Goal: Information Seeking & Learning: Learn about a topic

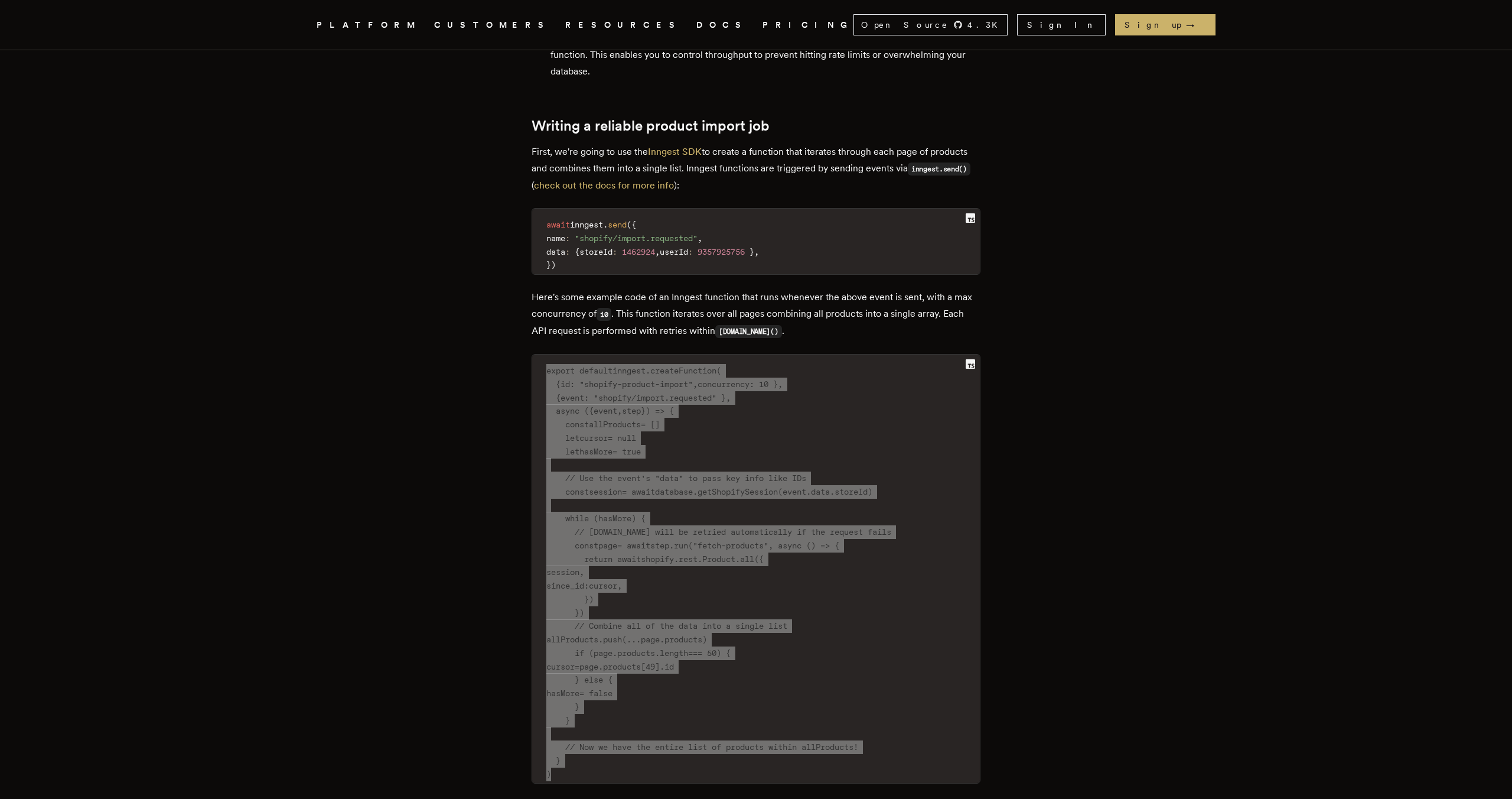
scroll to position [1635, 0]
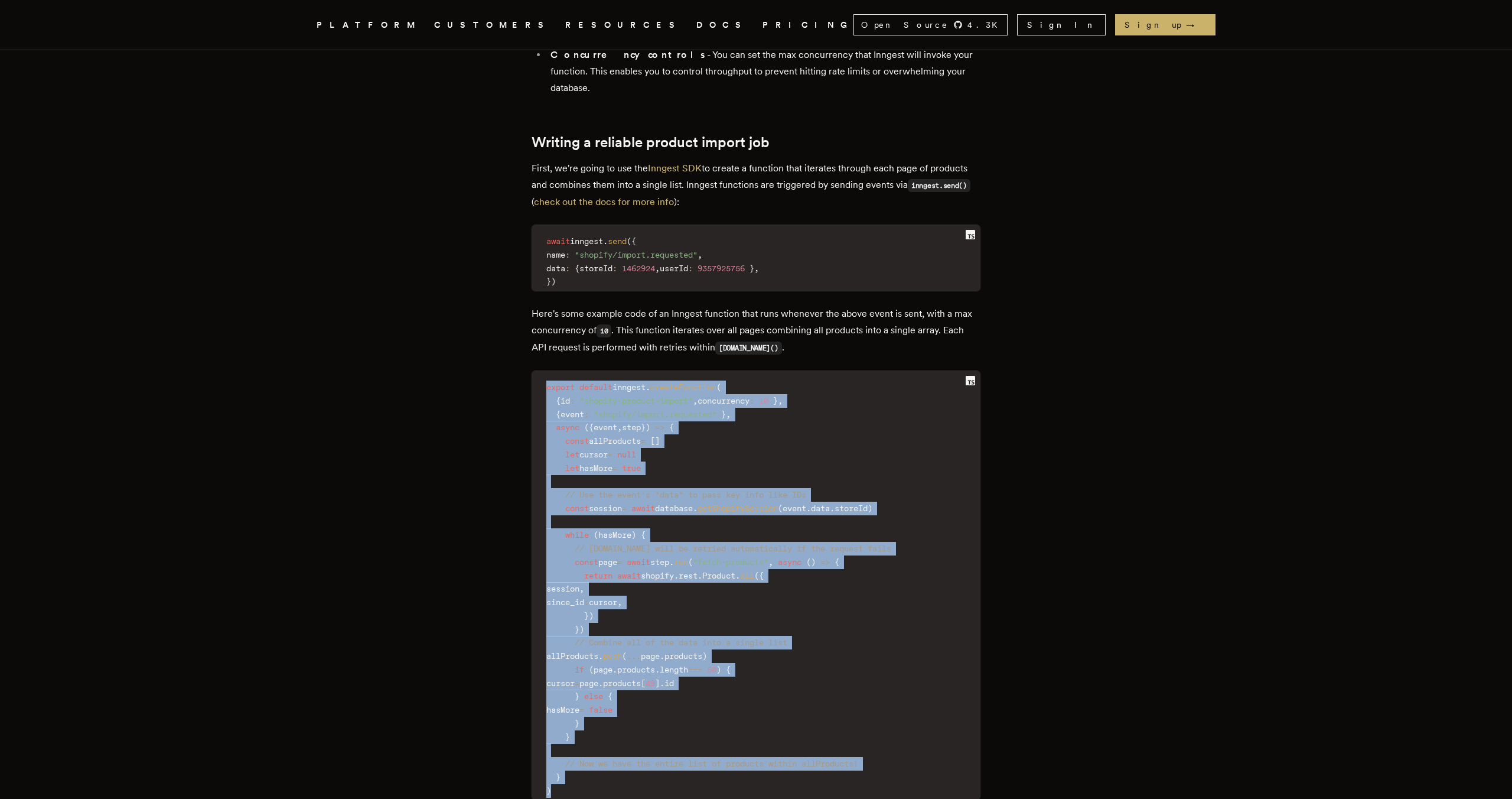
click at [491, 374] on article "How to import 1000s of items from any E-commerce API in seconds with serverless…" at bounding box center [756, 786] width 851 height 4741
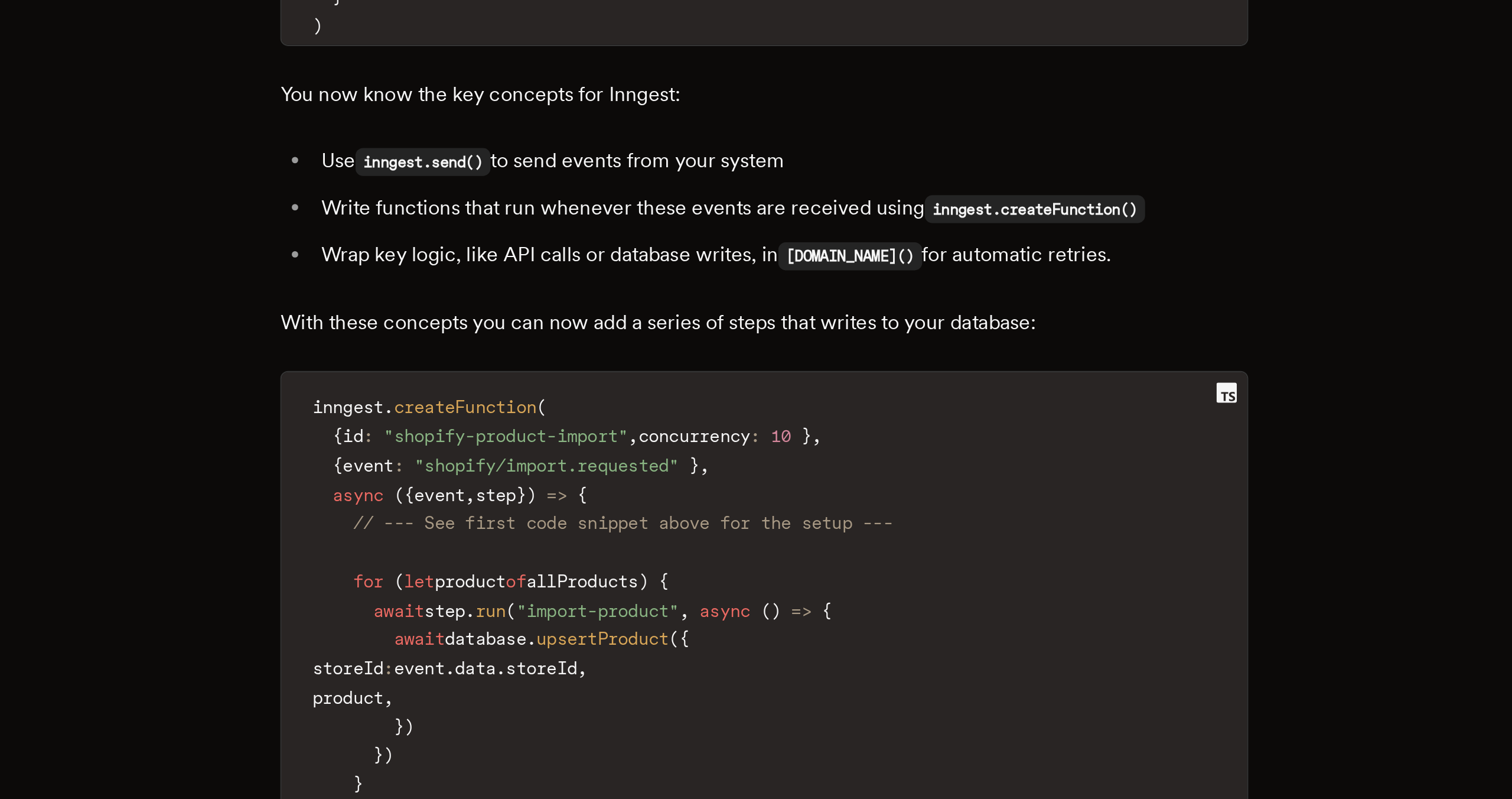
scroll to position [1984, 0]
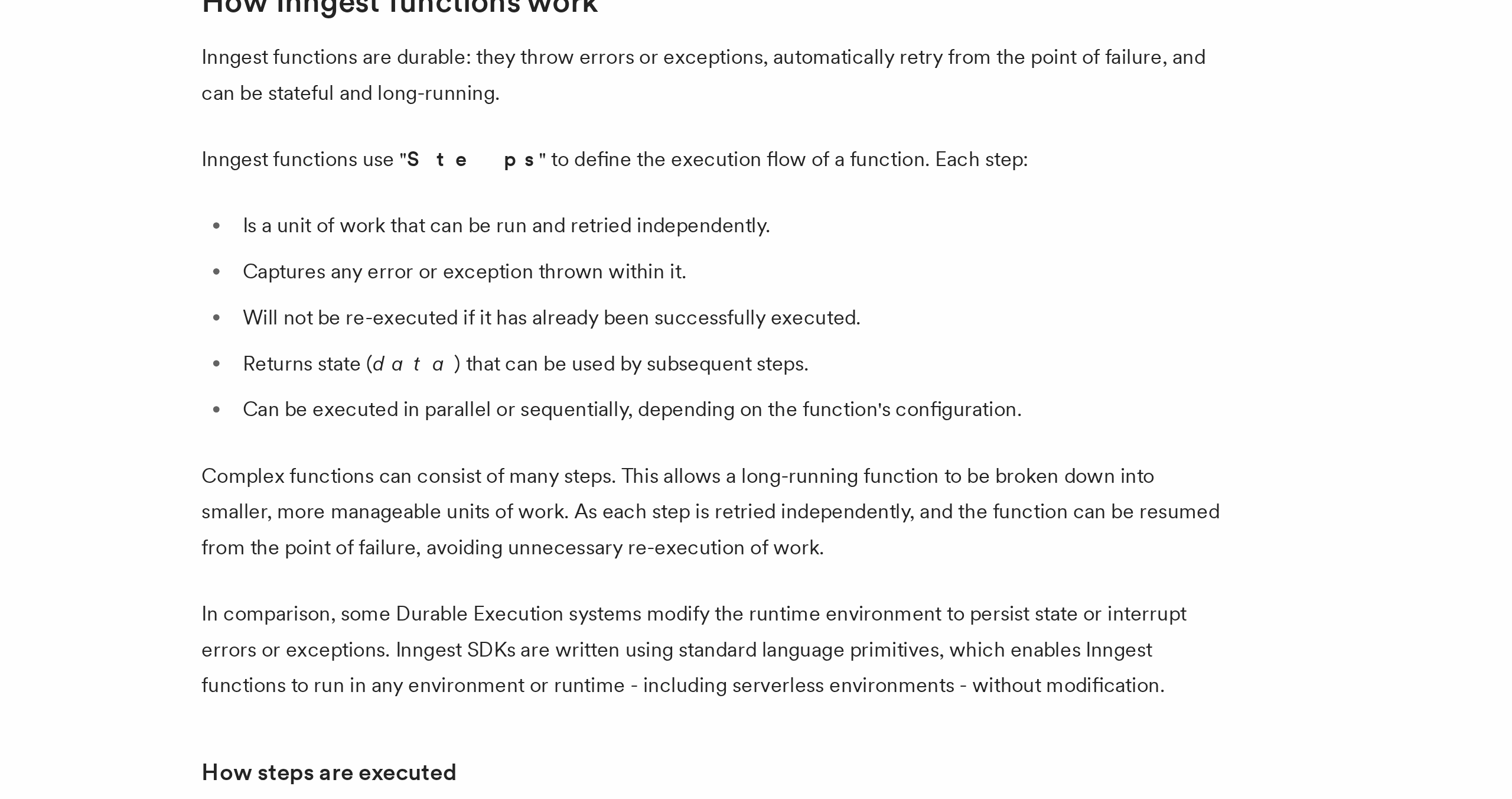
scroll to position [149, 0]
click at [720, 567] on li "Will not be re-executed if it has already been successfully executed." at bounding box center [647, 575] width 457 height 16
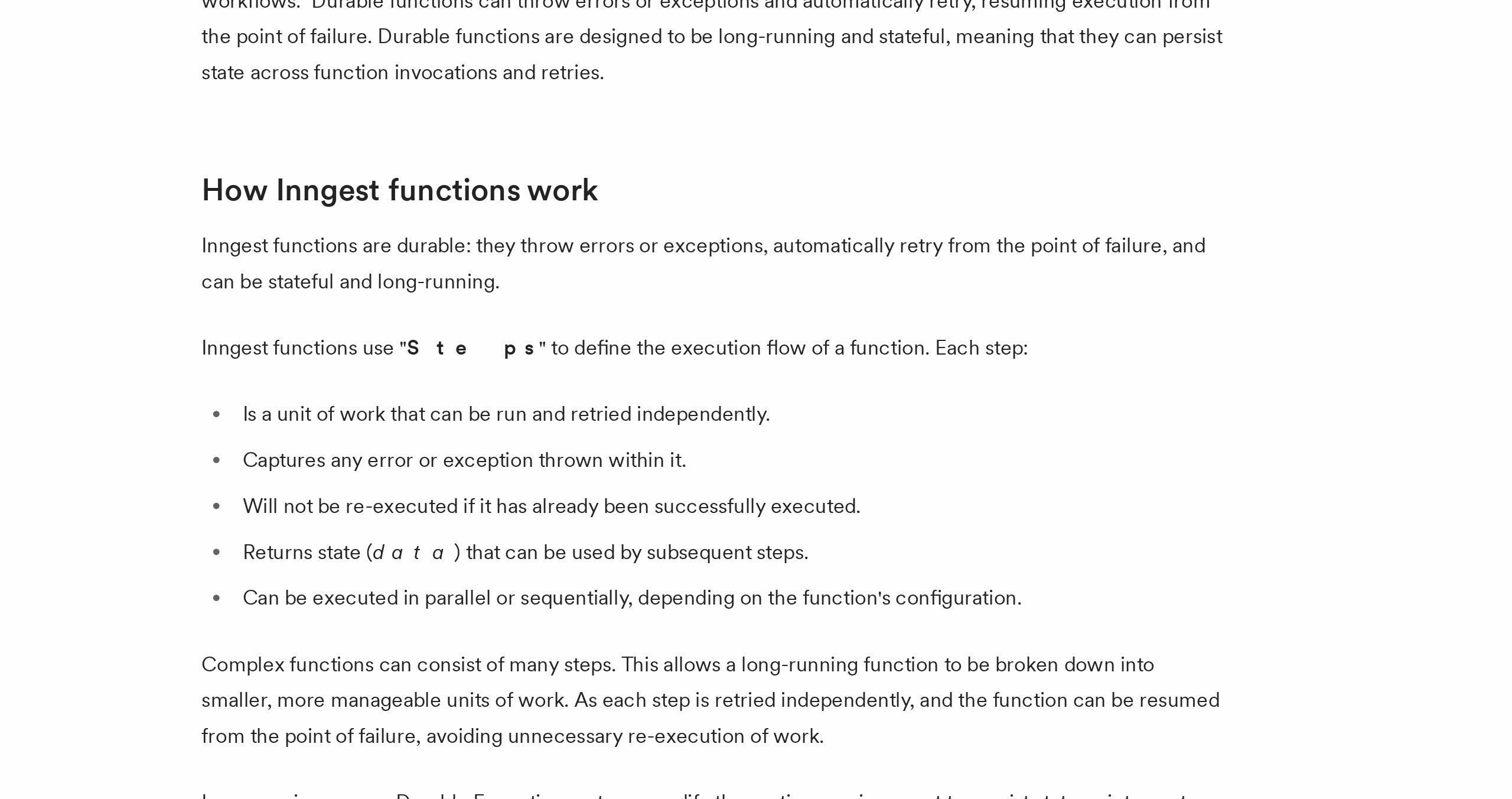
click at [666, 567] on li "Will not be re-executed if it has already been successfully executed." at bounding box center [647, 575] width 457 height 16
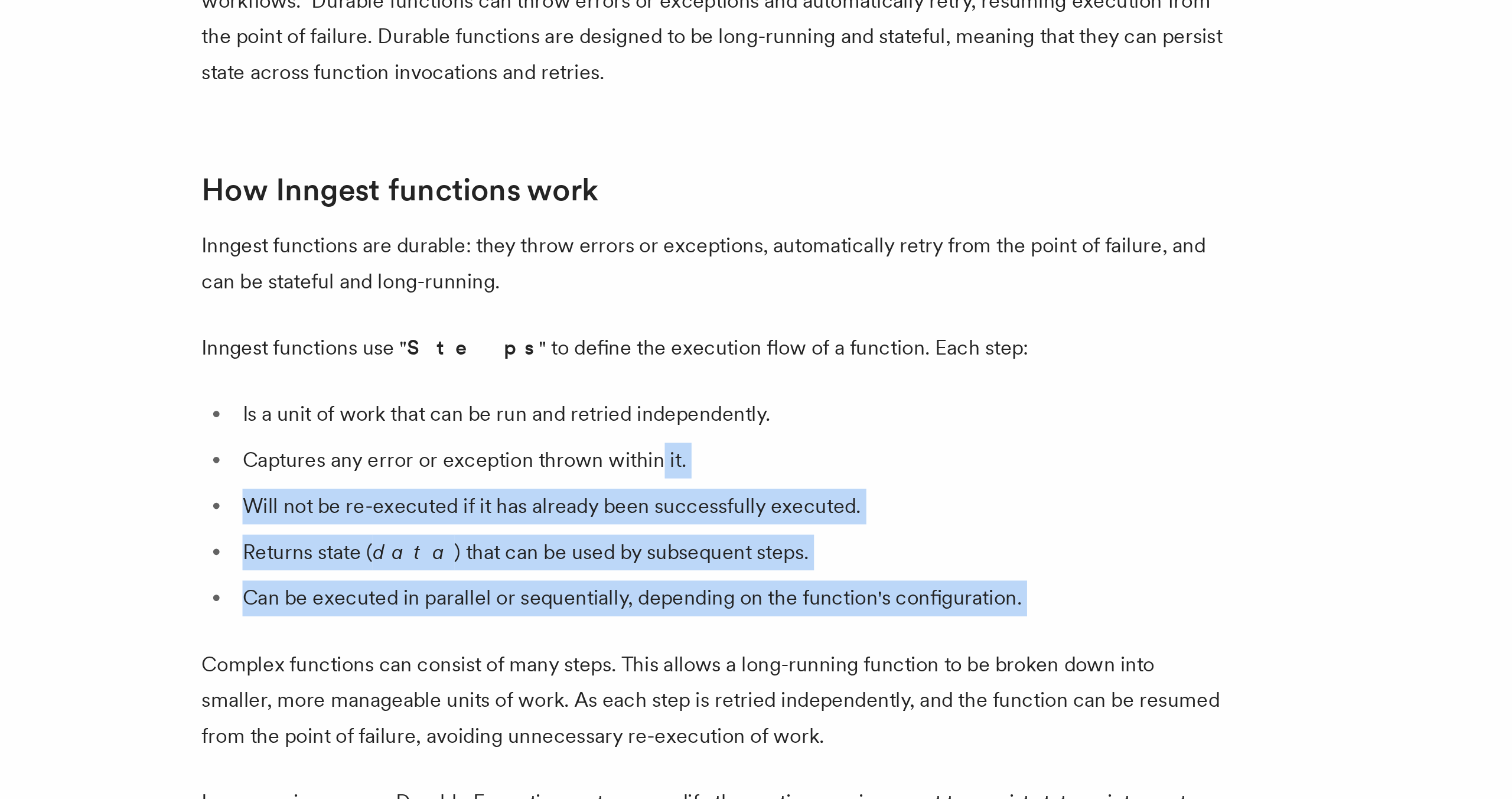
drag, startPoint x: 616, startPoint y: 528, endPoint x: 646, endPoint y: 594, distance: 72.5
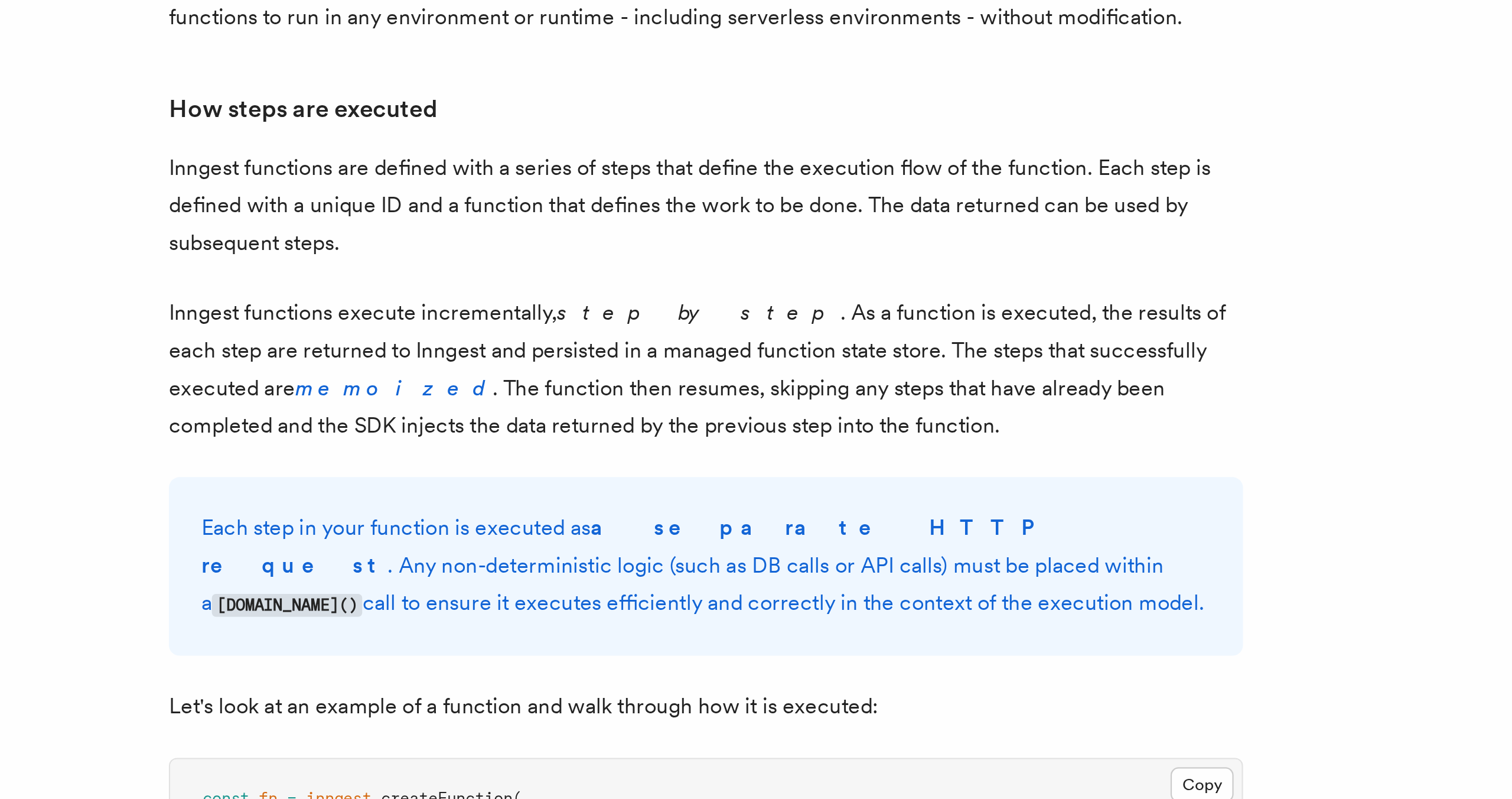
scroll to position [441, 0]
click at [631, 525] on p "Inngest functions are defined with a series of steps that define the execution …" at bounding box center [641, 537] width 472 height 50
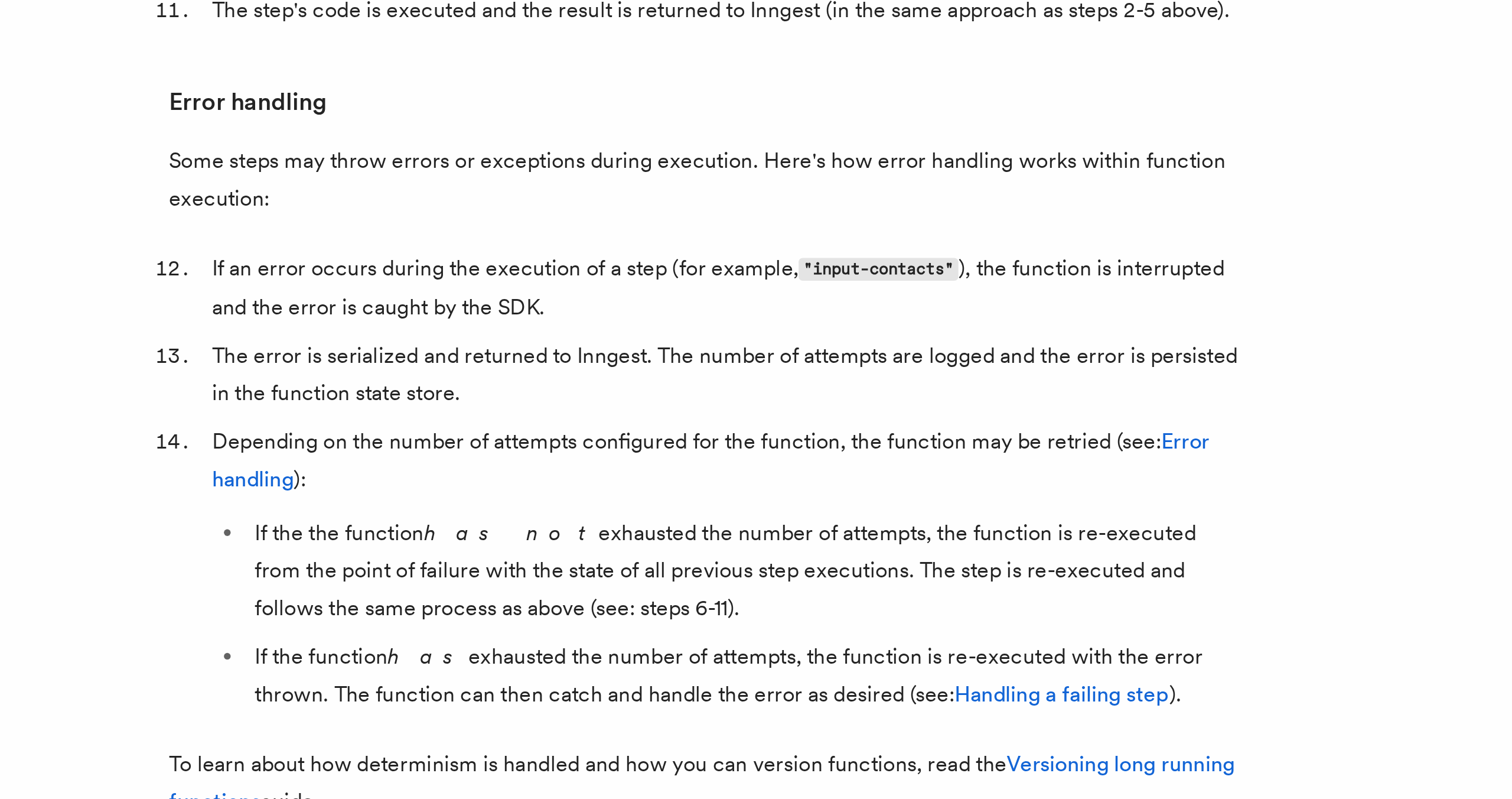
scroll to position [1505, 0]
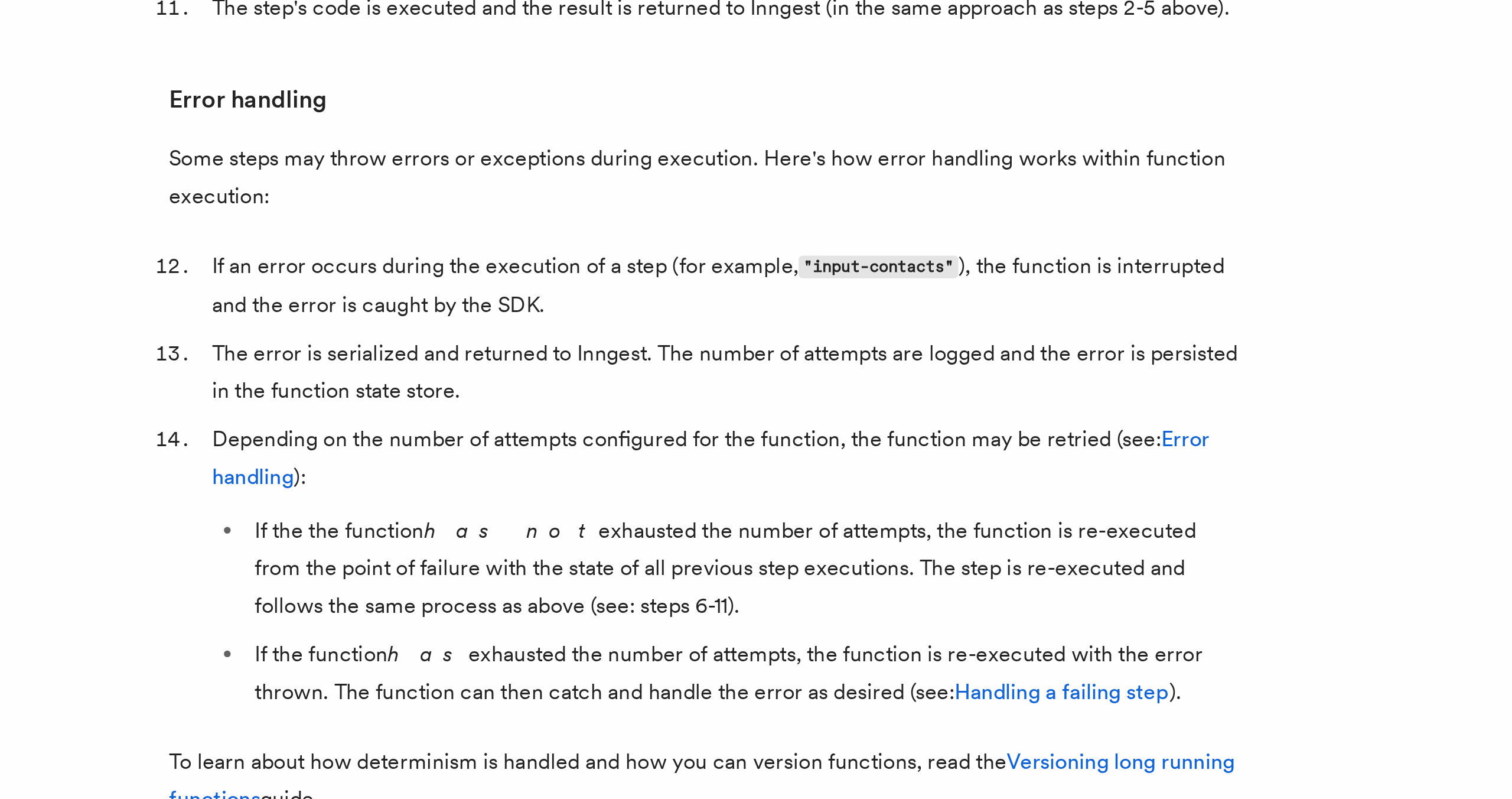
click at [798, 672] on li "If the the function has not exhausted the number of attempts, the function is r…" at bounding box center [657, 697] width 438 height 50
click at [849, 633] on link "Error handling" at bounding box center [642, 647] width 439 height 27
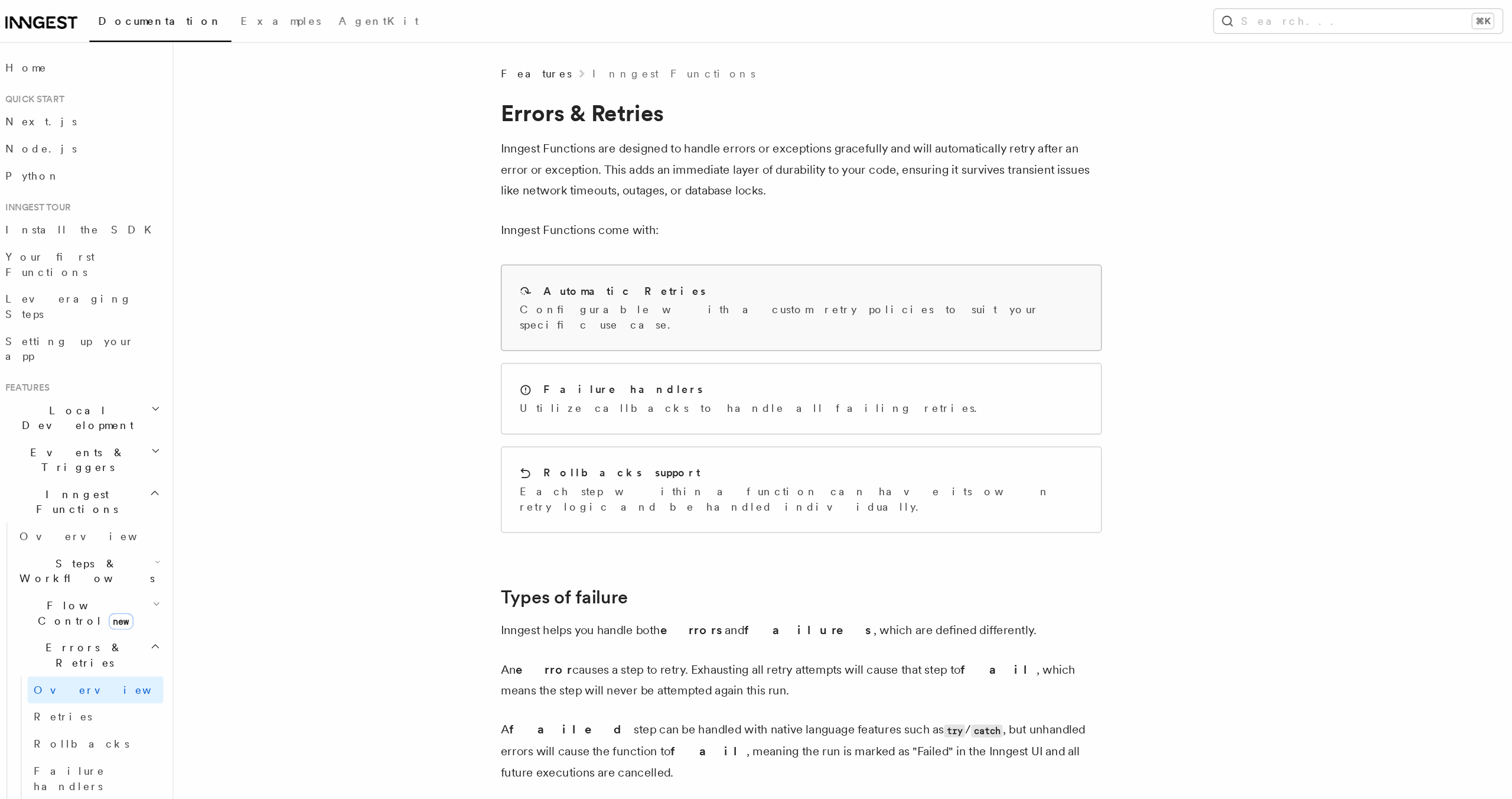
click at [685, 240] on div "Automatic Retries Configurable with a custom retry policies to suit your specif…" at bounding box center [640, 242] width 471 height 67
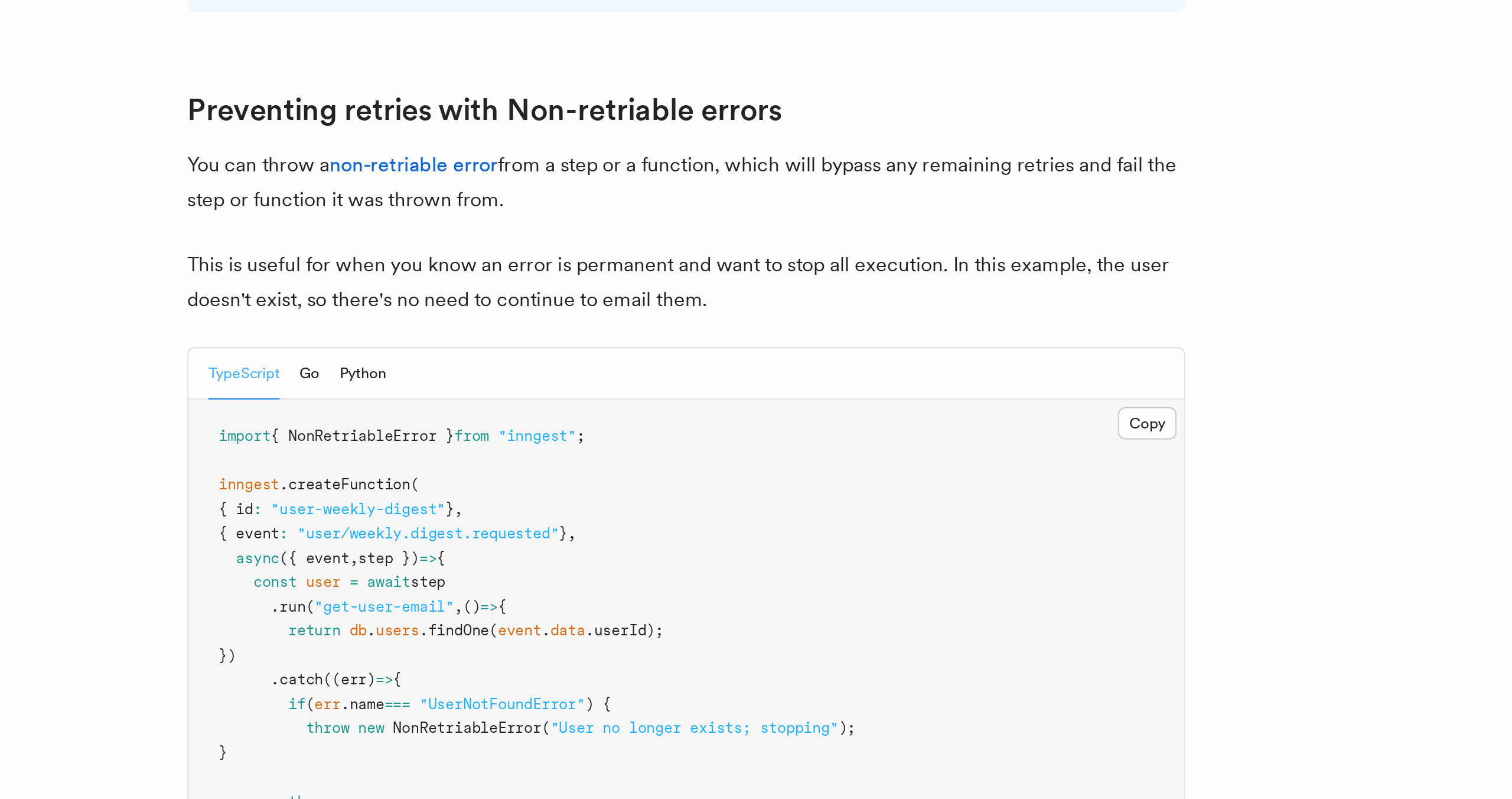
scroll to position [664, 0]
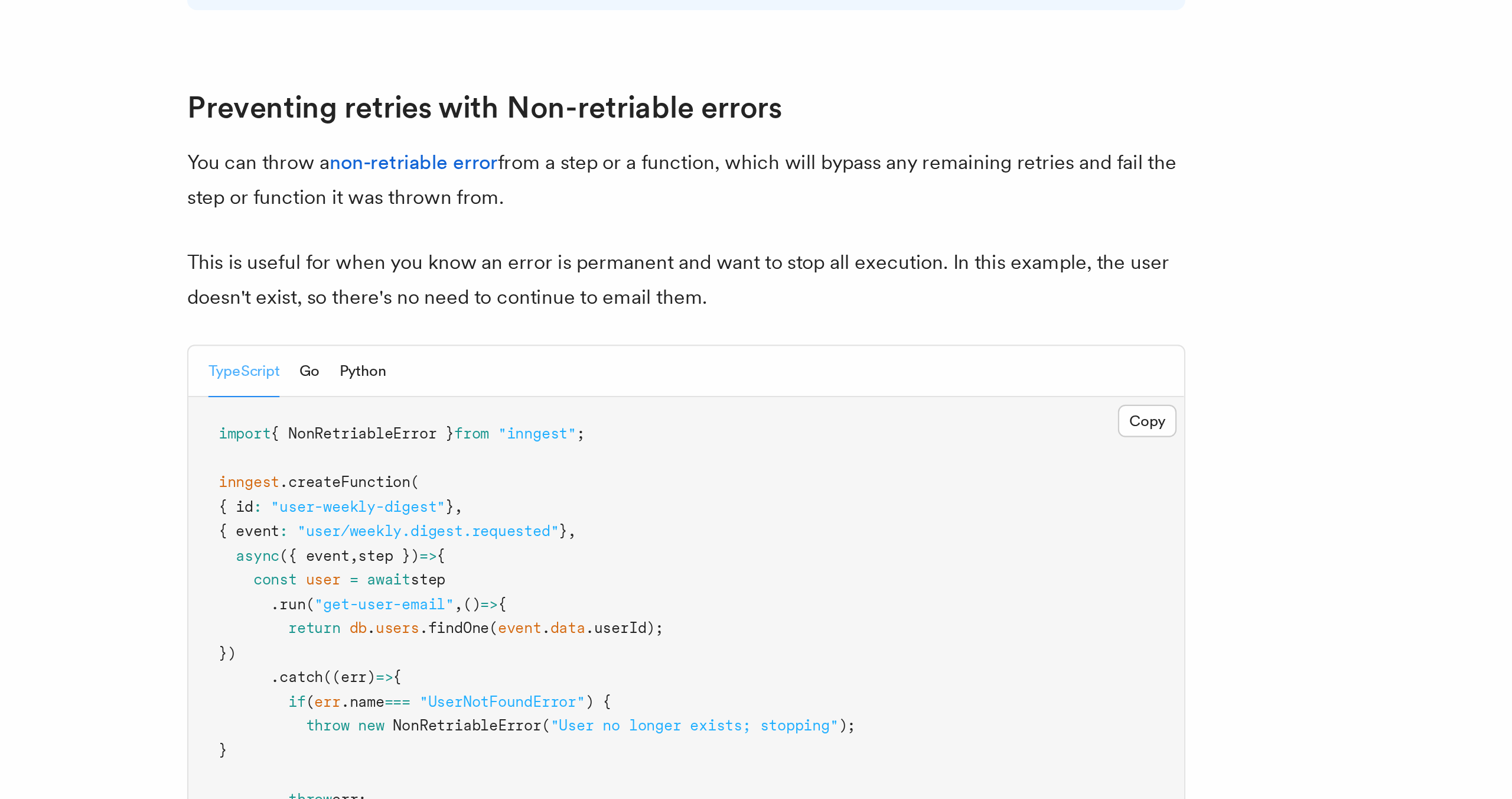
click at [641, 543] on p "This is useful for when you know an error is permanent and want to stop all exe…" at bounding box center [641, 553] width 472 height 34
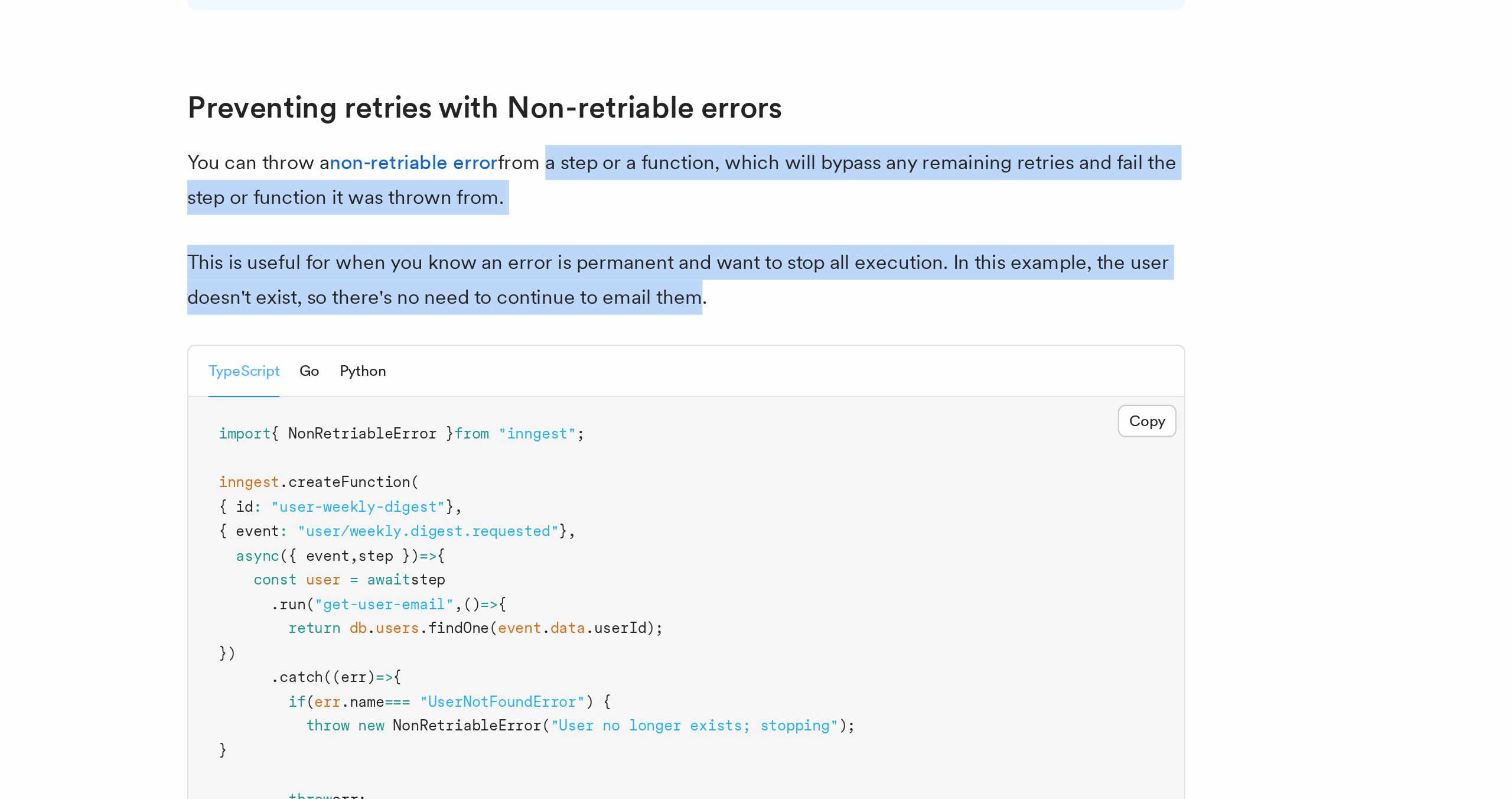
drag, startPoint x: 647, startPoint y: 545, endPoint x: 574, endPoint y: 485, distance: 94.5
click at [574, 485] on article "Features Inngest Functions Errors & Retries Retries By default, in addition to …" at bounding box center [716, 491] width 1101 height 2206
click at [574, 490] on p "You can throw a non-retriable error from a step or a function, which will bypas…" at bounding box center [641, 506] width 472 height 34
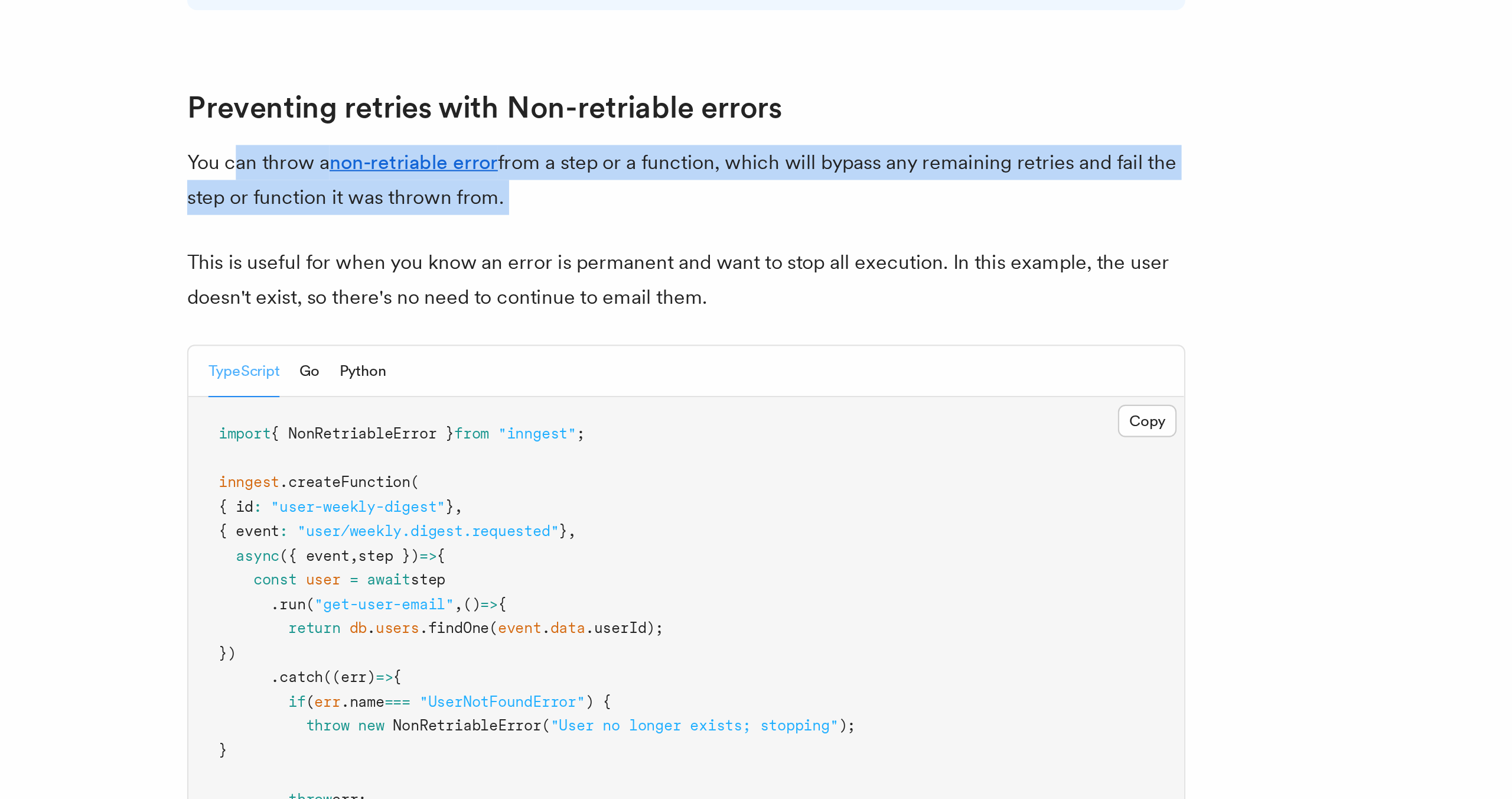
drag, startPoint x: 428, startPoint y: 480, endPoint x: 543, endPoint y: 512, distance: 119.4
click at [543, 512] on article "Features Inngest Functions Errors & Retries Retries By default, in addition to …" at bounding box center [716, 491] width 1101 height 2206
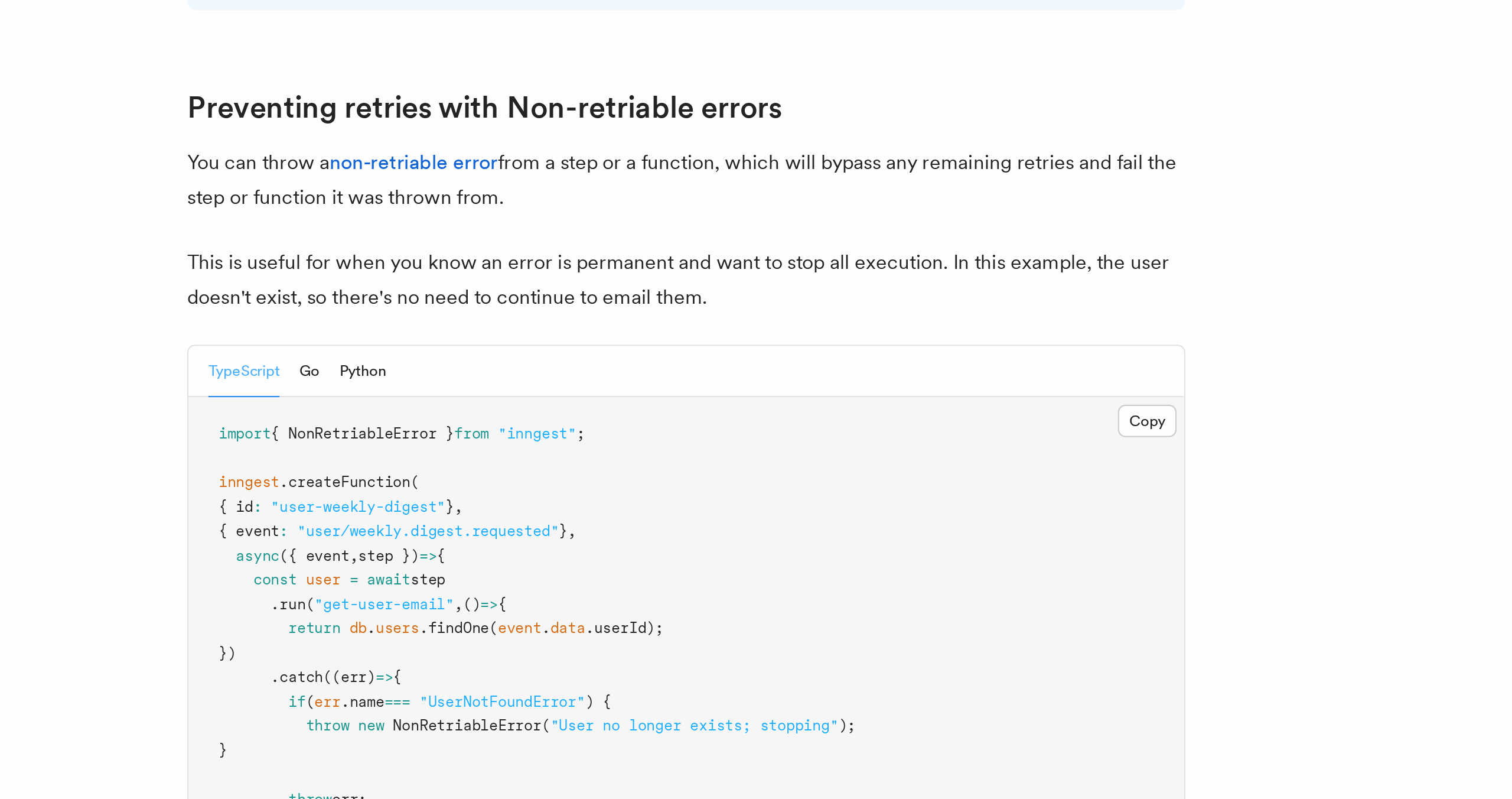
drag, startPoint x: 565, startPoint y: 503, endPoint x: 573, endPoint y: 478, distance: 26.2
click at [573, 490] on p "You can throw a non-retriable error from a step or a function, which will bypas…" at bounding box center [641, 506] width 472 height 34
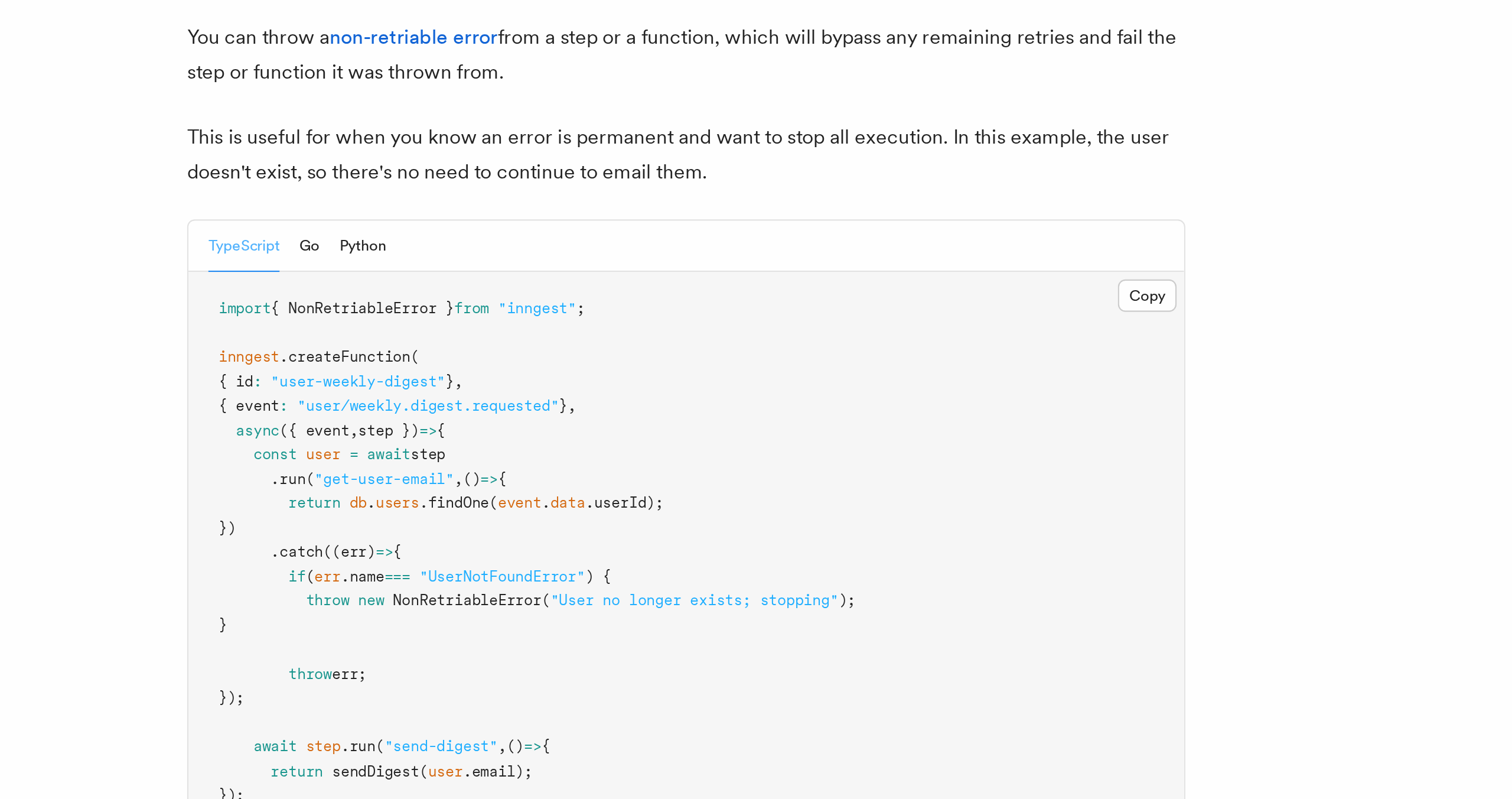
scroll to position [720, 0]
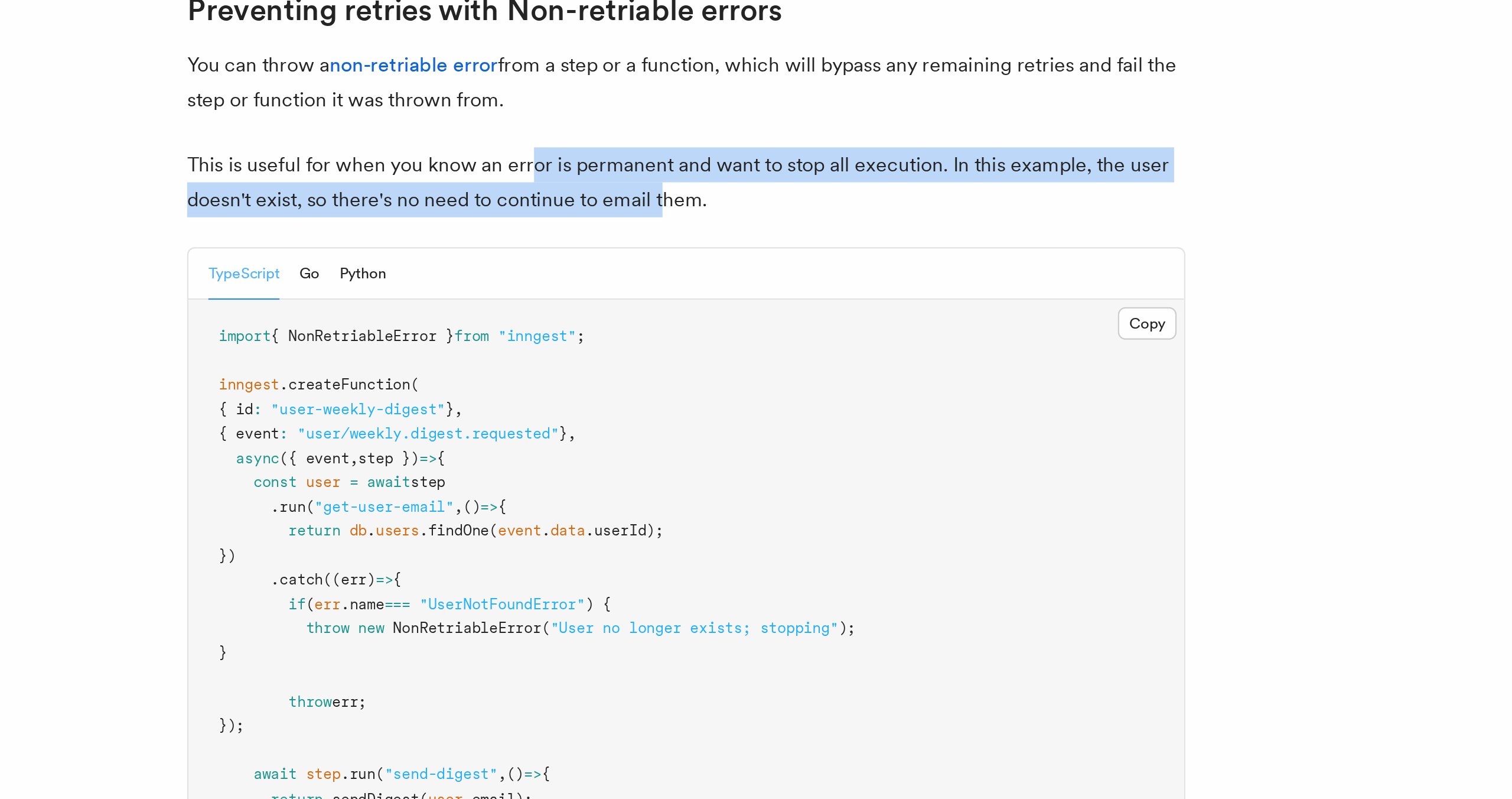
drag, startPoint x: 565, startPoint y: 471, endPoint x: 628, endPoint y: 491, distance: 66.1
click at [628, 491] on p "This is useful for when you know an error is permanent and want to stop all exe…" at bounding box center [641, 497] width 472 height 34
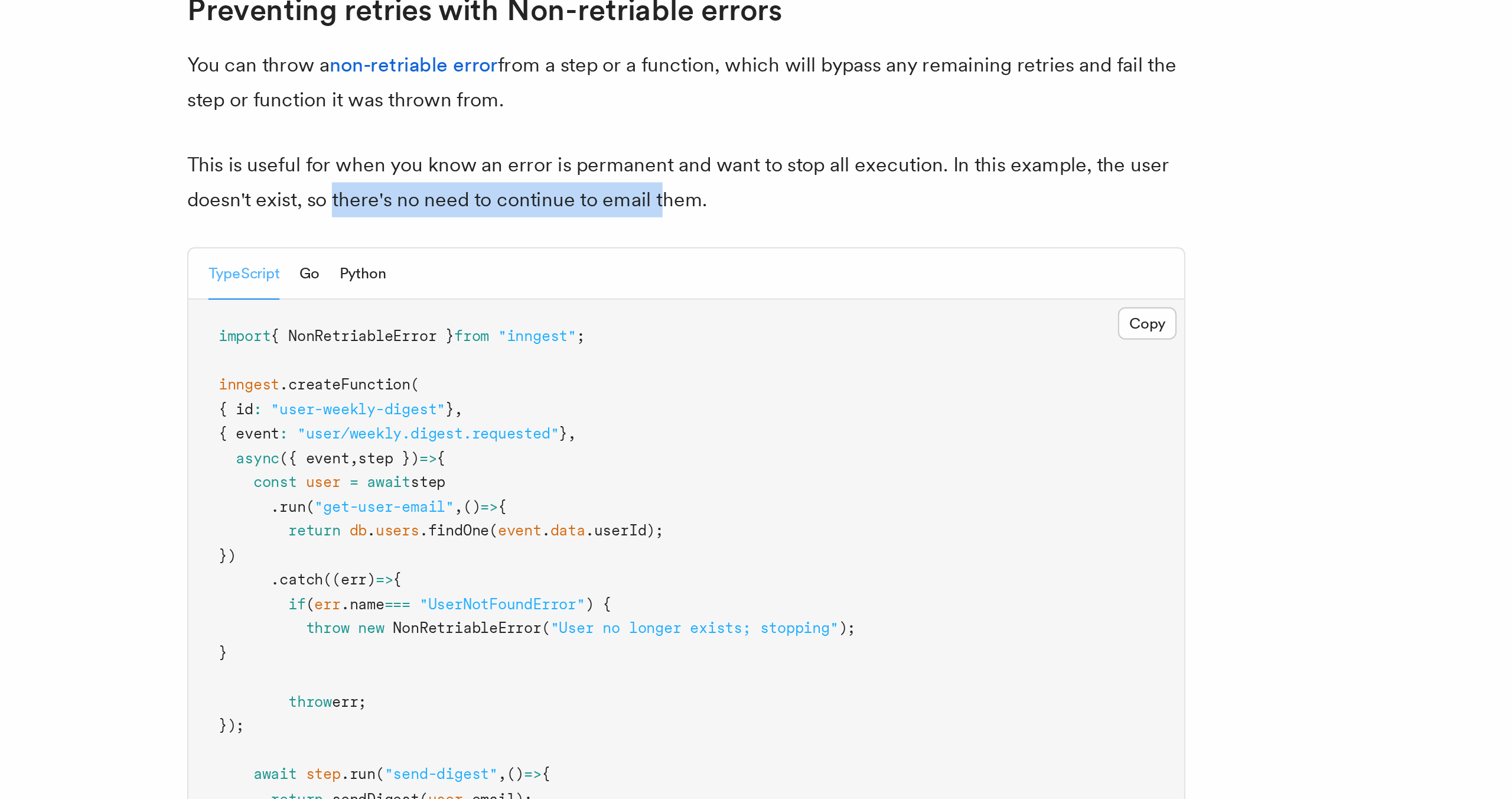
drag, startPoint x: 628, startPoint y: 491, endPoint x: 472, endPoint y: 484, distance: 156.2
click at [472, 484] on p "This is useful for when you know an error is permanent and want to stop all exe…" at bounding box center [641, 497] width 472 height 34
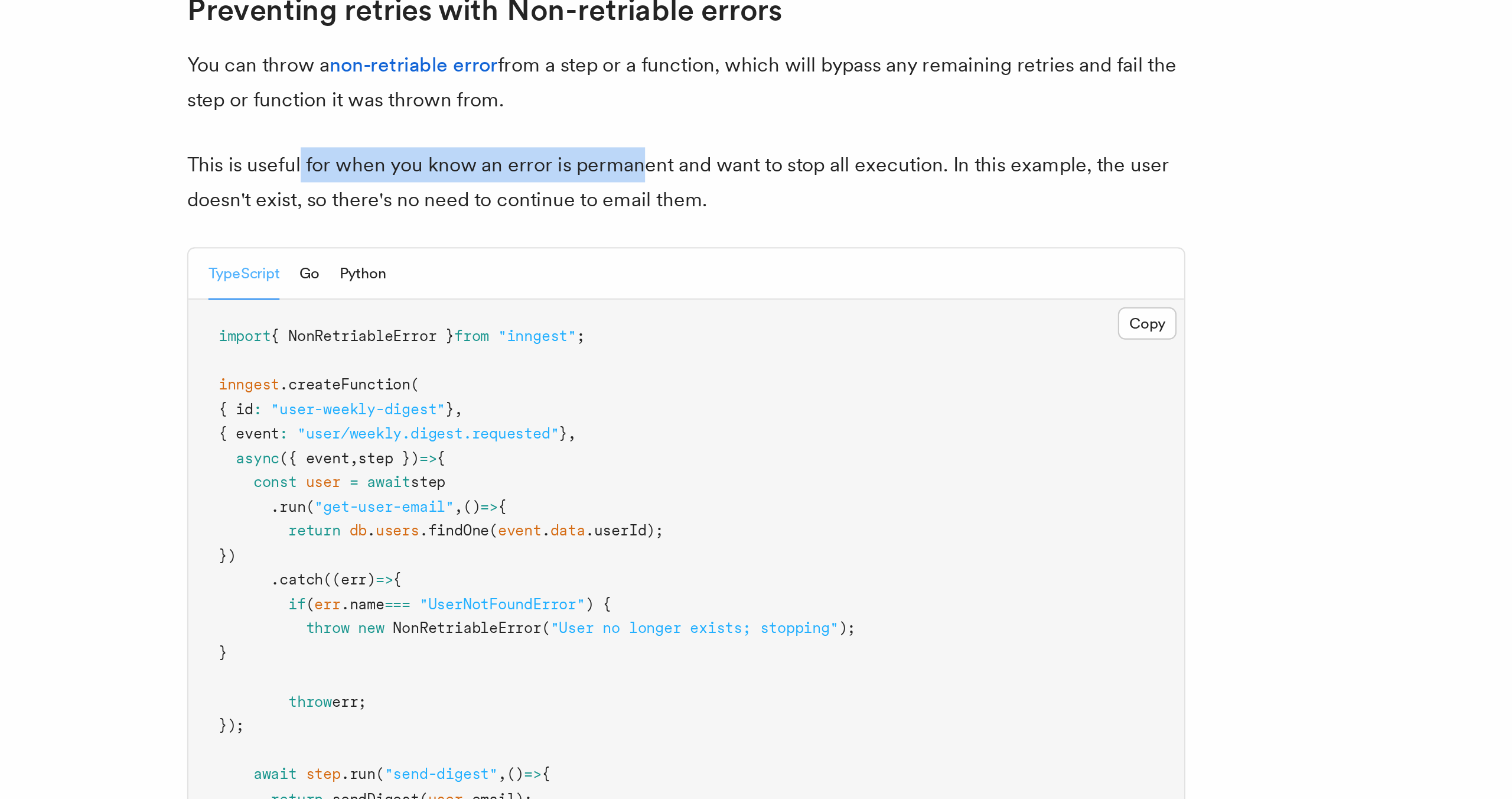
drag, startPoint x: 458, startPoint y: 479, endPoint x: 616, endPoint y: 480, distance: 158.0
click at [616, 480] on p "This is useful for when you know an error is permanent and want to stop all exe…" at bounding box center [641, 497] width 472 height 34
click at [616, 480] on p "This is useful for when you know an error is permanent and want to stop all exe…" at bounding box center [641, 497] width 472 height 34
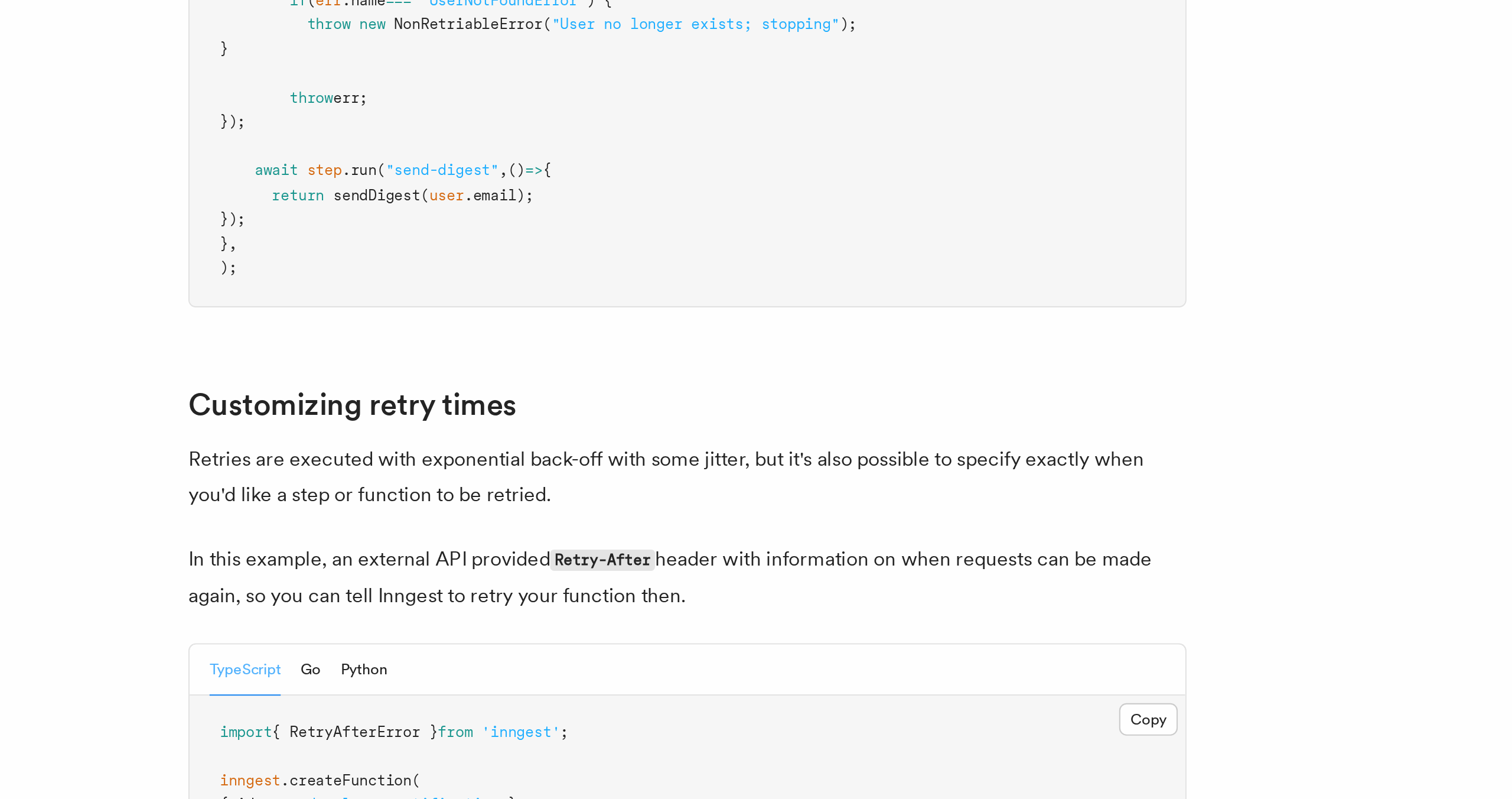
scroll to position [999, 0]
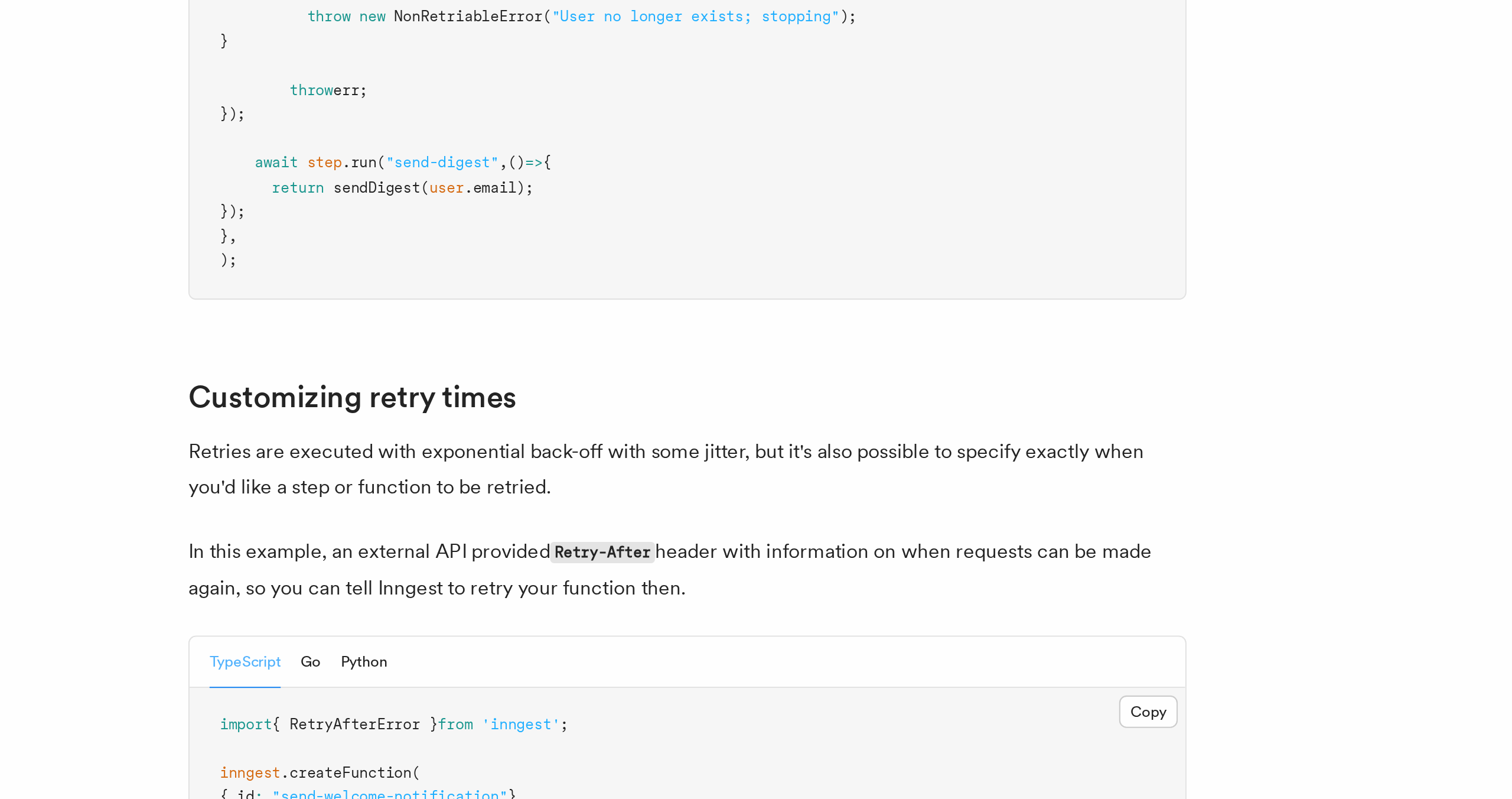
click at [608, 602] on article "Features Inngest Functions Errors & Retries Retries By default, in addition to …" at bounding box center [716, 156] width 1101 height 2206
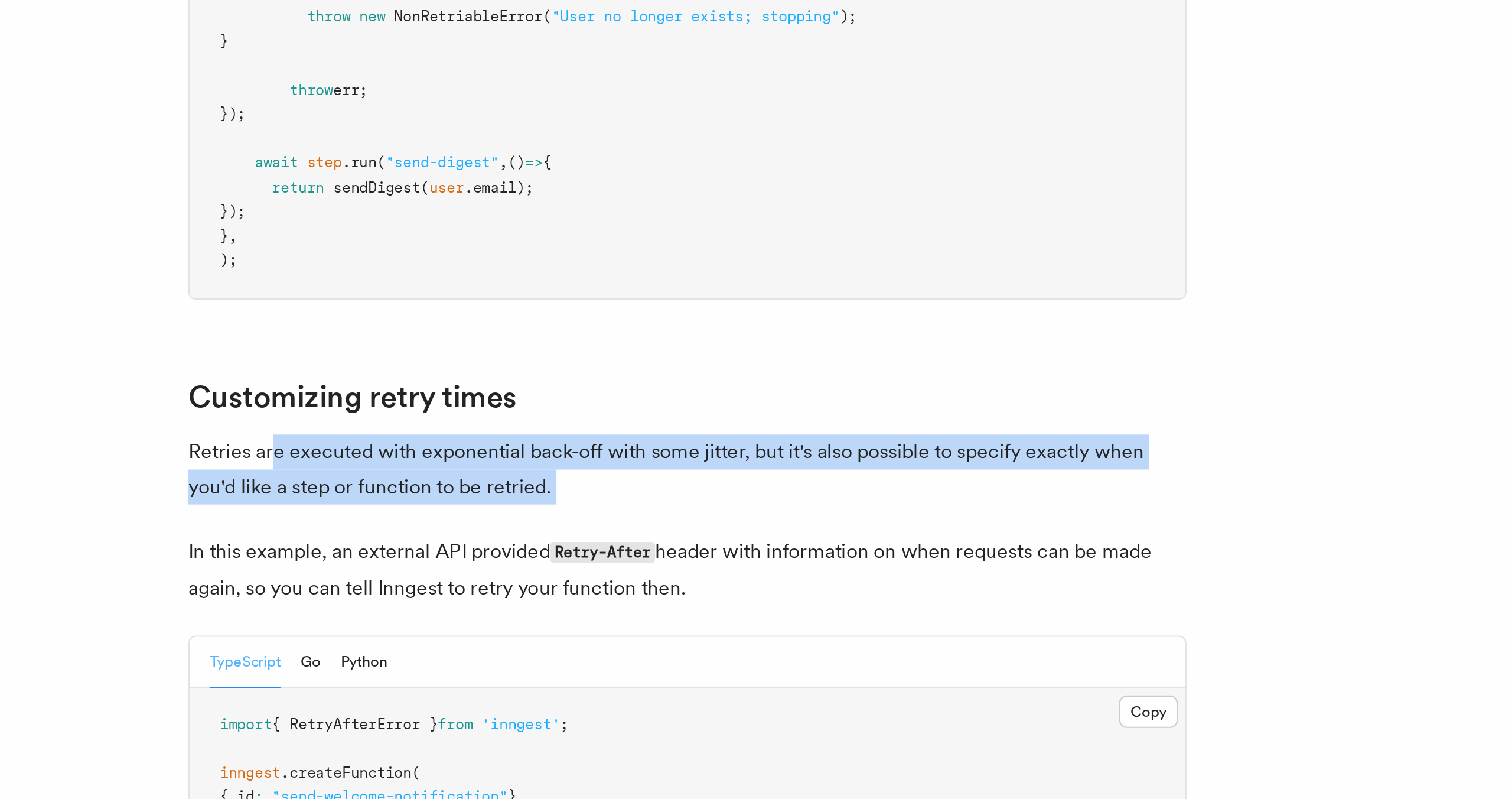
drag, startPoint x: 442, startPoint y: 612, endPoint x: 664, endPoint y: 647, distance: 224.7
click at [664, 647] on article "Features Inngest Functions Errors & Retries Retries By default, in addition to …" at bounding box center [716, 156] width 1101 height 2206
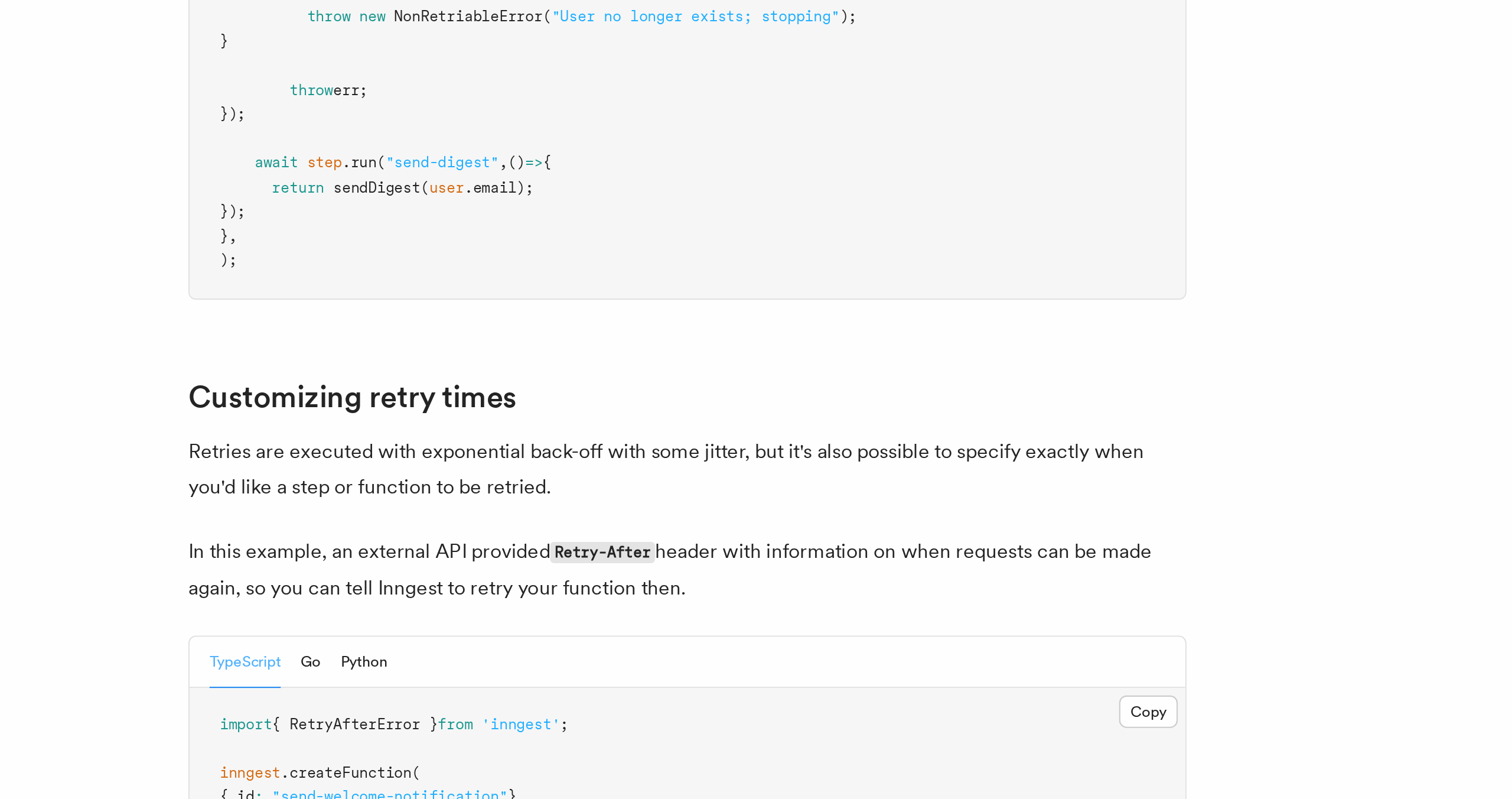
scroll to position [999, 0]
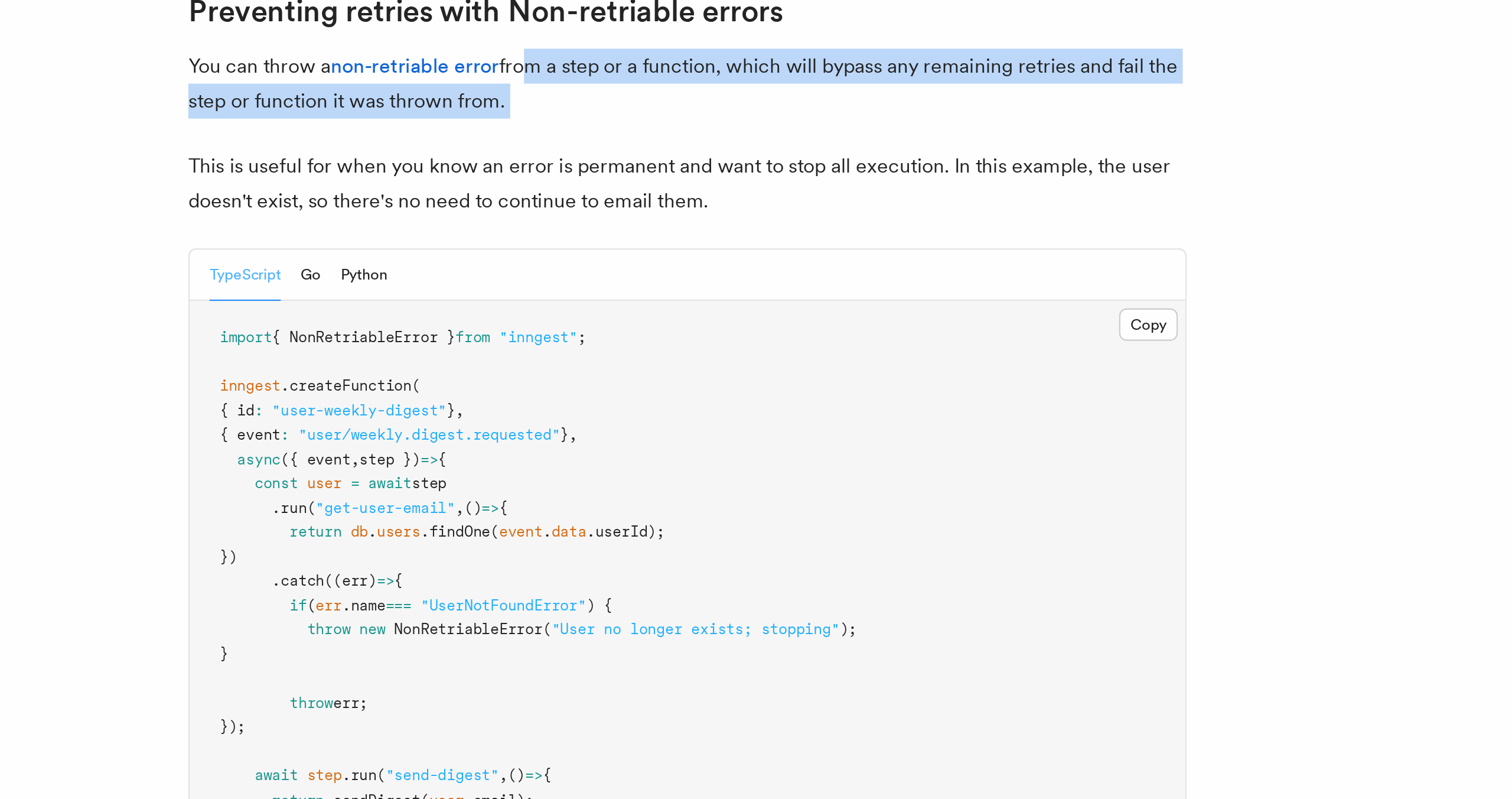
drag, startPoint x: 587, startPoint y: 175, endPoint x: 561, endPoint y: 149, distance: 36.8
click at [561, 149] on article "Features Inngest Functions Errors & Retries Retries By default, in addition to …" at bounding box center [716, 156] width 1101 height 2206
click at [561, 155] on p "You can throw a non-retriable error from a step or a function, which will bypas…" at bounding box center [641, 171] width 472 height 34
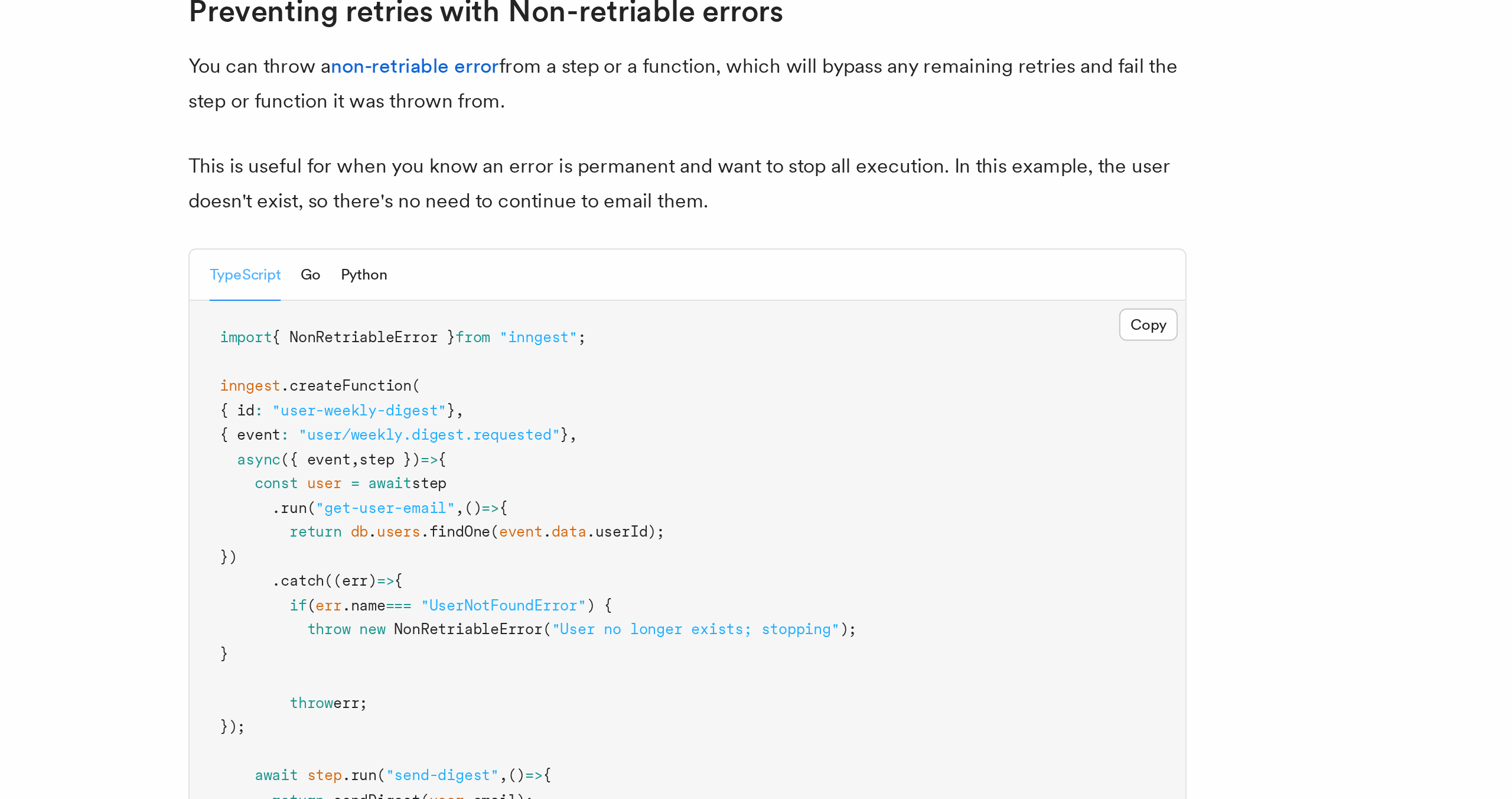
click at [561, 155] on p "You can throw a non-retriable error from a step or a function, which will bypas…" at bounding box center [641, 171] width 472 height 34
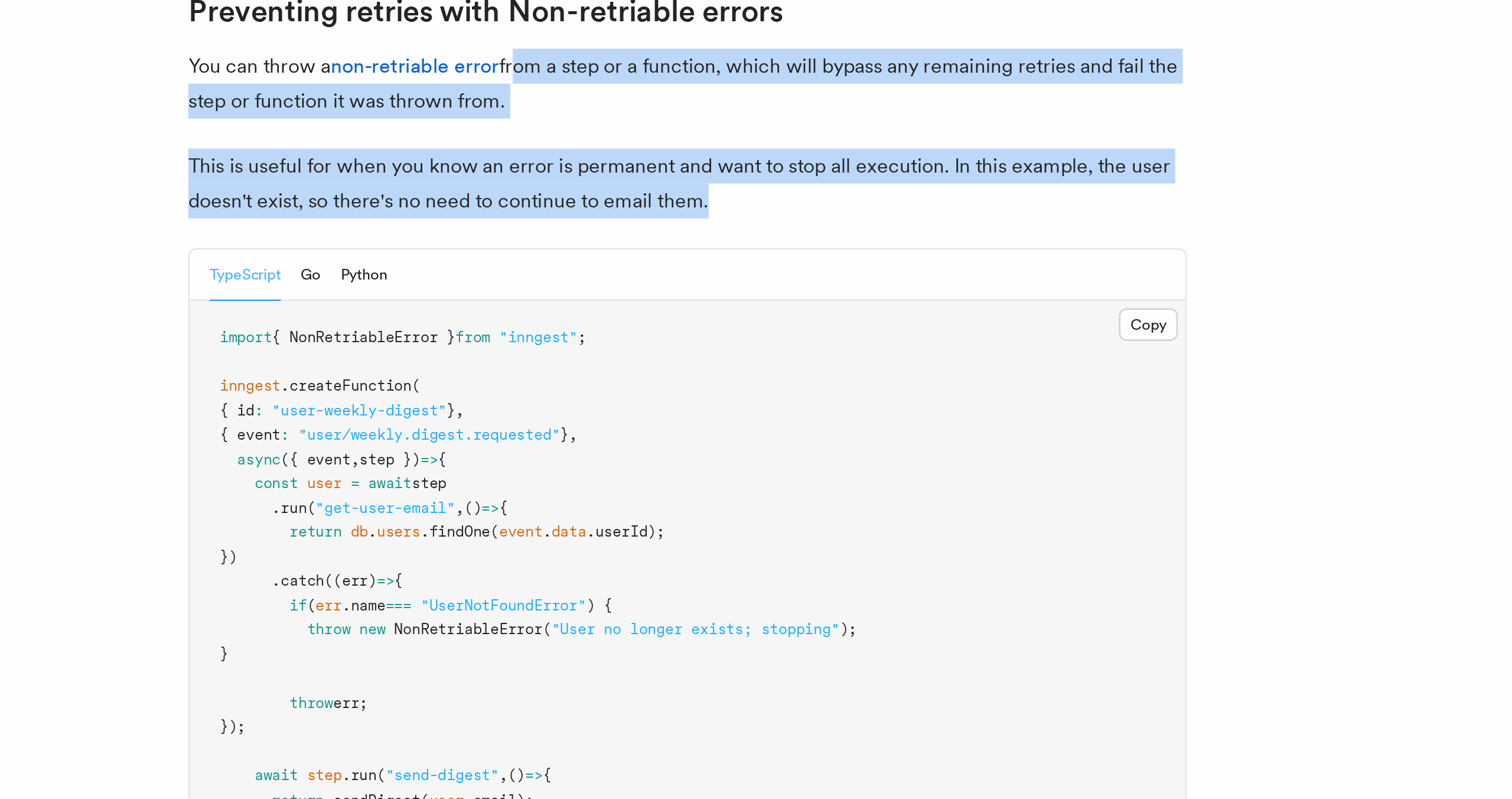
drag, startPoint x: 558, startPoint y: 147, endPoint x: 654, endPoint y: 214, distance: 117.1
click at [654, 214] on article "Features Inngest Functions Errors & Retries Retries By default, in addition to …" at bounding box center [716, 156] width 1101 height 2206
click at [654, 214] on p "This is useful for when you know an error is permanent and want to stop all exe…" at bounding box center [641, 218] width 472 height 34
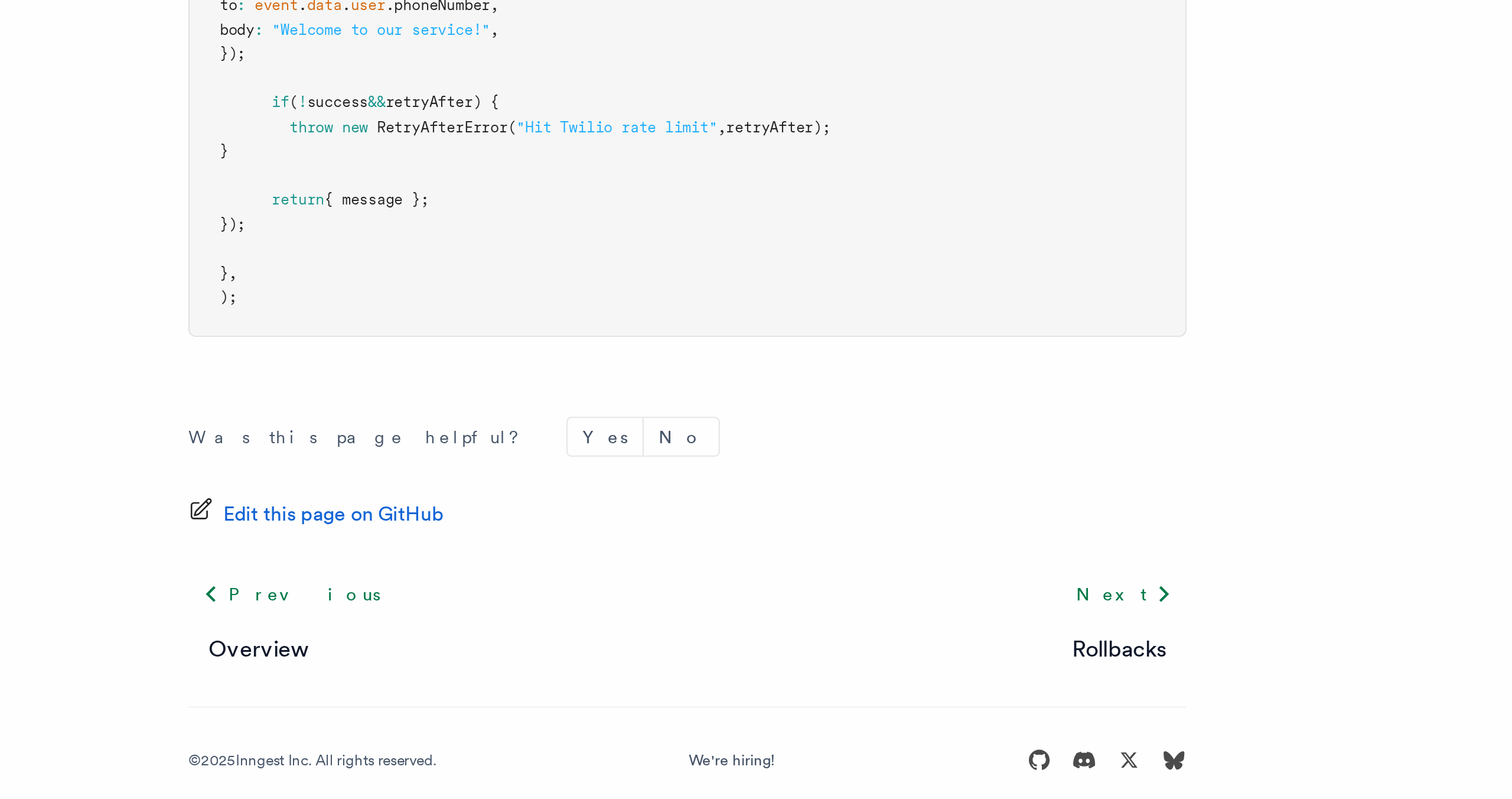
scroll to position [1439, 0]
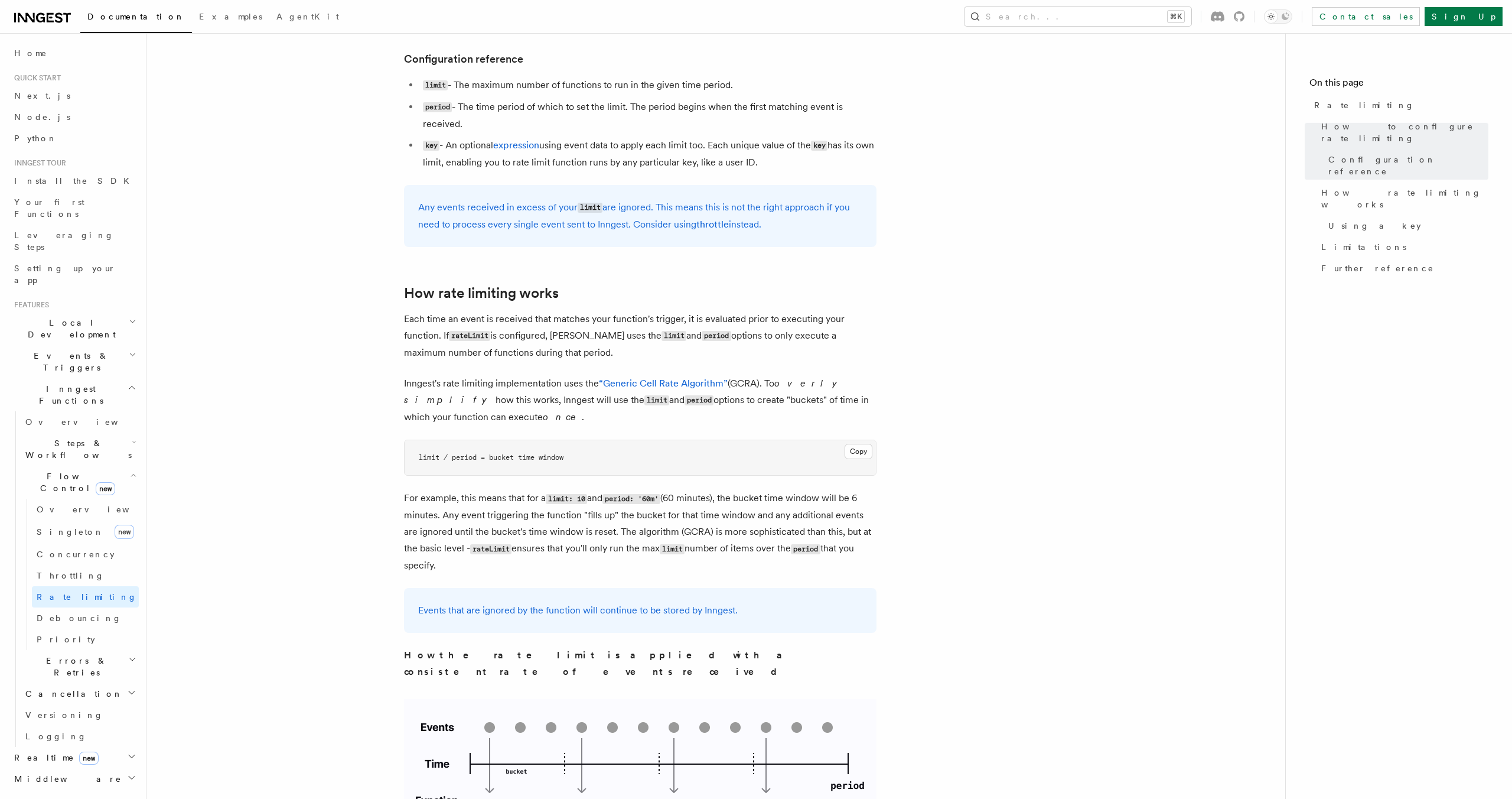
scroll to position [505, 0]
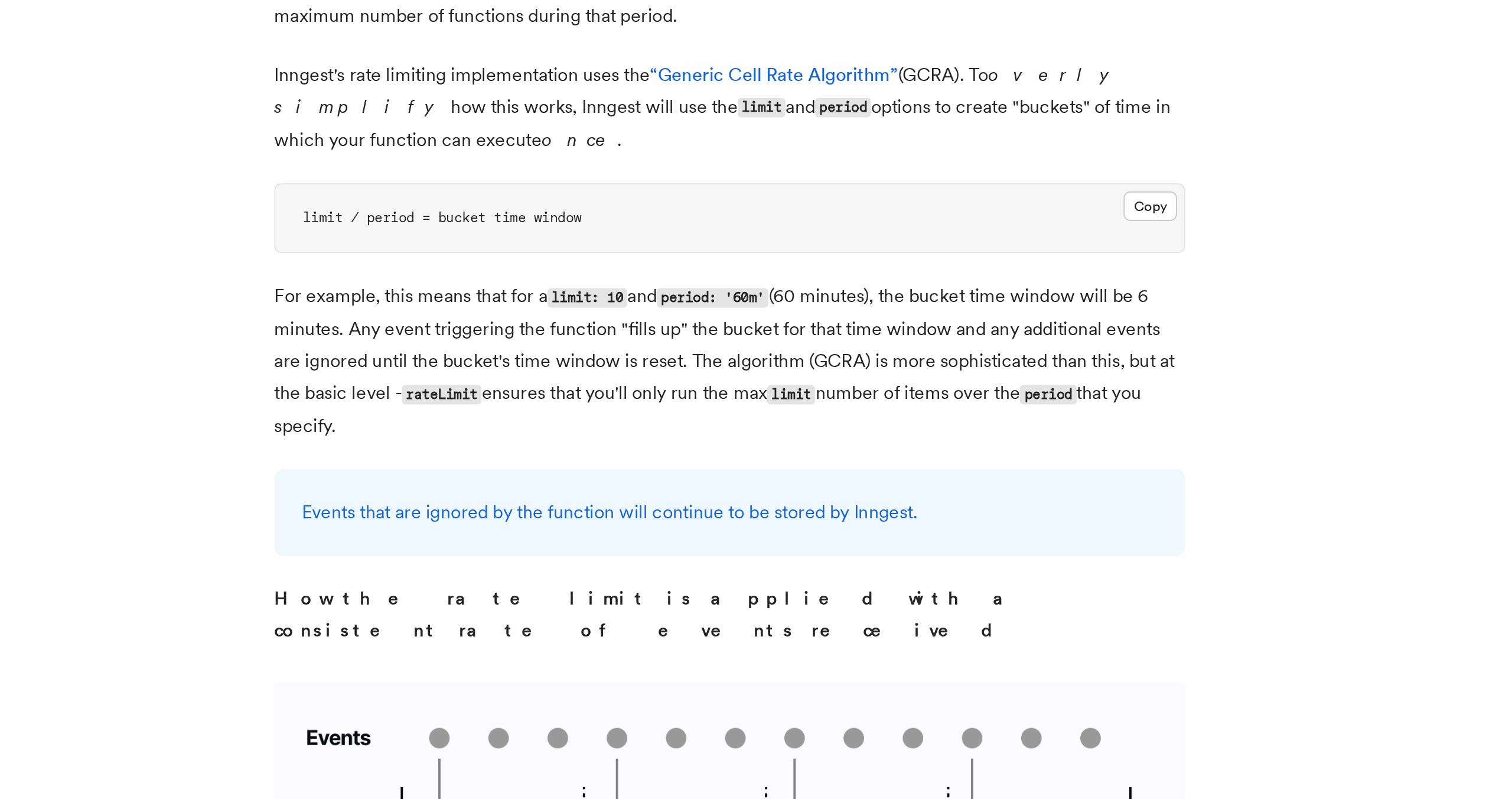
click at [585, 406] on p "Inngest's rate limiting implementation uses the “Generic Cell Rate Algorithm” (…" at bounding box center [641, 390] width 472 height 50
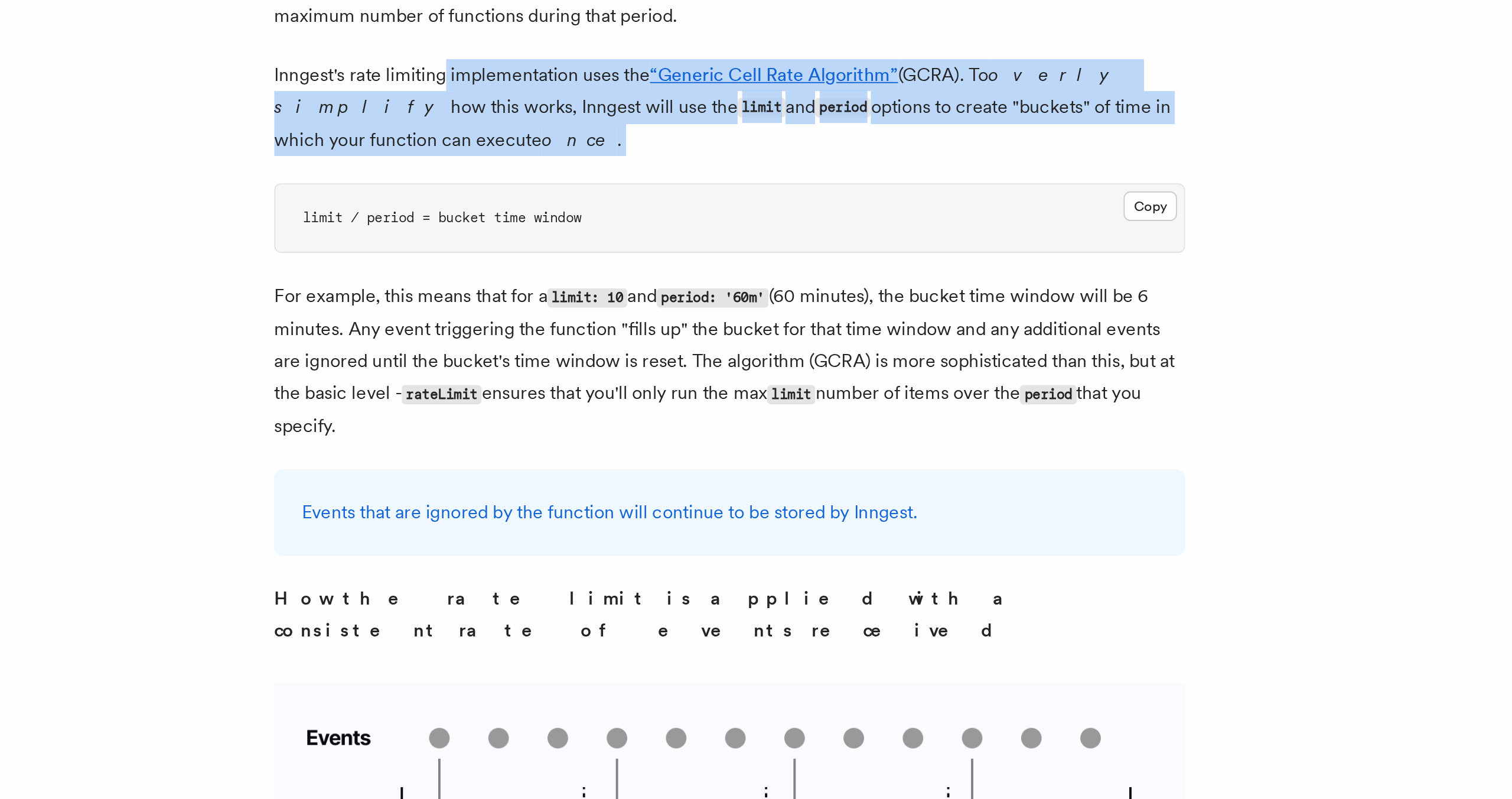
drag, startPoint x: 577, startPoint y: 407, endPoint x: 495, endPoint y: 381, distance: 86.0
click at [494, 381] on p "Inngest's rate limiting implementation uses the “Generic Cell Rate Algorithm” (…" at bounding box center [641, 390] width 472 height 50
click at [495, 381] on p "Inngest's rate limiting implementation uses the “Generic Cell Rate Algorithm” (…" at bounding box center [641, 390] width 472 height 50
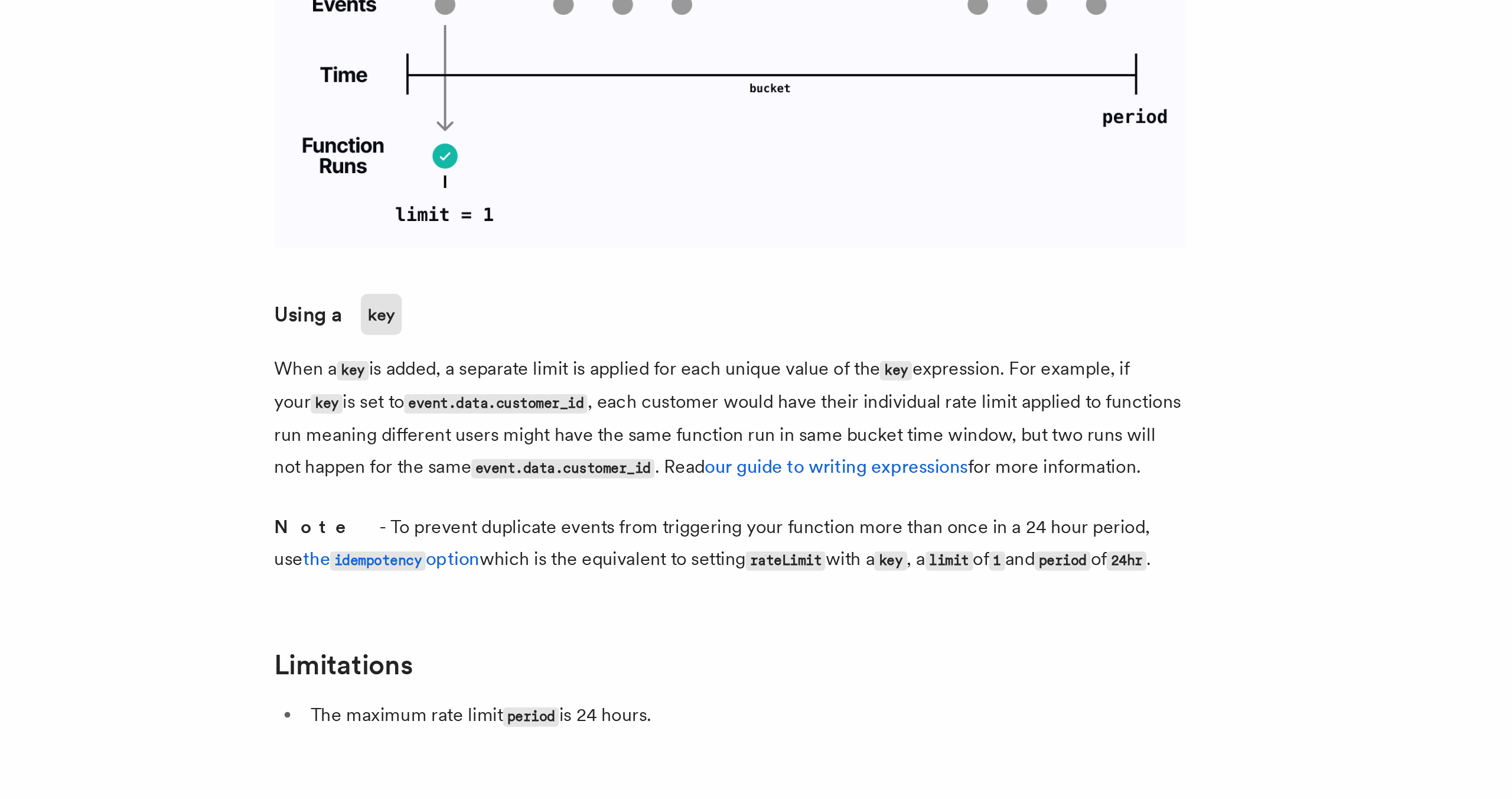
scroll to position [1321, 0]
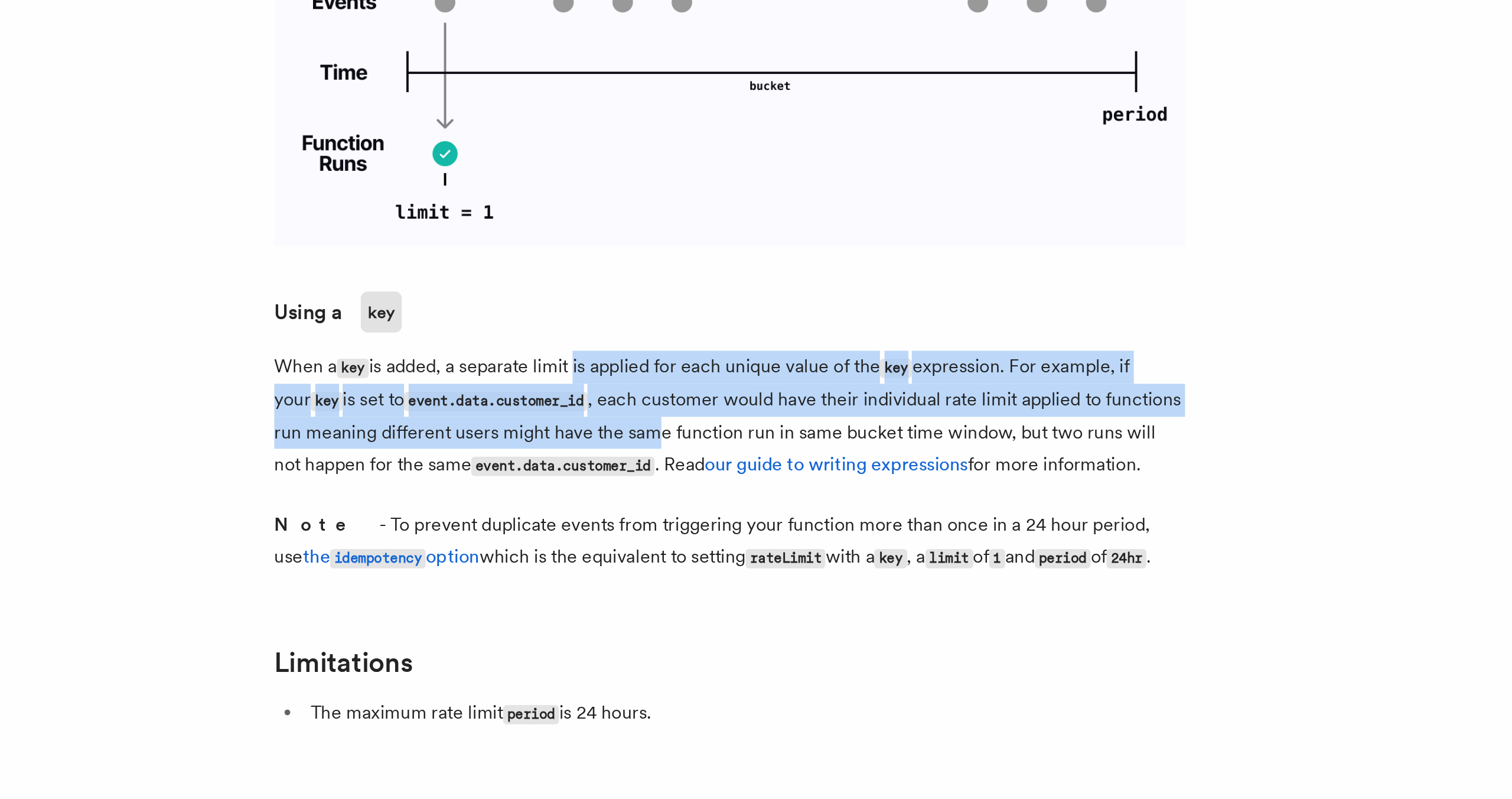
drag, startPoint x: 561, startPoint y: 534, endPoint x: 603, endPoint y: 565, distance: 52.2
click at [604, 566] on p "When a key is added, a separate limit is applied for each unique value of the k…" at bounding box center [641, 600] width 472 height 68
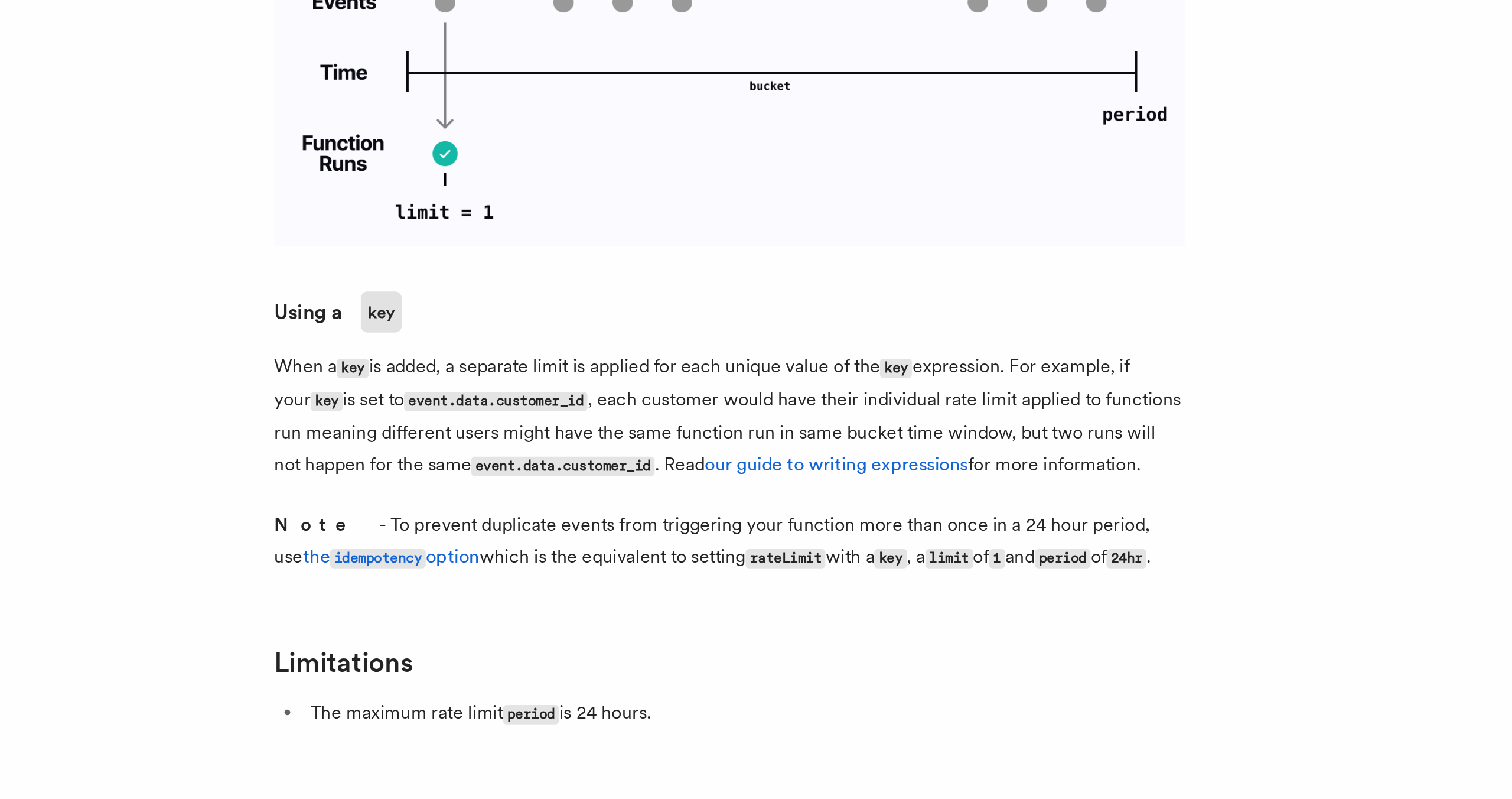
click at [602, 566] on p "When a key is added, a separate limit is applied for each unique value of the k…" at bounding box center [641, 600] width 472 height 68
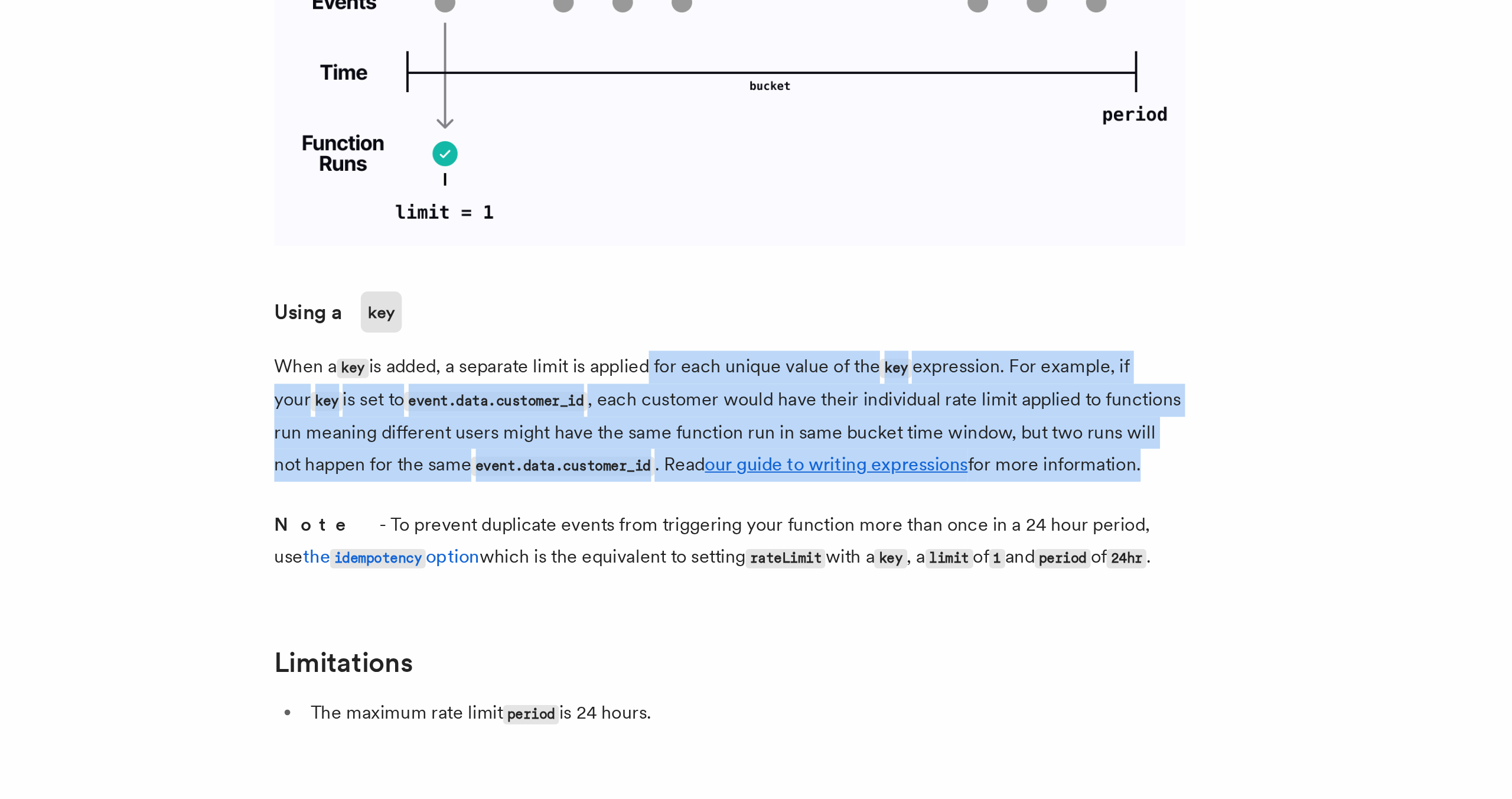
drag, startPoint x: 596, startPoint y: 593, endPoint x: 600, endPoint y: 529, distance: 64.1
click at [600, 566] on p "When a key is added, a separate limit is applied for each unique value of the k…" at bounding box center [641, 600] width 472 height 68
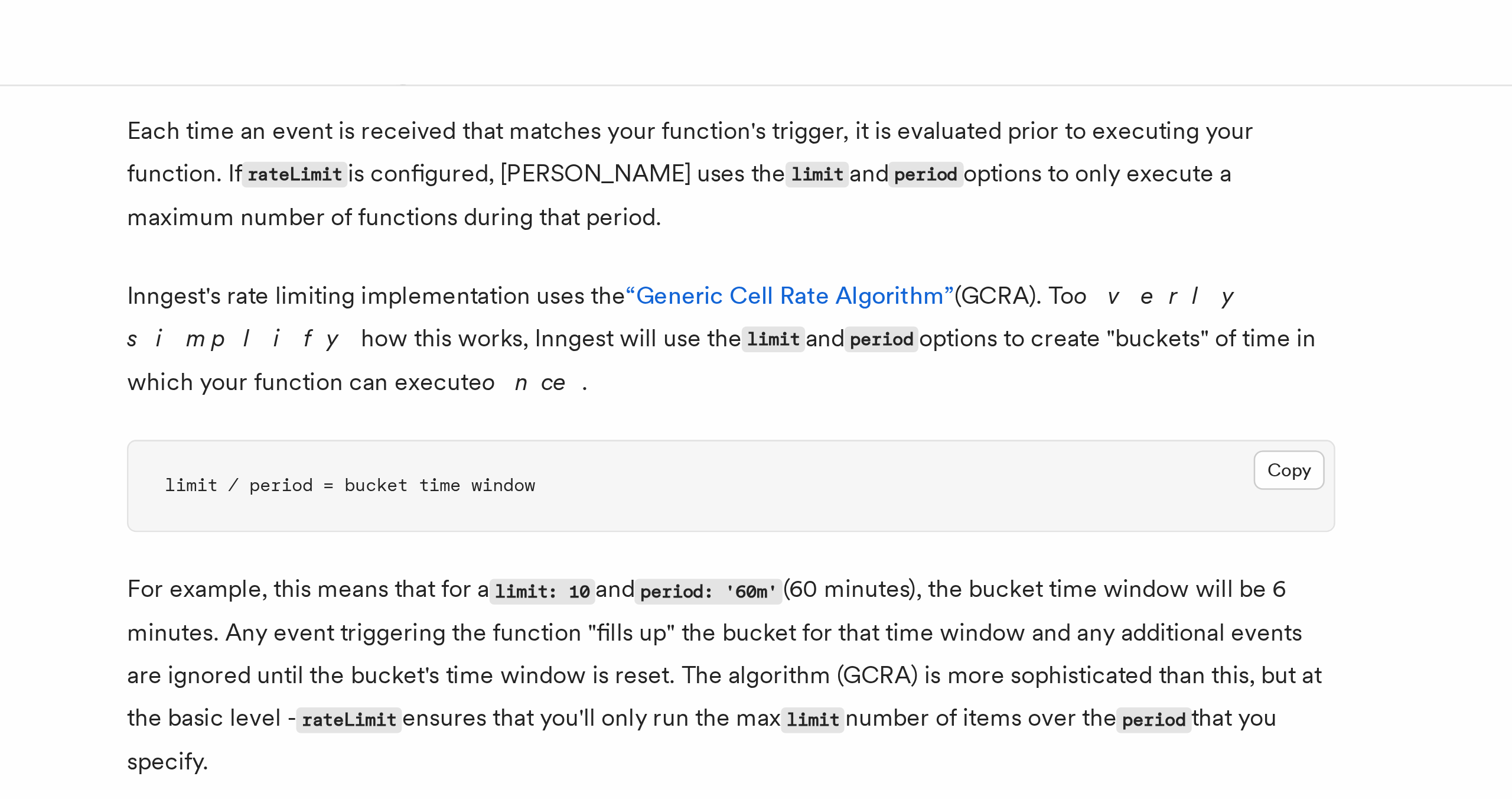
scroll to position [760, 0]
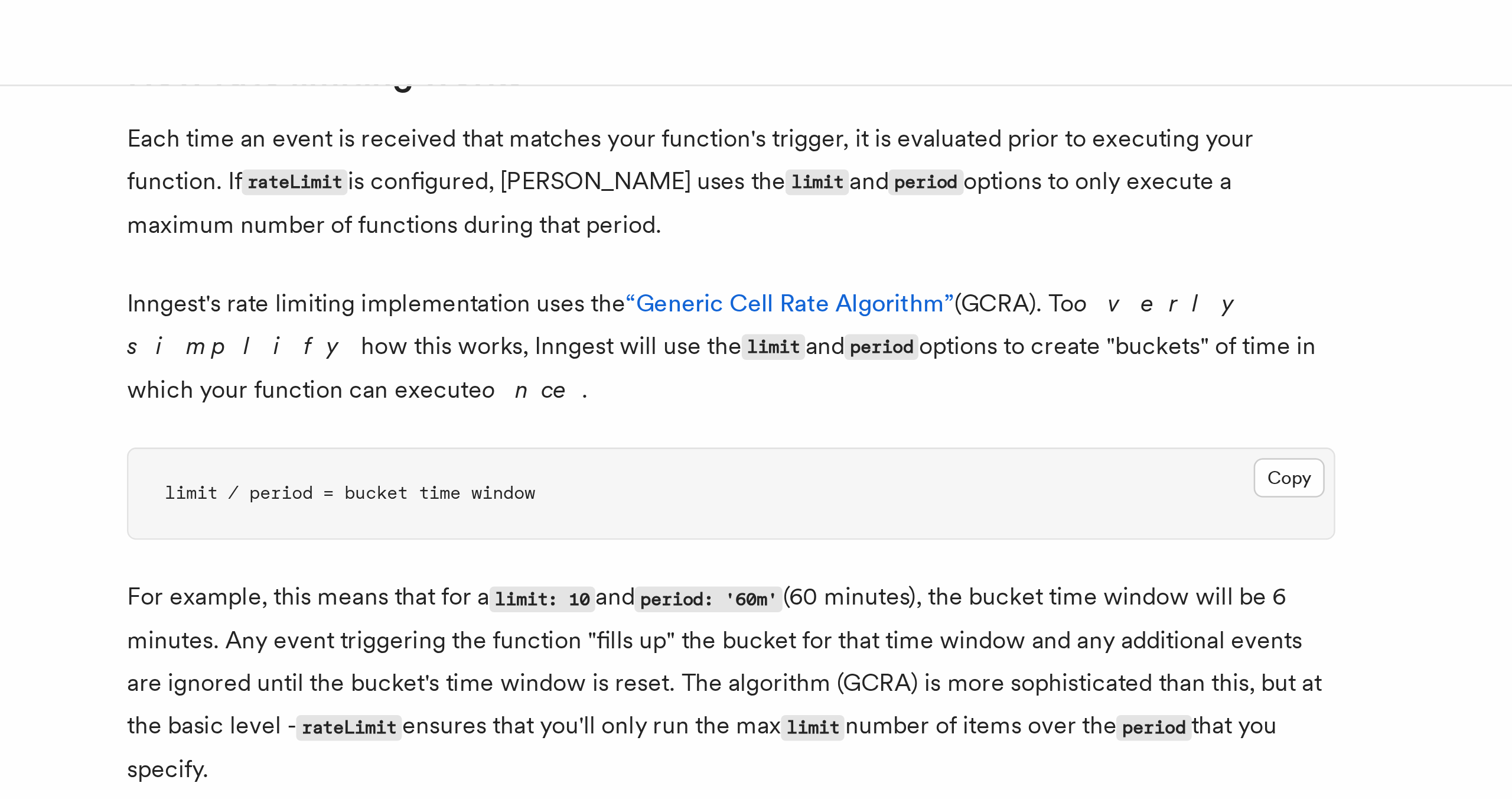
click at [712, 137] on p "Inngest's rate limiting implementation uses the “Generic Cell Rate Algorithm” (…" at bounding box center [641, 136] width 472 height 50
click at [714, 150] on p "Inngest's rate limiting implementation uses the “Generic Cell Rate Algorithm” (…" at bounding box center [641, 136] width 472 height 50
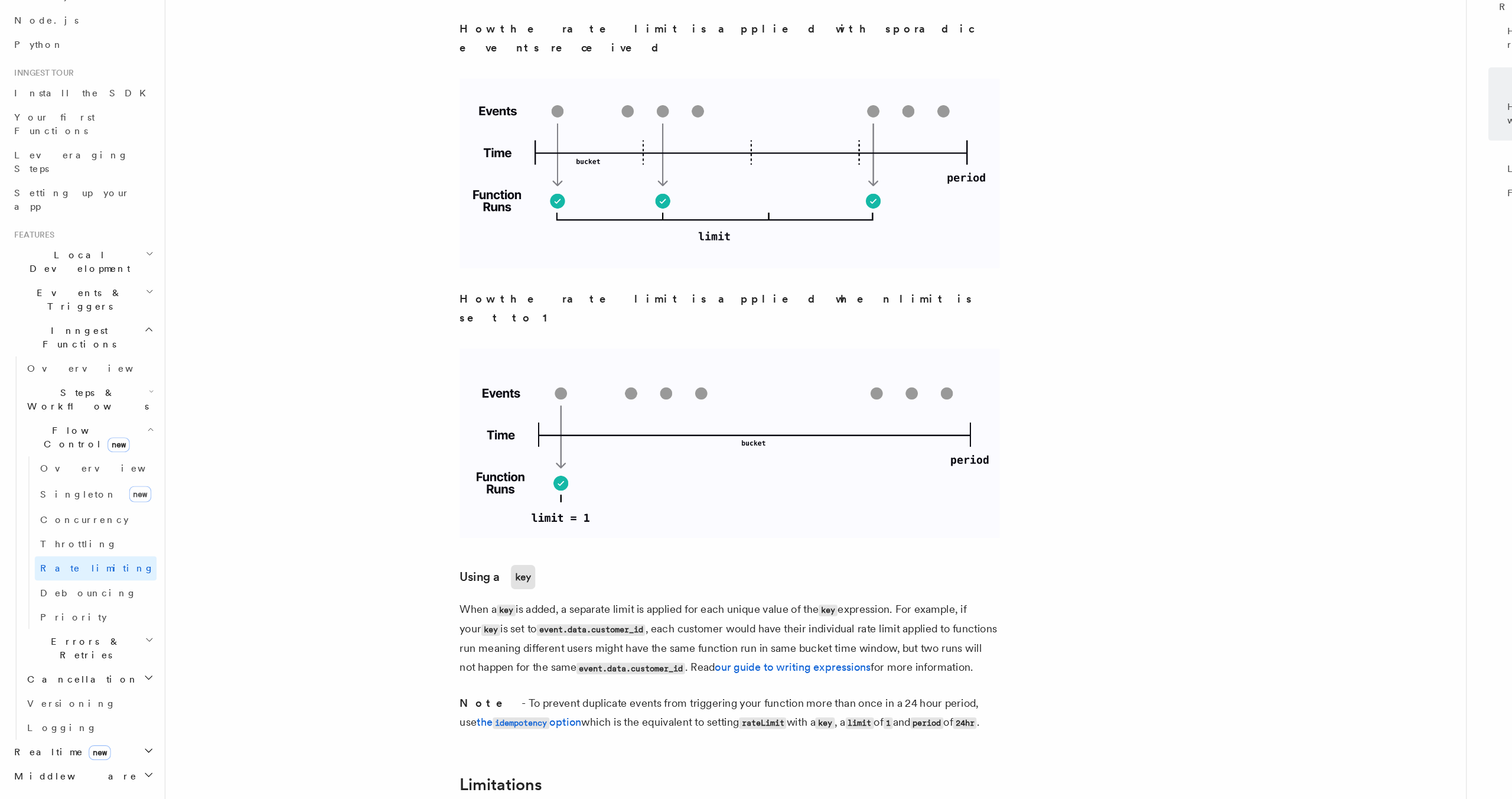
scroll to position [1590, 0]
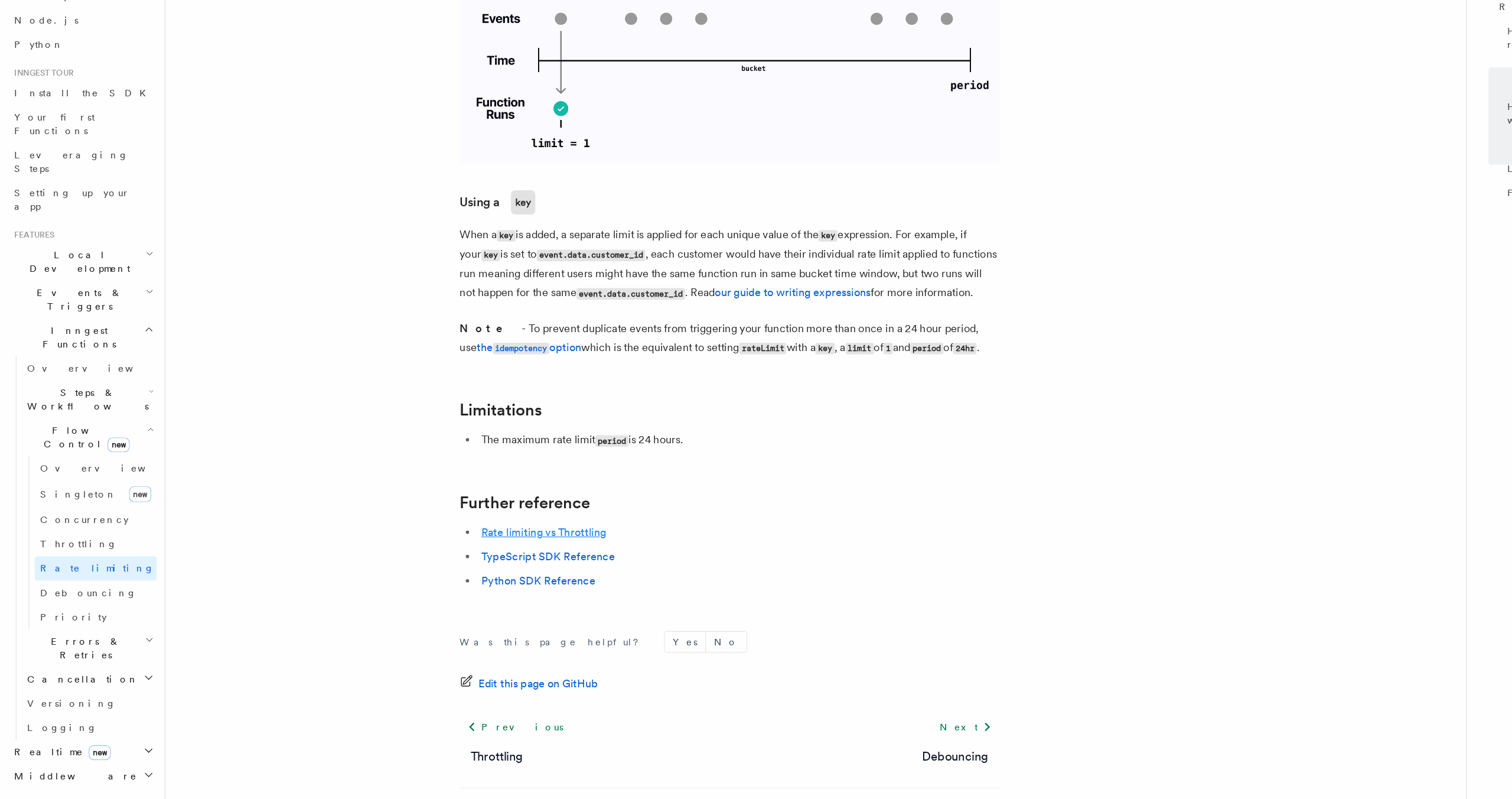
click at [505, 559] on link "Rate limiting vs Throttling" at bounding box center [477, 564] width 109 height 11
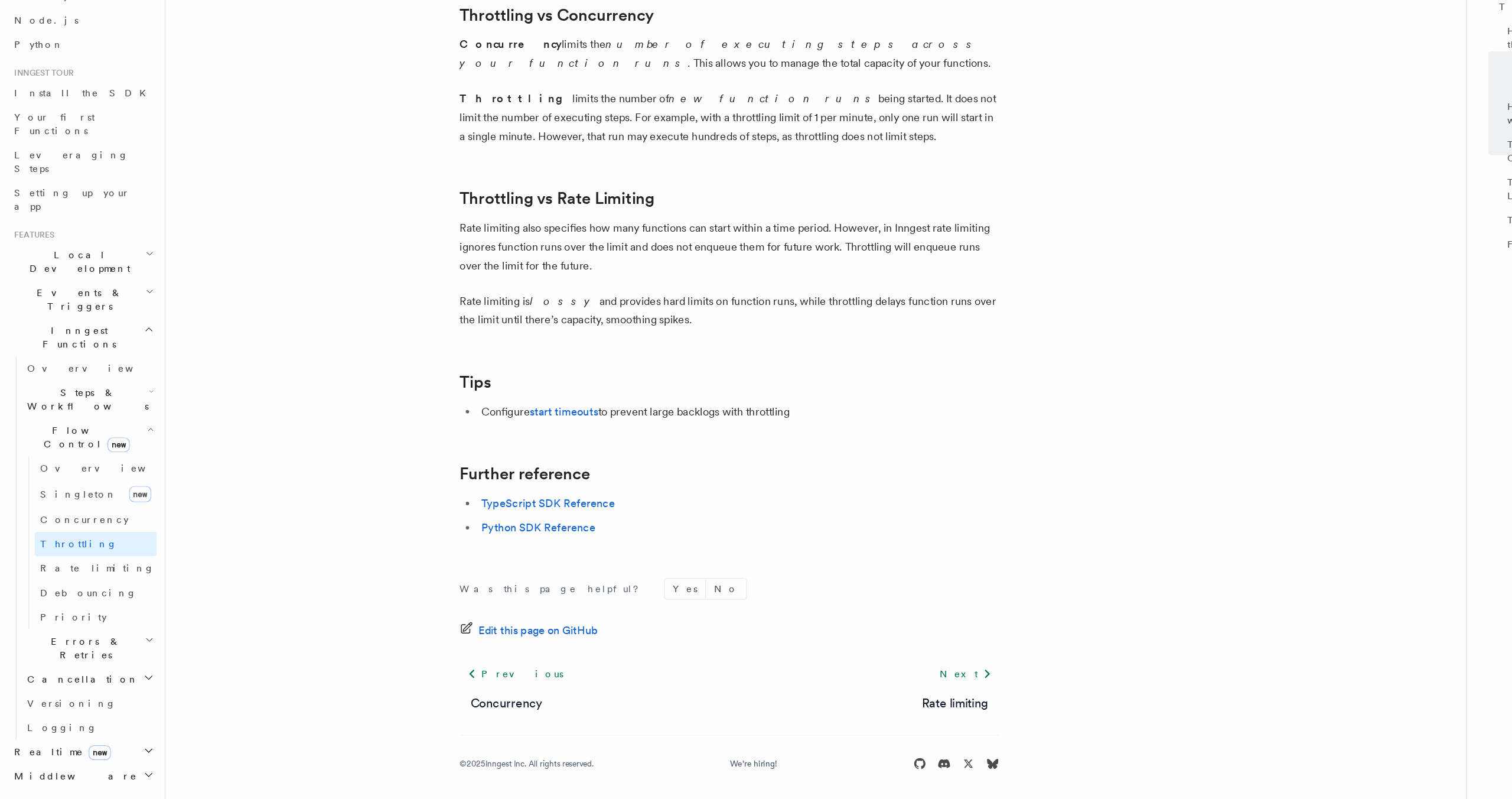
scroll to position [1059, 0]
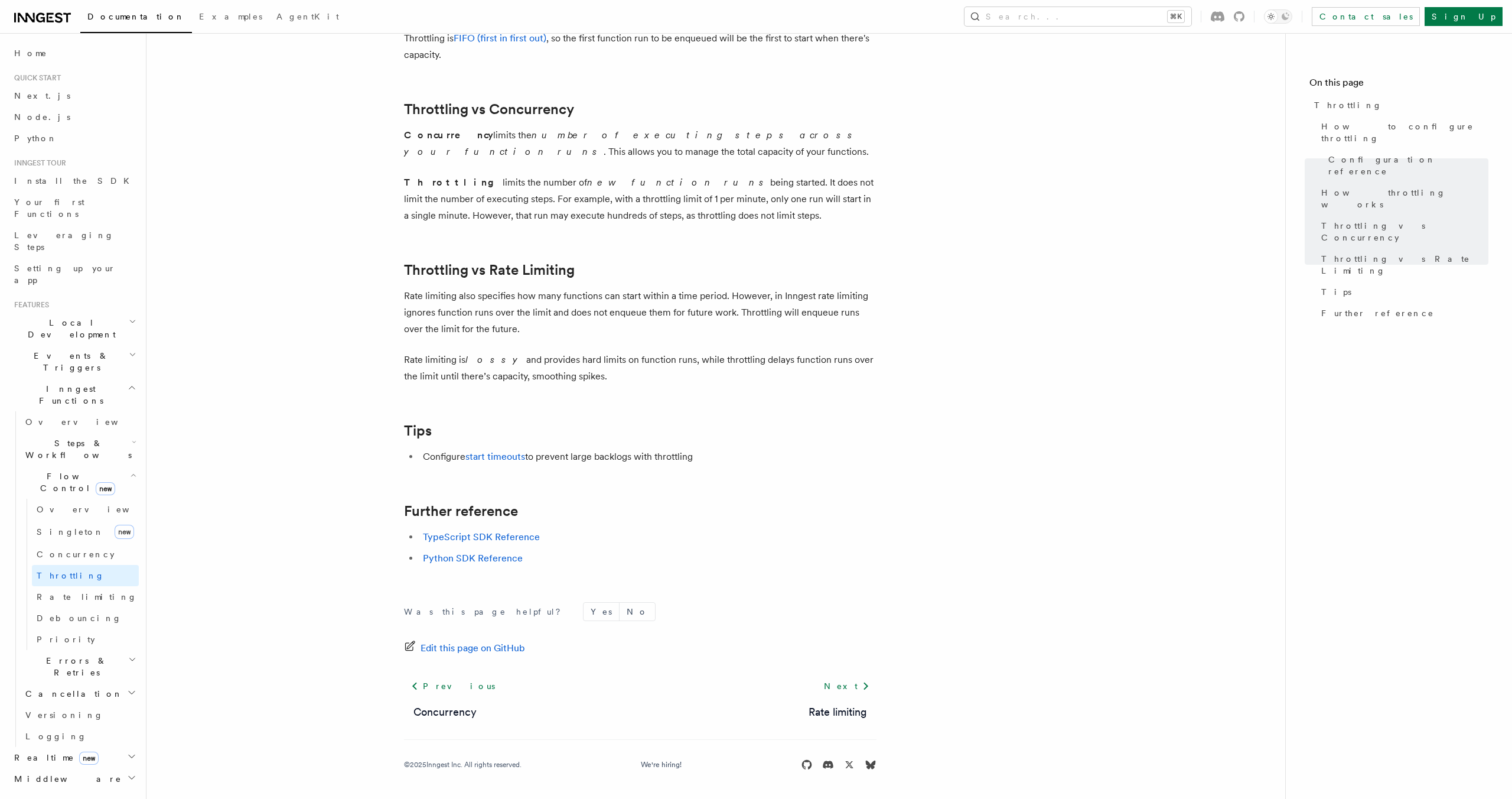
click at [192, 21] on link "Examples" at bounding box center [231, 17] width 77 height 28
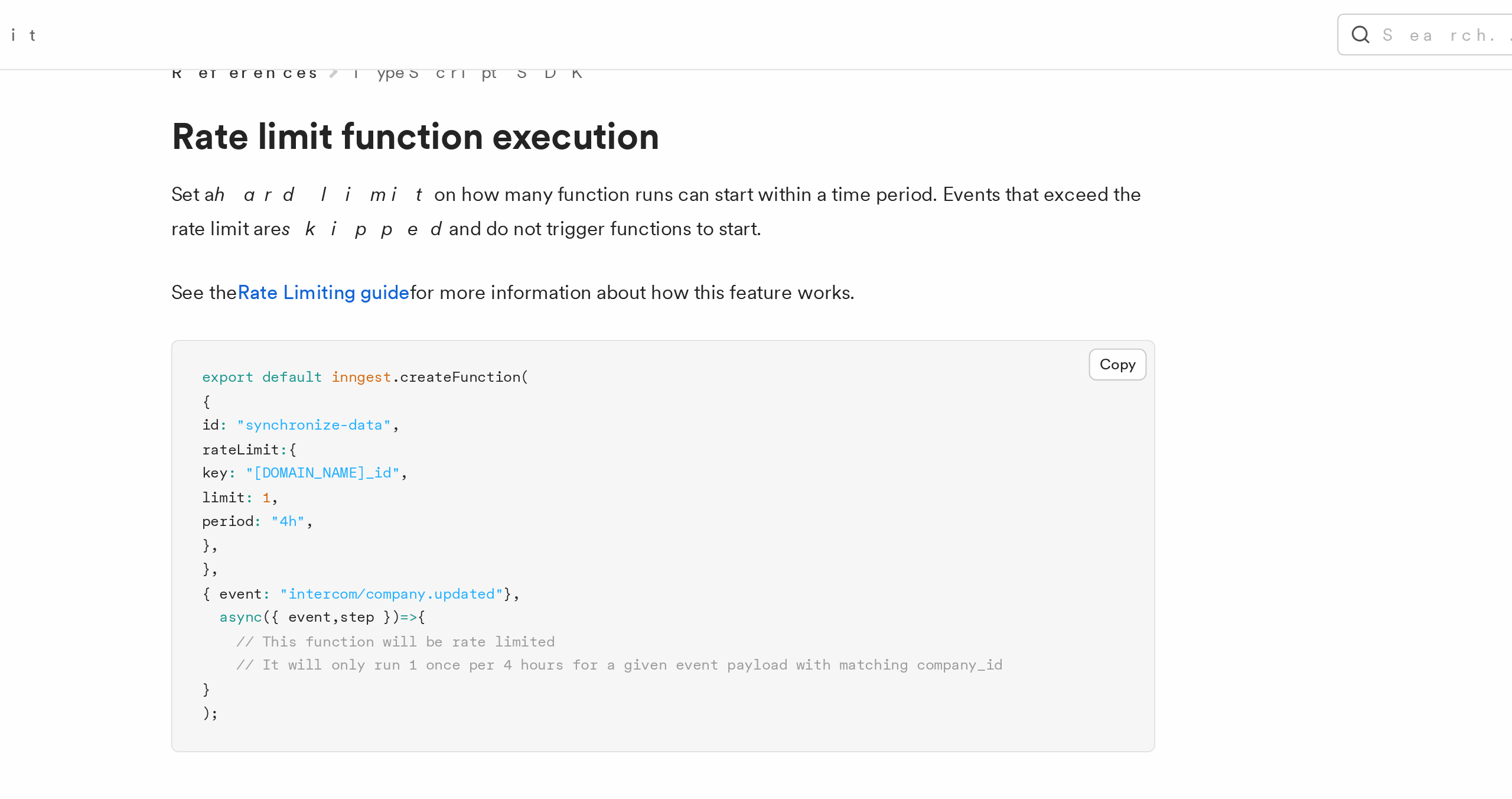
scroll to position [21, 0]
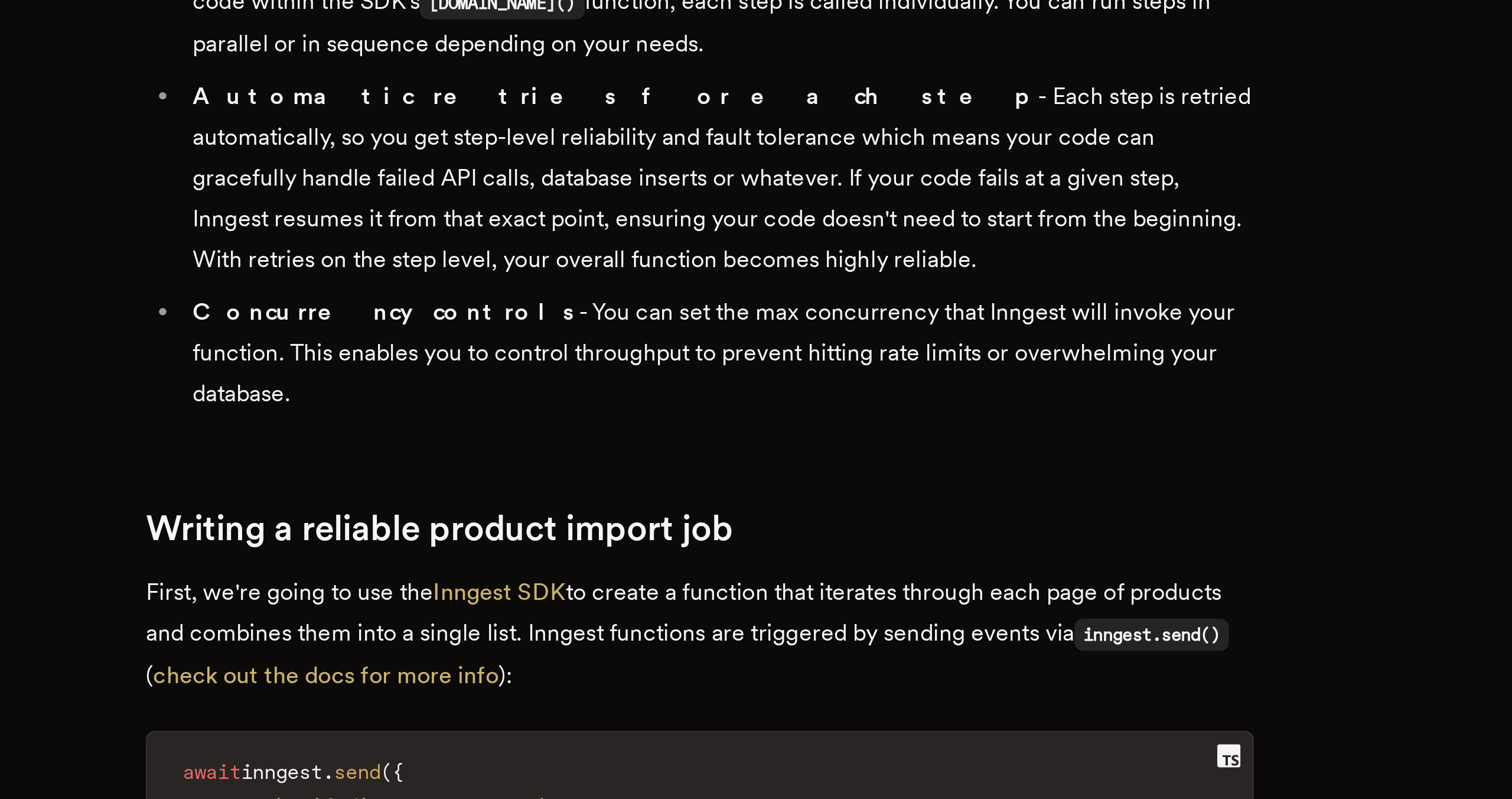
scroll to position [1084, 0]
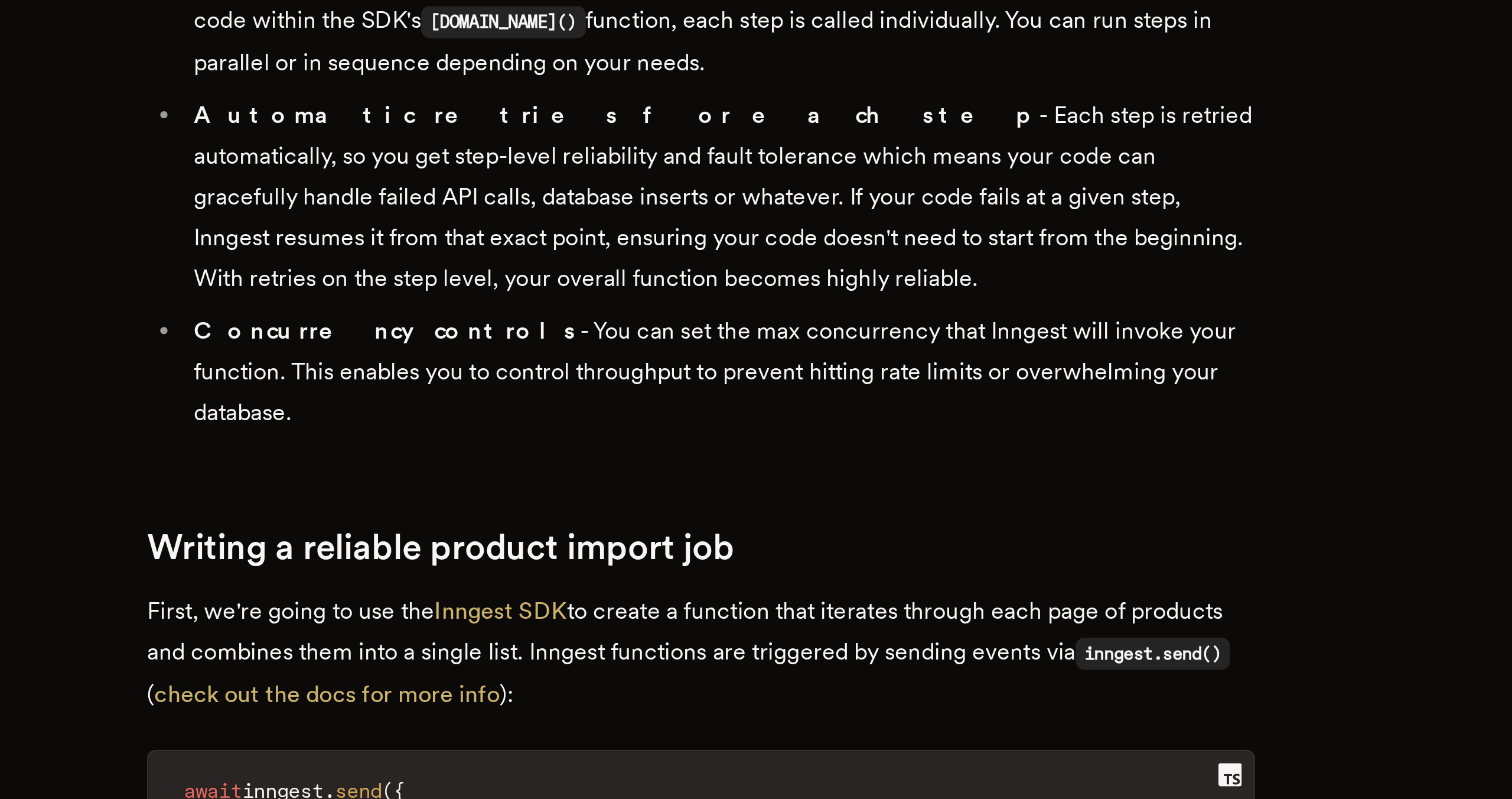
click at [764, 556] on li "Automatic retries for each step - Each step is retried automatically, so you ge…" at bounding box center [763, 551] width 434 height 82
drag, startPoint x: 761, startPoint y: 562, endPoint x: 727, endPoint y: 544, distance: 38.5
click at [727, 544] on li "Automatic retries for each step - Each step is retried automatically, so you ge…" at bounding box center [763, 551] width 434 height 82
drag, startPoint x: 705, startPoint y: 531, endPoint x: 744, endPoint y: 565, distance: 51.7
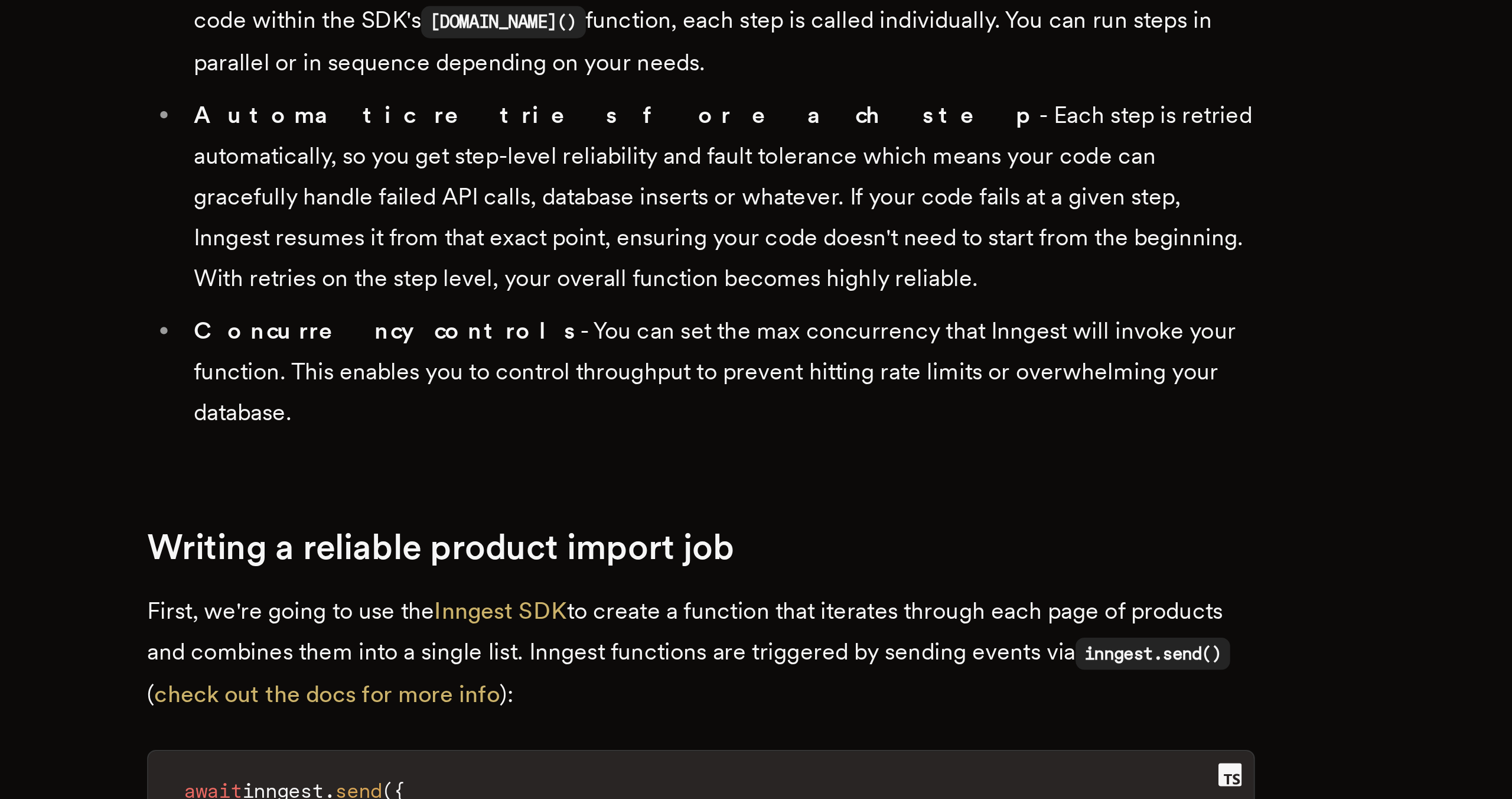
click at [745, 565] on li "Automatic retries for each step - Each step is retried automatically, so you ge…" at bounding box center [763, 551] width 434 height 82
click at [744, 565] on li "Automatic retries for each step - Each step is retried automatically, so you ge…" at bounding box center [763, 551] width 434 height 82
drag, startPoint x: 752, startPoint y: 565, endPoint x: 725, endPoint y: 532, distance: 42.6
click at [724, 532] on li "Automatic retries for each step - Each step is retried automatically, so you ge…" at bounding box center [763, 551] width 434 height 82
click at [725, 532] on li "Automatic retries for each step - Each step is retried automatically, so you ge…" at bounding box center [763, 551] width 434 height 82
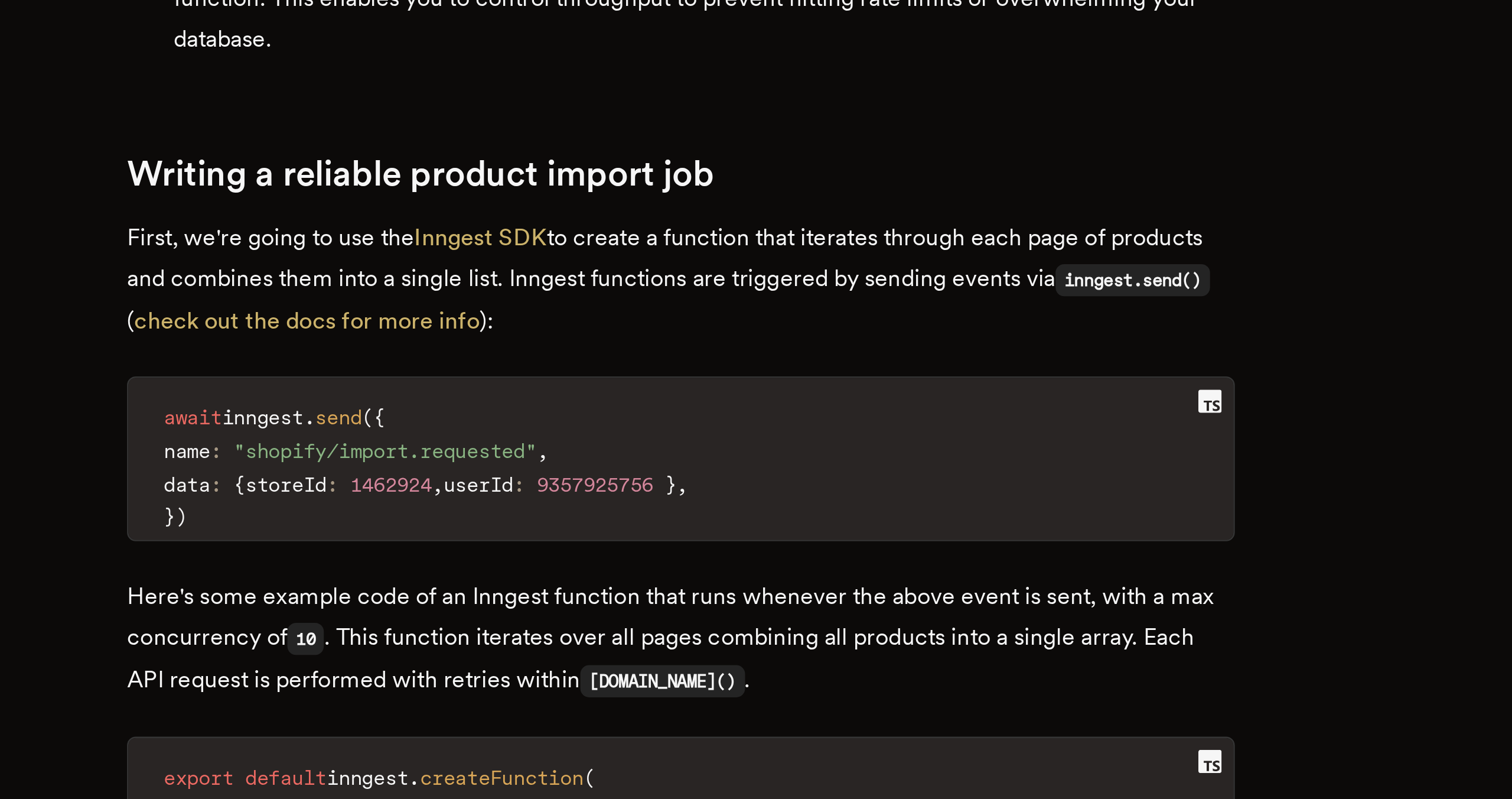
scroll to position [1236, 0]
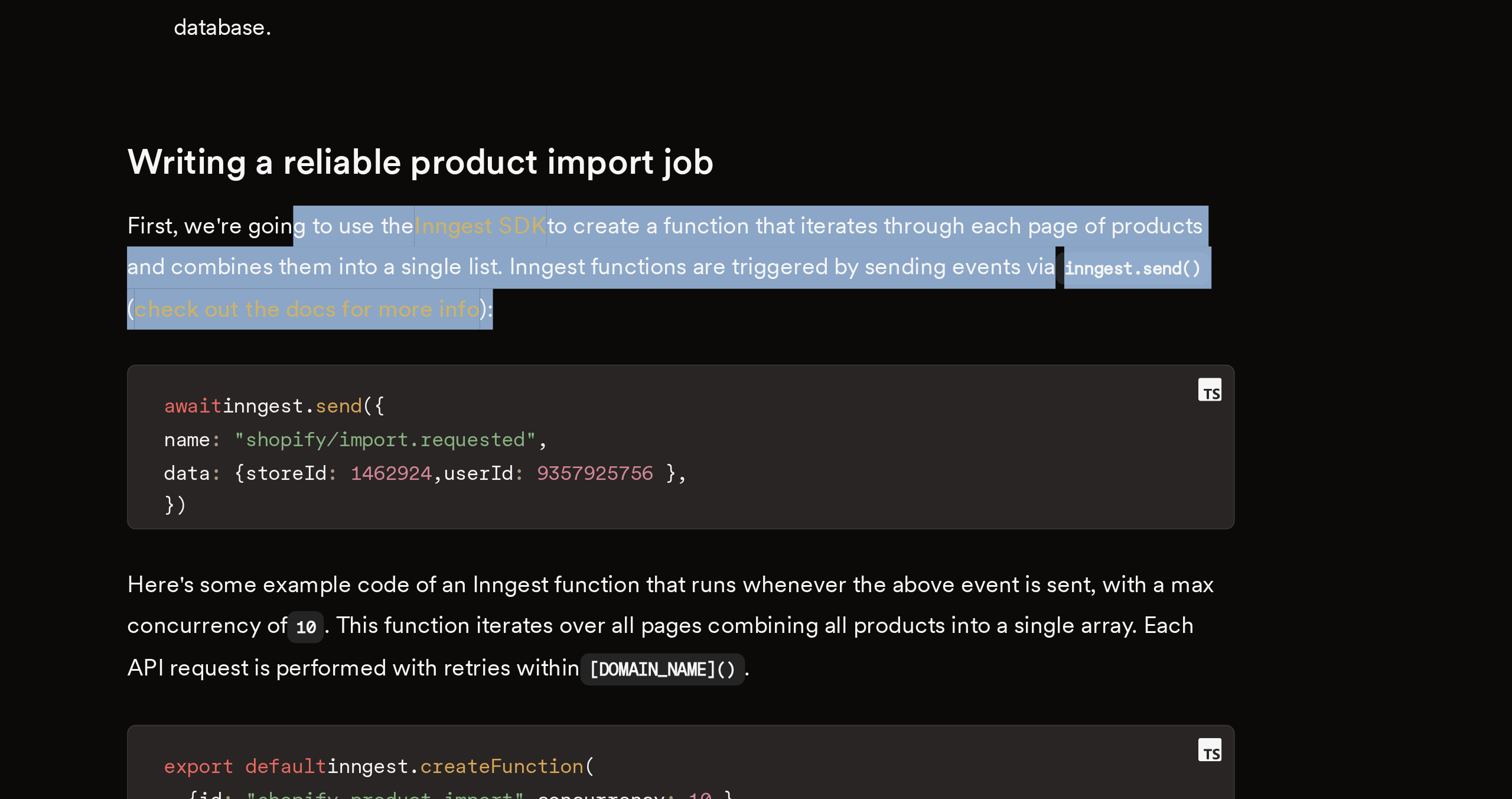
drag, startPoint x: 756, startPoint y: 570, endPoint x: 604, endPoint y: 537, distance: 155.5
click at [604, 558] on p "First, we're going to use the Inngest SDK to create a function that iterates th…" at bounding box center [756, 583] width 449 height 50
drag, startPoint x: 596, startPoint y: 535, endPoint x: 779, endPoint y: 567, distance: 185.8
click at [780, 567] on p "First, we're going to use the Inngest SDK to create a function that iterates th…" at bounding box center [756, 583] width 449 height 50
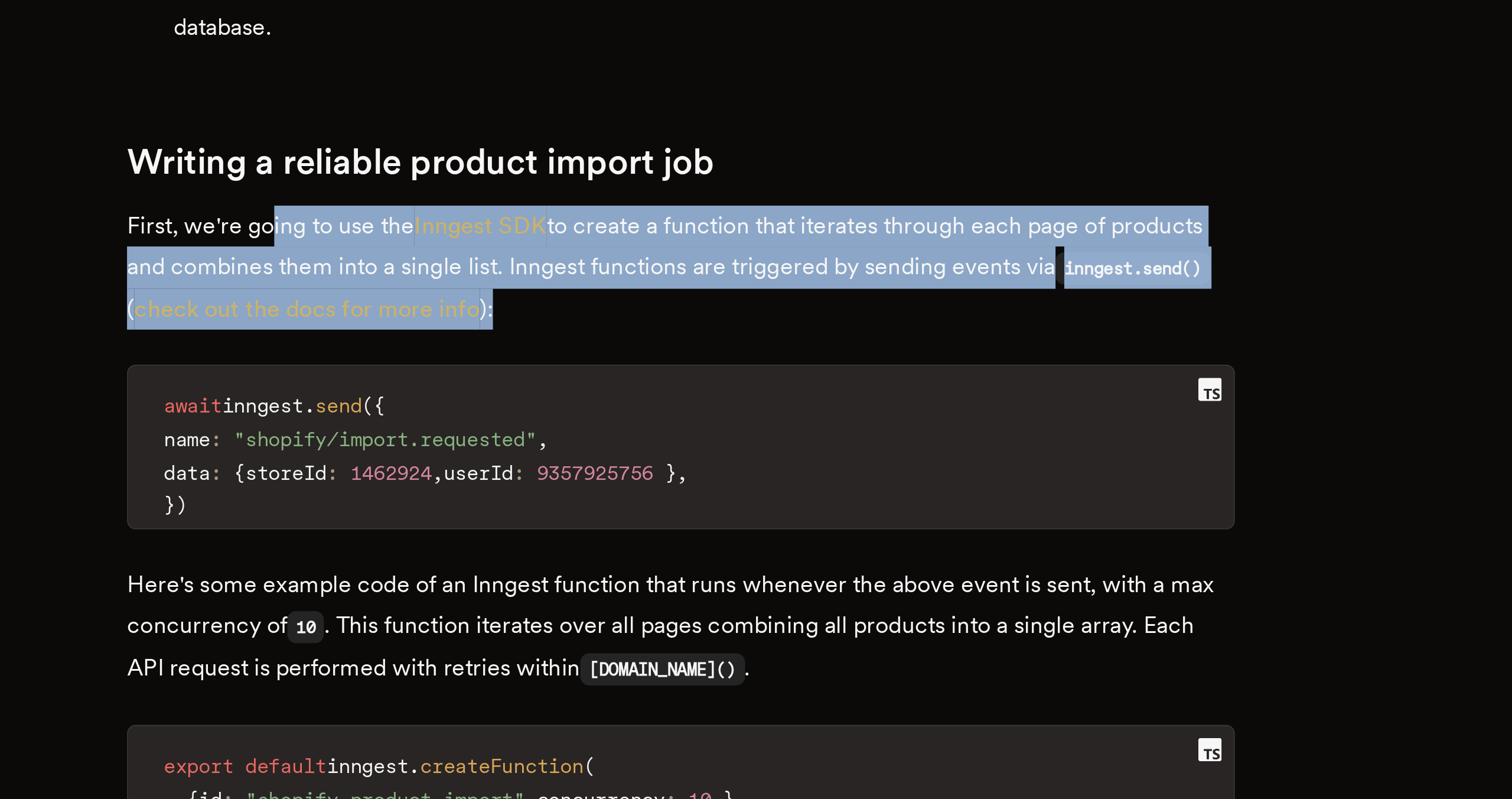
click at [779, 567] on p "First, we're going to use the Inngest SDK to create a function that iterates th…" at bounding box center [756, 583] width 449 height 50
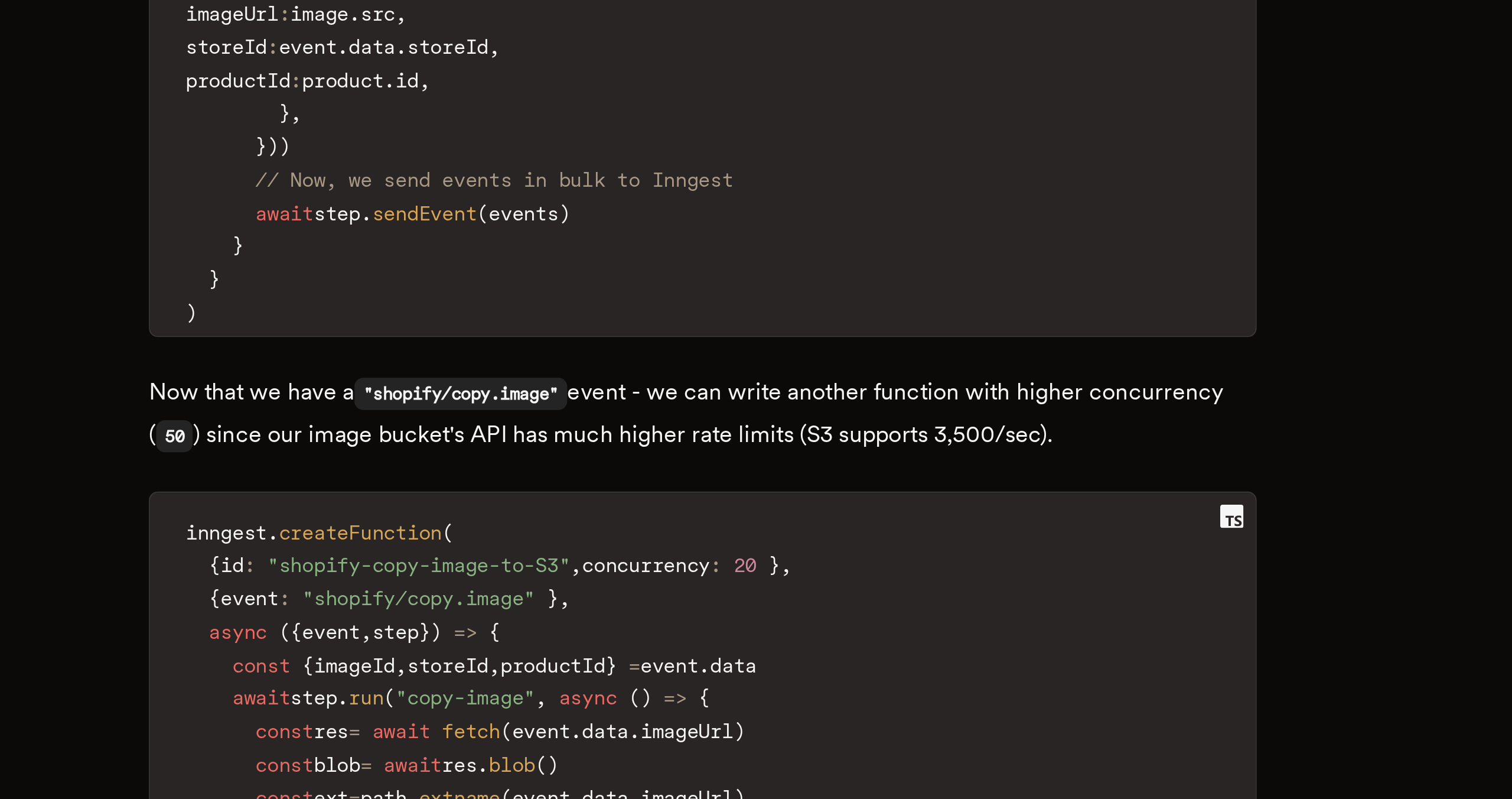
scroll to position [3304, 0]
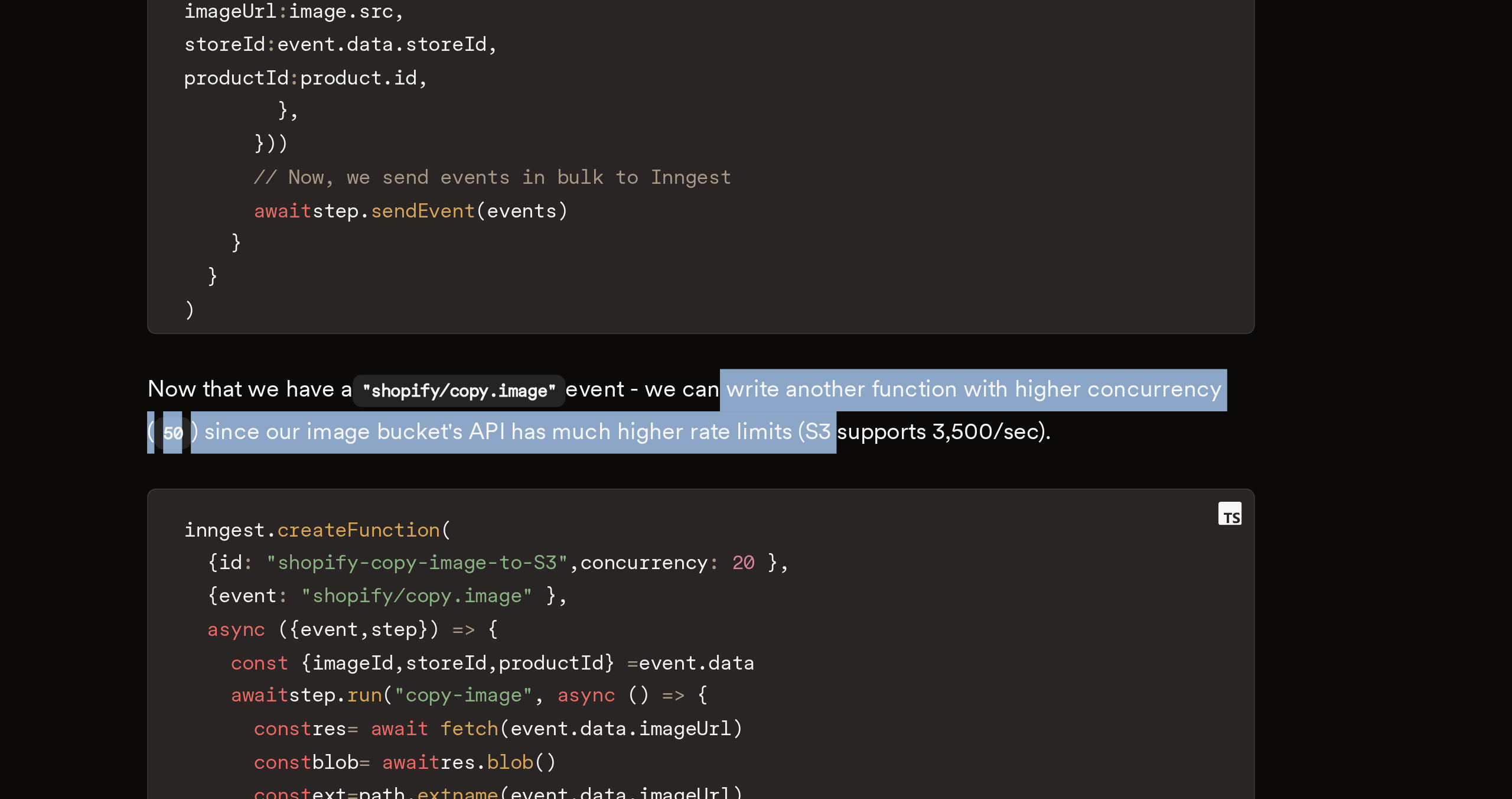
drag, startPoint x: 770, startPoint y: 606, endPoint x: 813, endPoint y: 622, distance: 45.9
click at [813, 625] on p "Now that we have a "shopify/copy.image" event - we can write another function w…" at bounding box center [756, 642] width 449 height 34
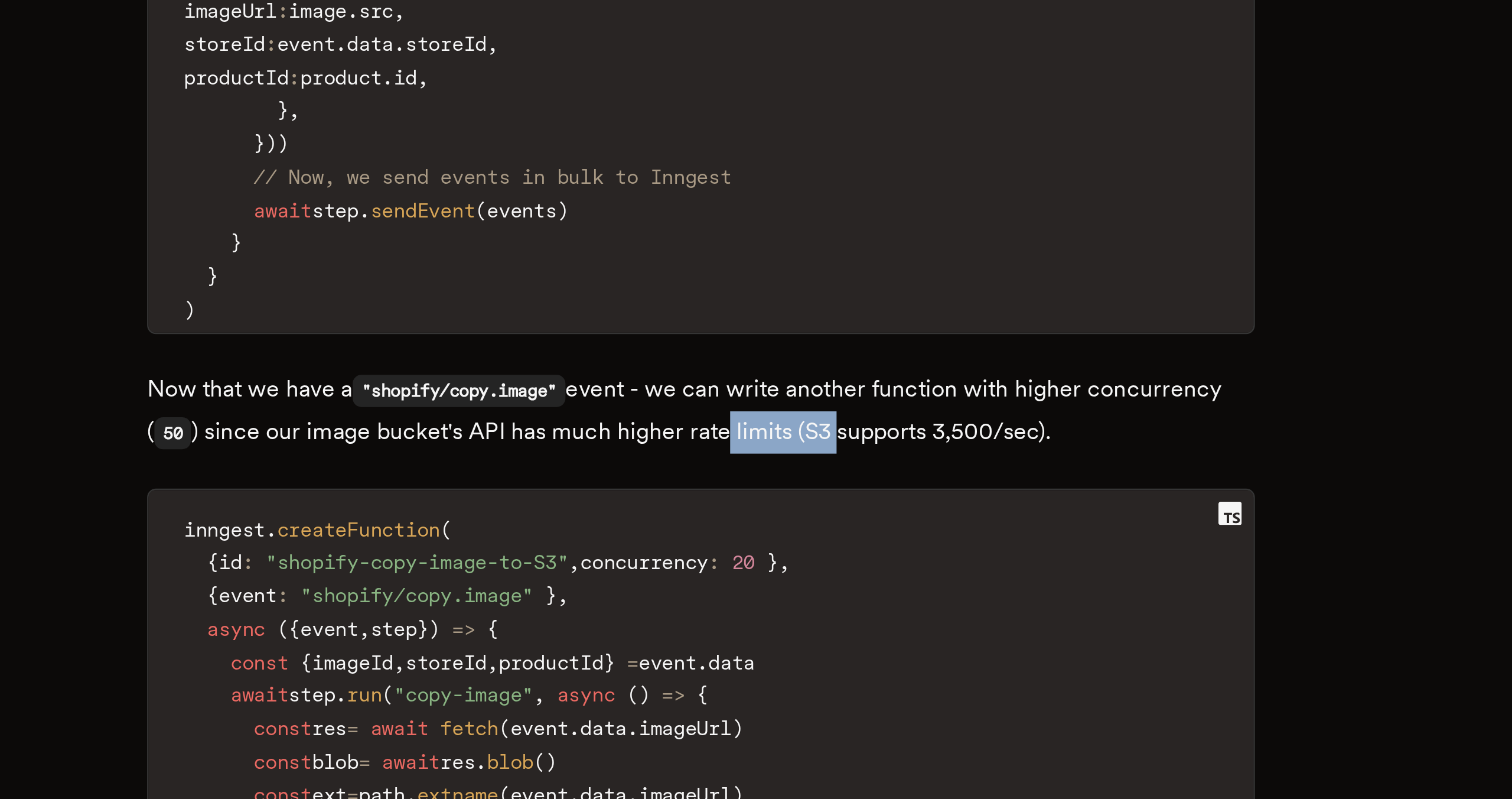
drag, startPoint x: 815, startPoint y: 622, endPoint x: 772, endPoint y: 612, distance: 44.1
click at [771, 625] on p "Now that we have a "shopify/copy.image" event - we can write another function w…" at bounding box center [756, 642] width 449 height 34
click at [772, 625] on p "Now that we have a "shopify/copy.image" event - we can write another function w…" at bounding box center [756, 642] width 449 height 34
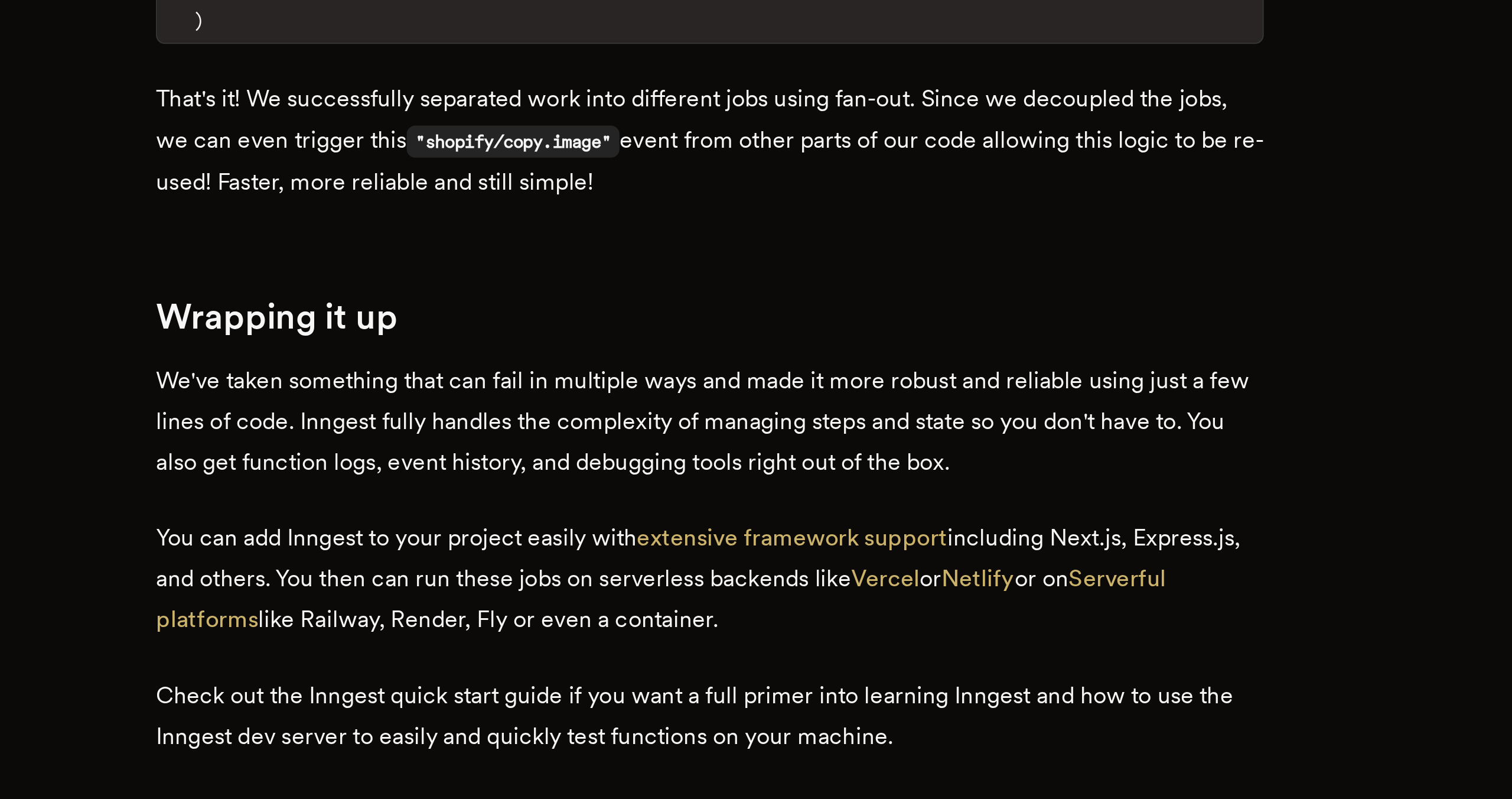
scroll to position [3797, 0]
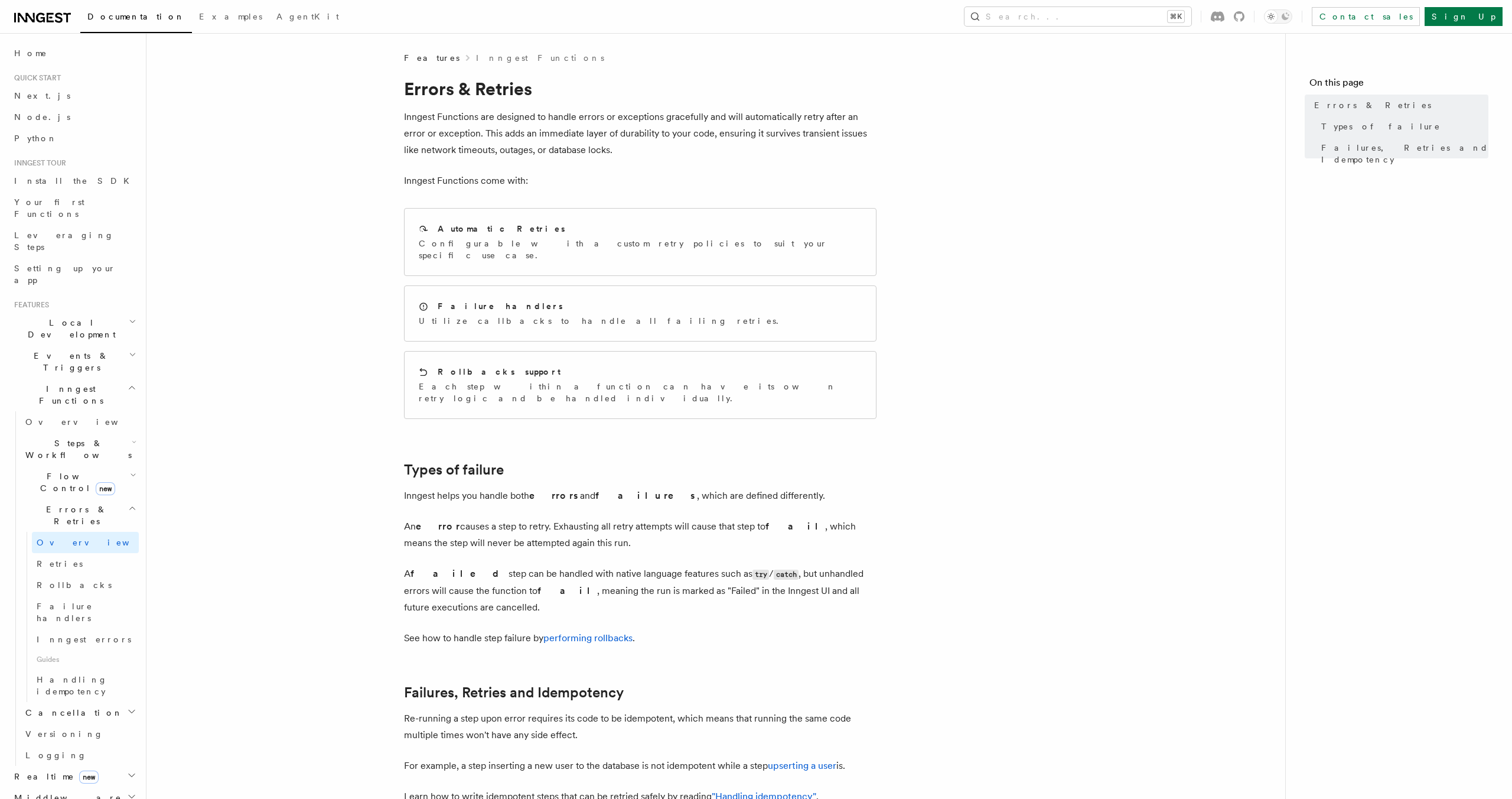
scroll to position [217, 0]
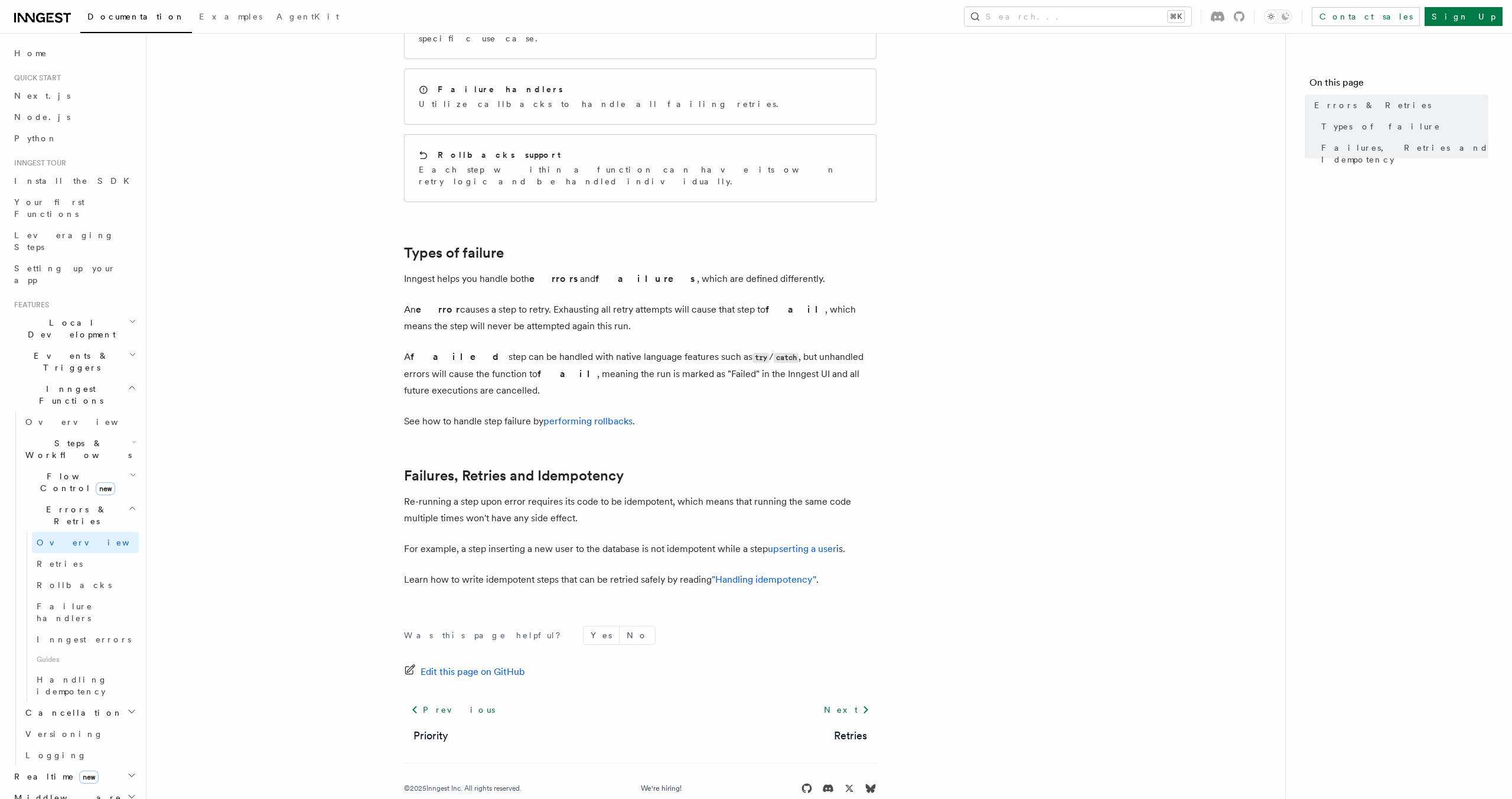
click at [341, 406] on article "Features Inngest Functions Errors & Retries Inngest Functions are designed to h…" at bounding box center [716, 329] width 1101 height 988
click at [81, 553] on link "Retries" at bounding box center [85, 564] width 107 height 21
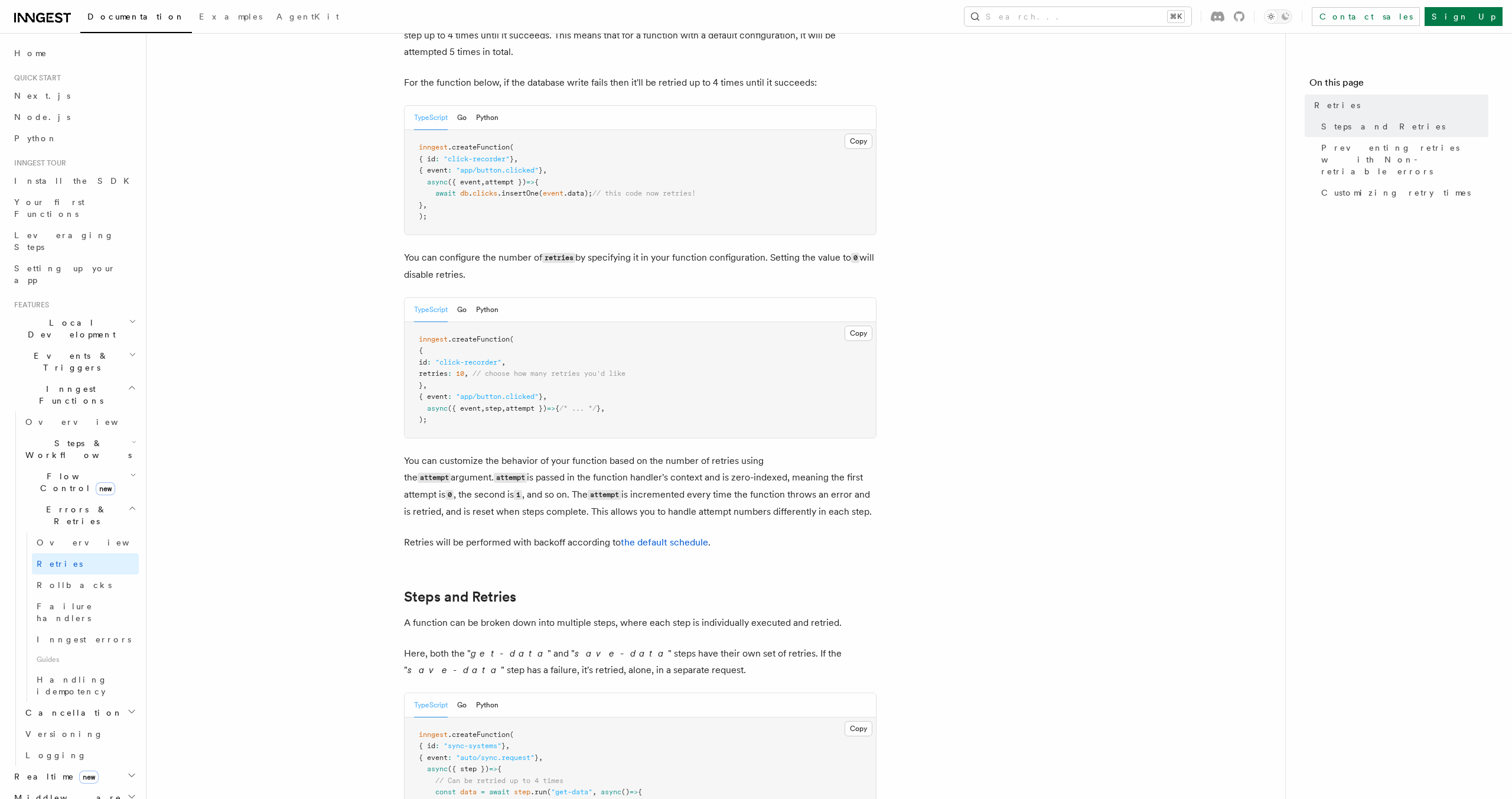
scroll to position [101, 0]
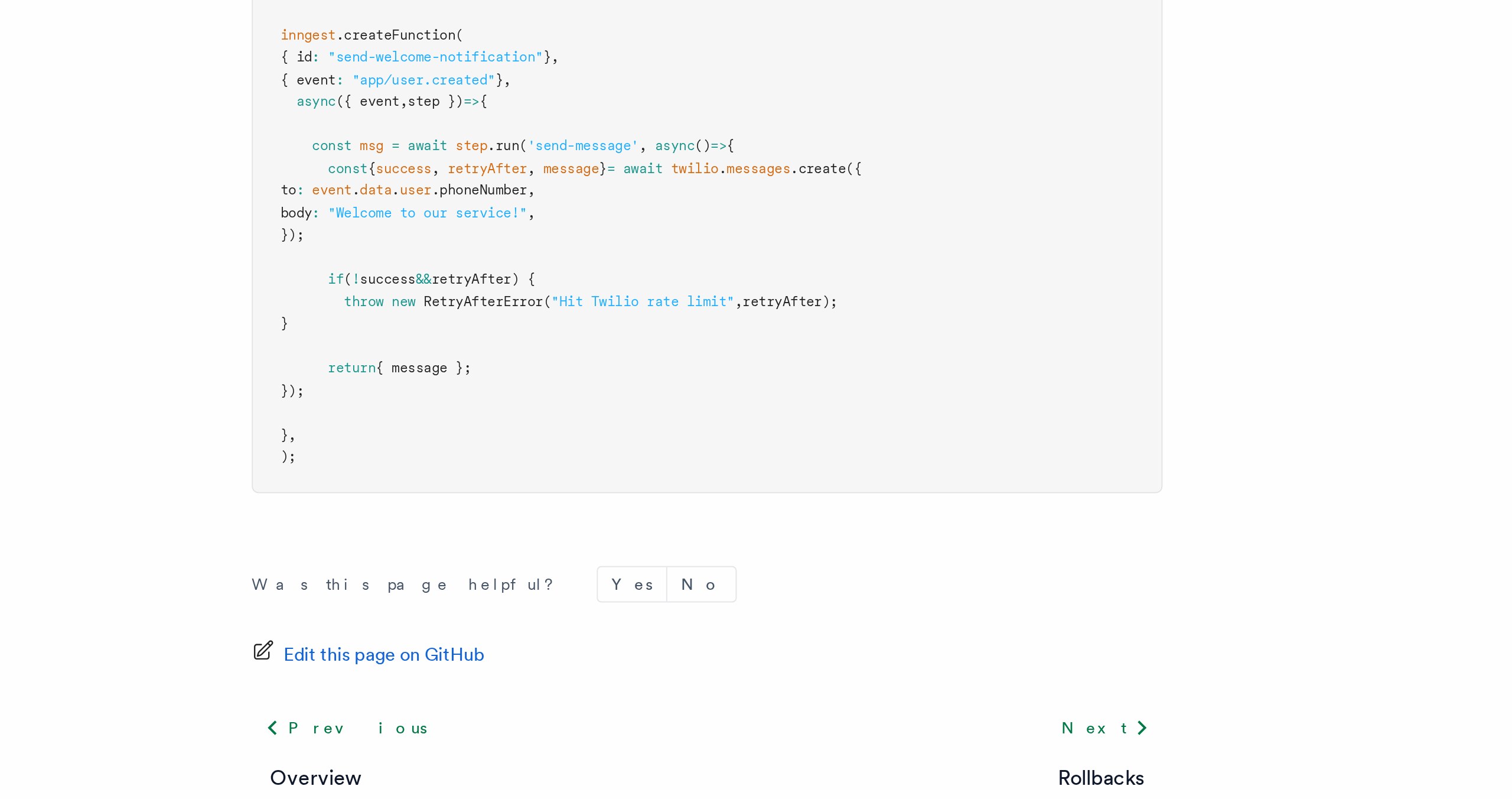
scroll to position [1407, 0]
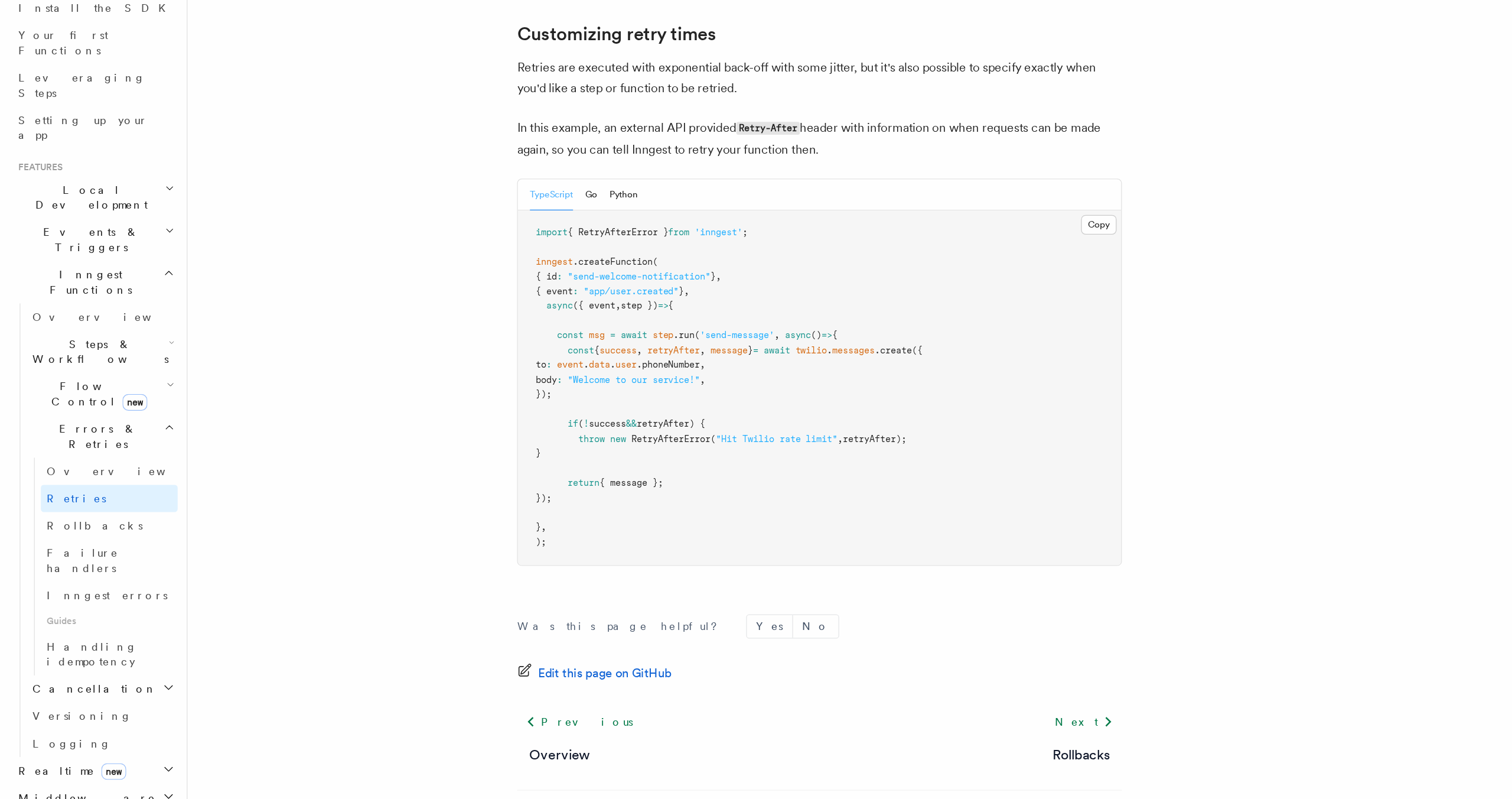
scroll to position [217, 0]
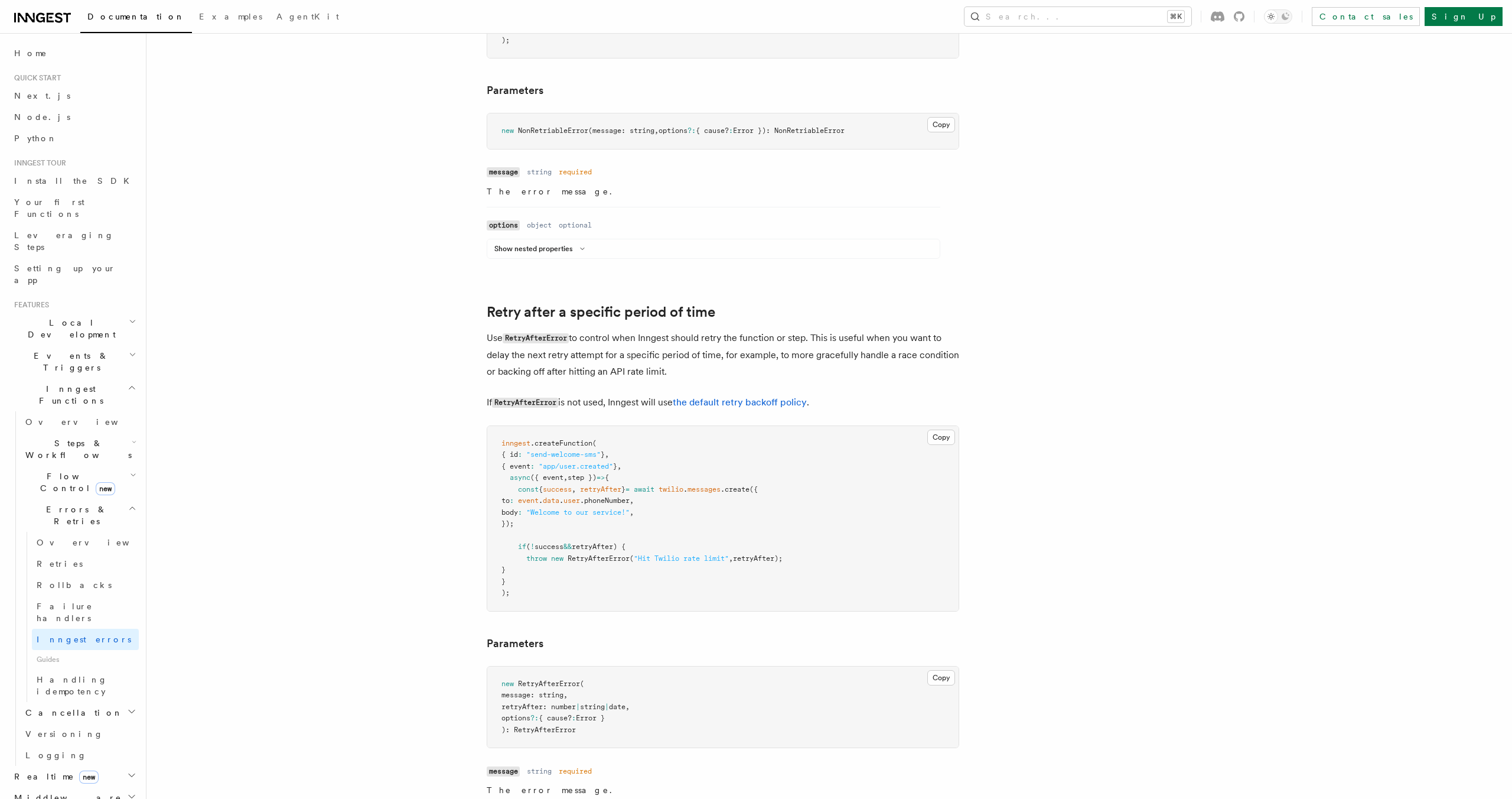
scroll to position [875, 0]
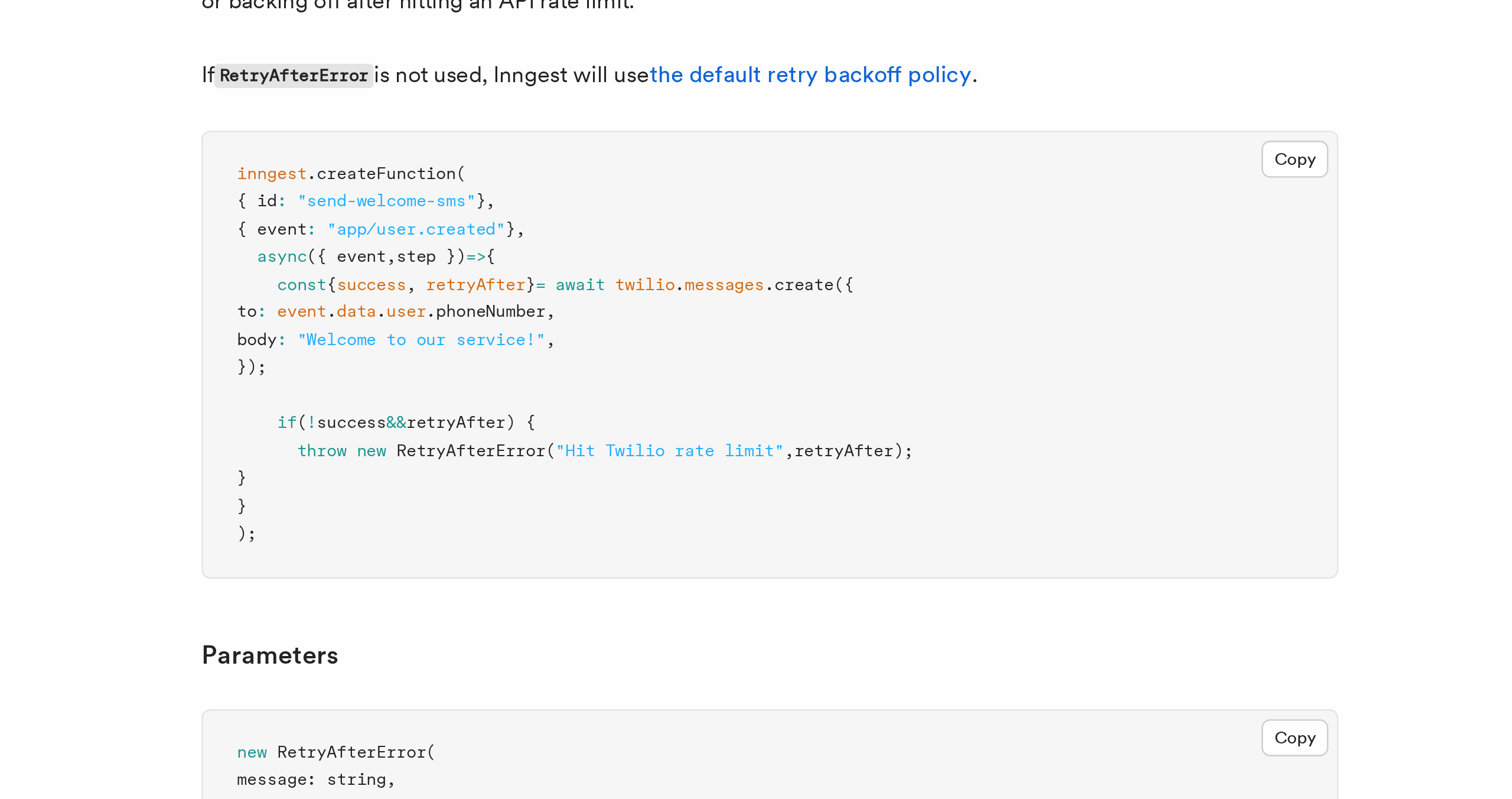
click at [726, 420] on pre "inngest .createFunction ( { id : "send-welcome-sms" } , { event : "app/user.cre…" at bounding box center [723, 511] width 471 height 185
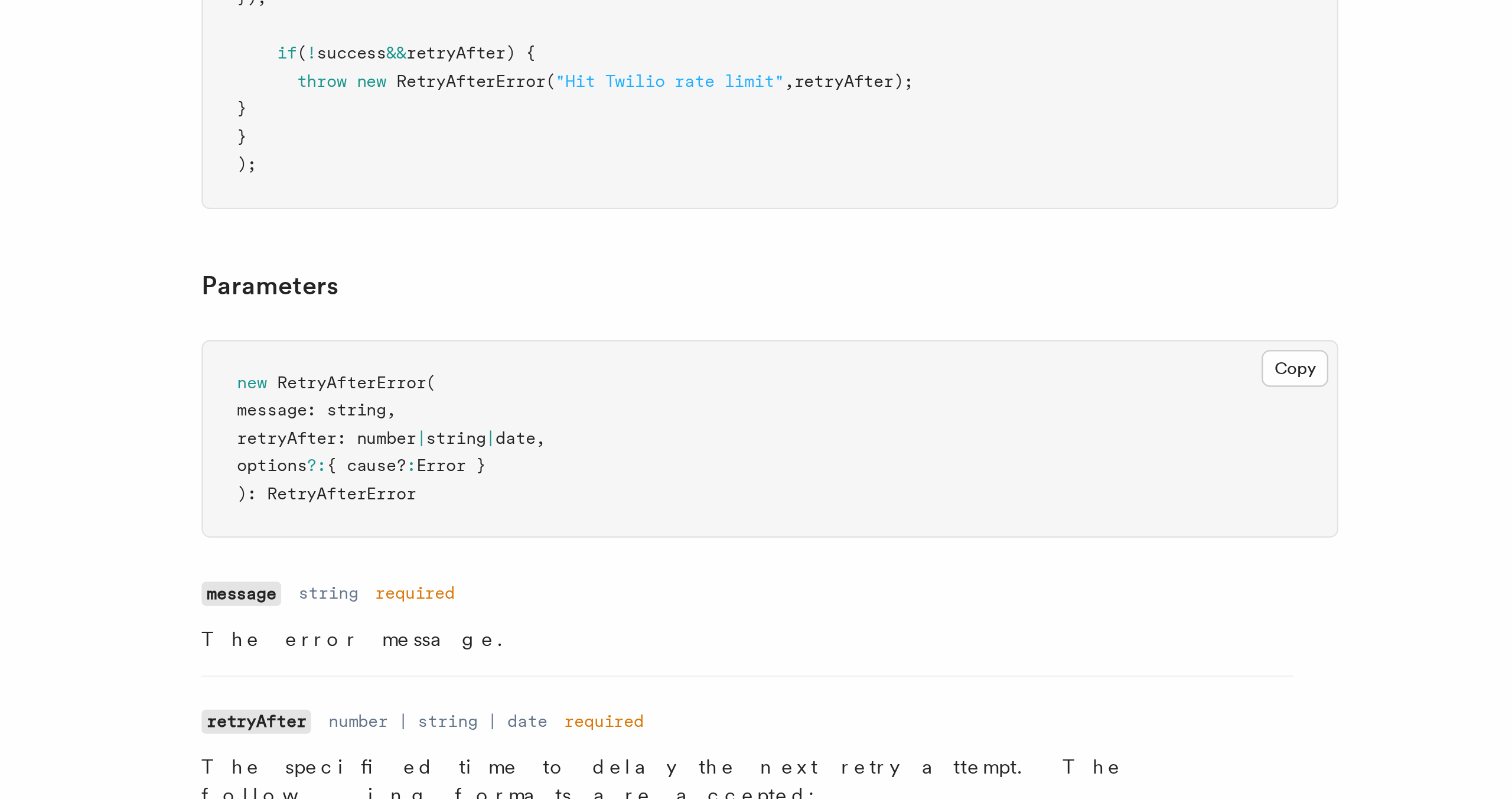
scroll to position [925, 0]
